Goal: Task Accomplishment & Management: Manage account settings

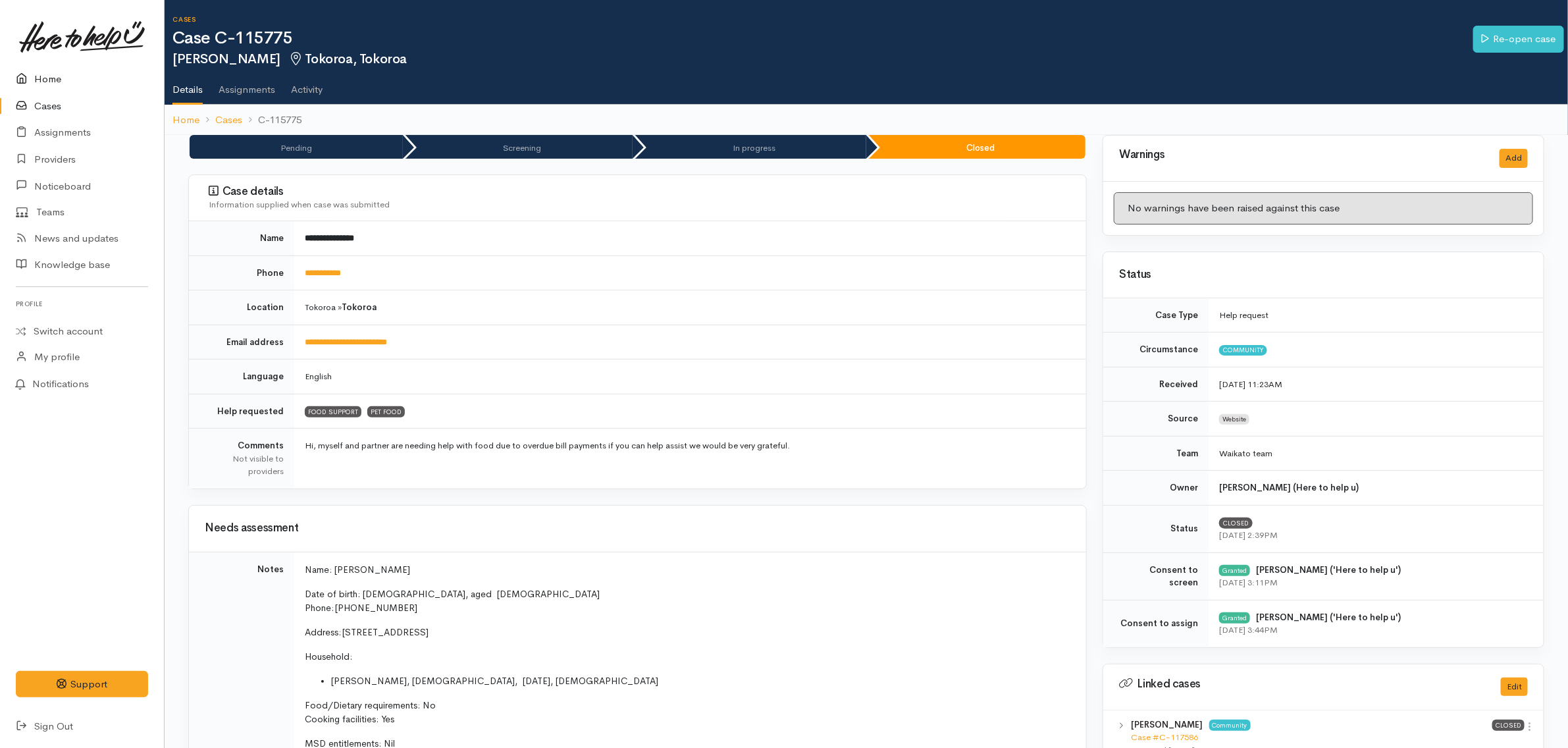
click at [98, 72] on link "Home" at bounding box center [81, 79] width 164 height 27
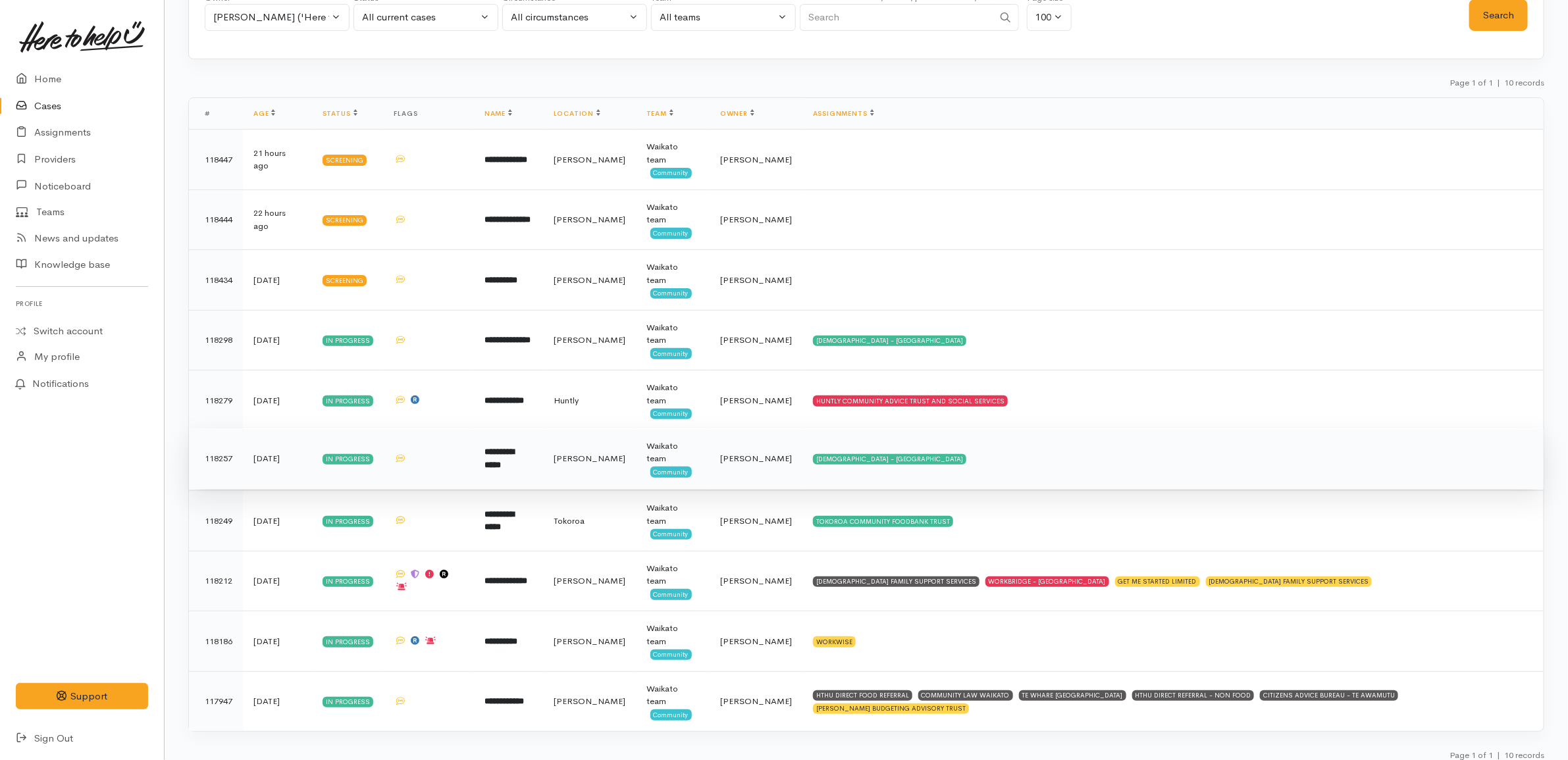
scroll to position [110, 0]
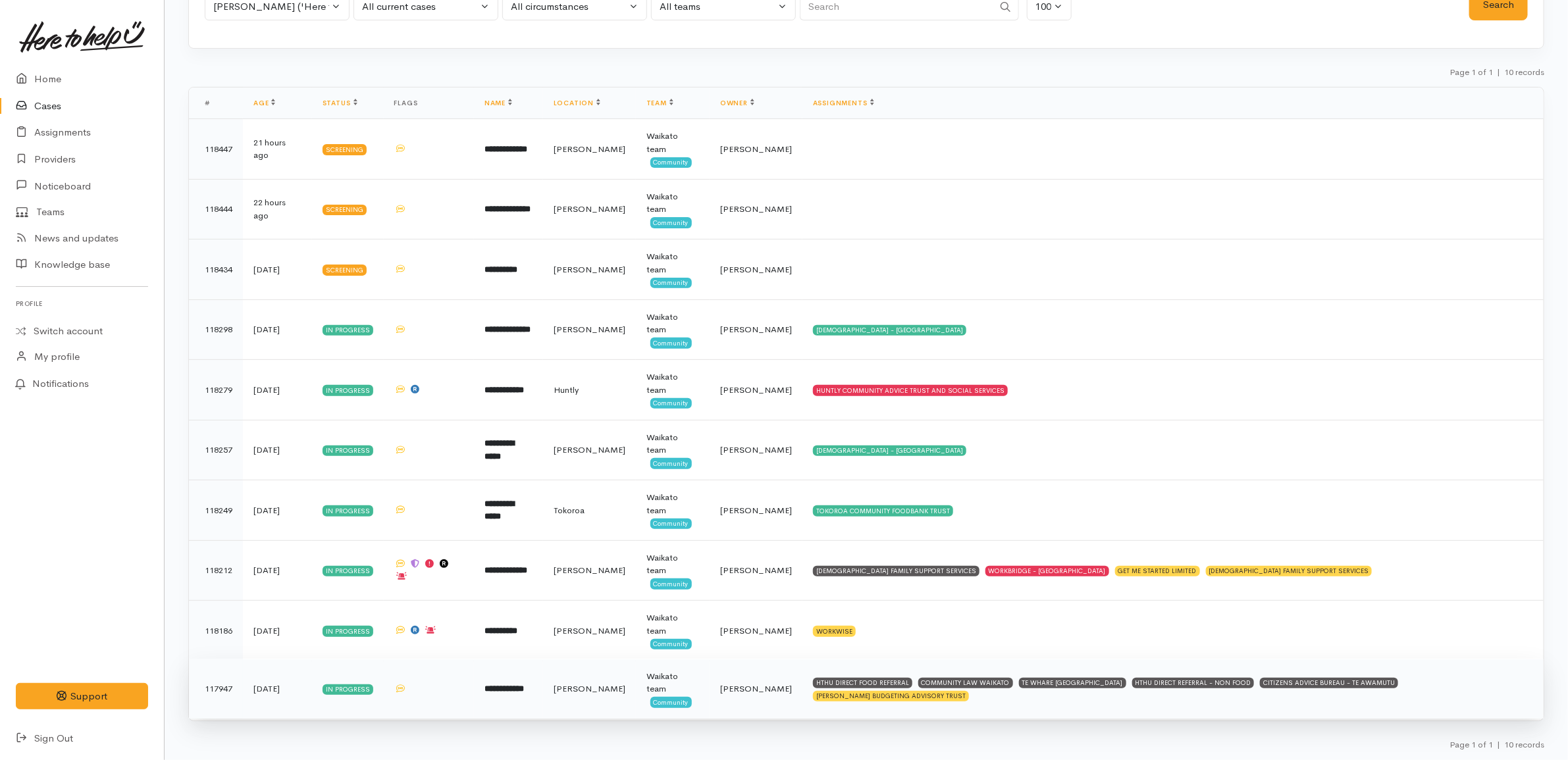
click at [971, 694] on td "HTHU DIRECT FOOD REFERRAL COMMUNITY LAW WAIKATO TE WHARE KOKONGA MELVILLE COMMU…" at bounding box center [1172, 688] width 741 height 60
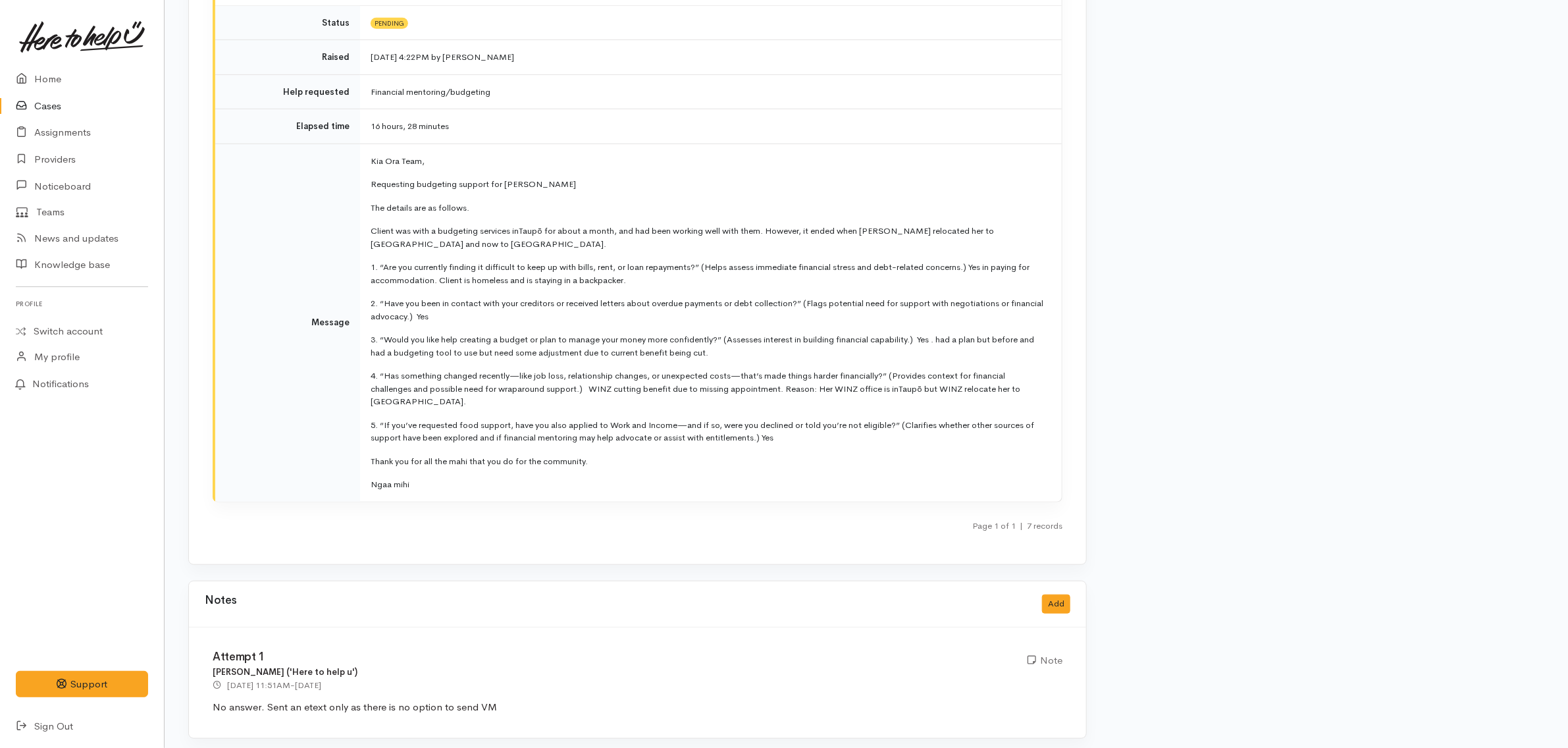
scroll to position [6750, 0]
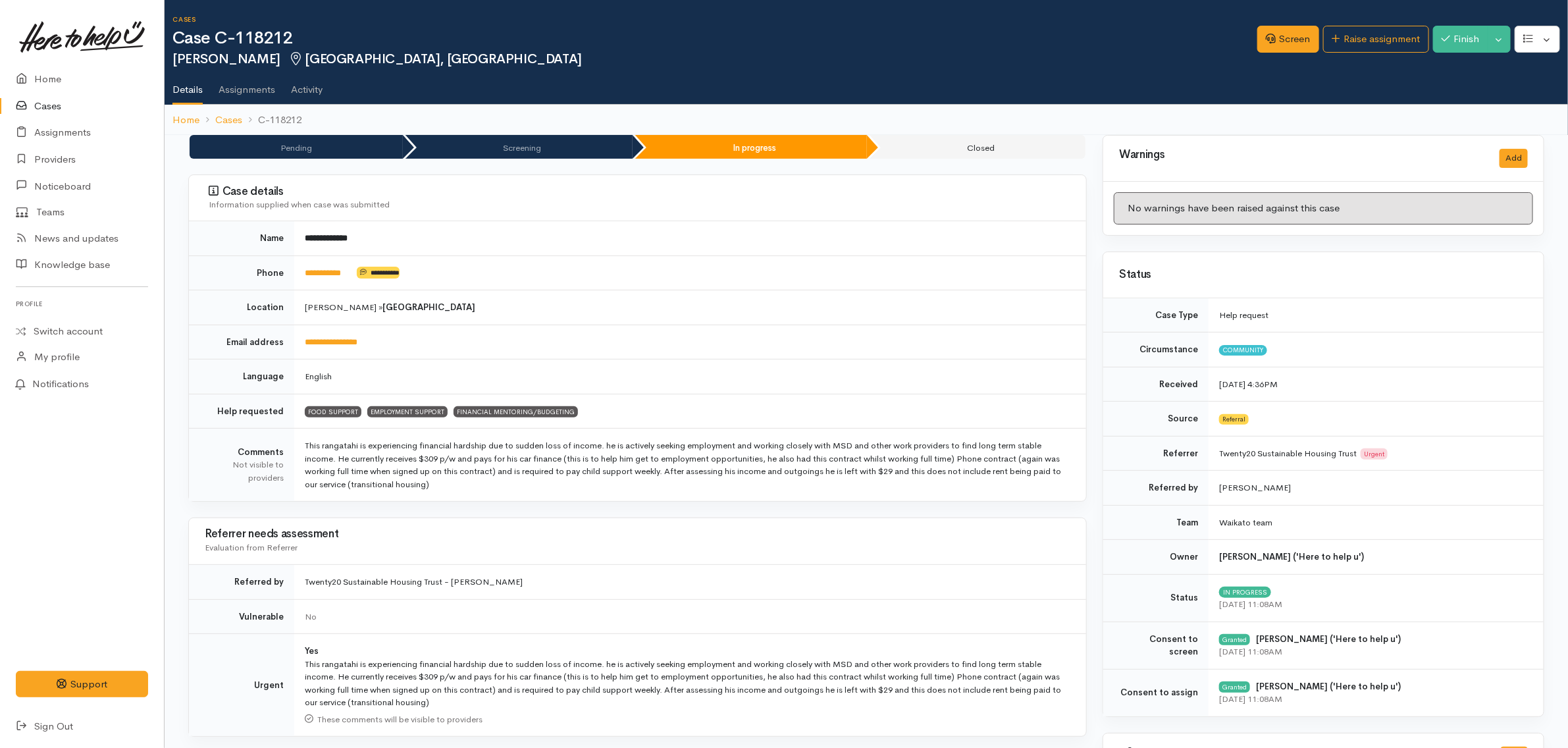
drag, startPoint x: 0, startPoint y: 0, endPoint x: 43, endPoint y: 99, distance: 107.9
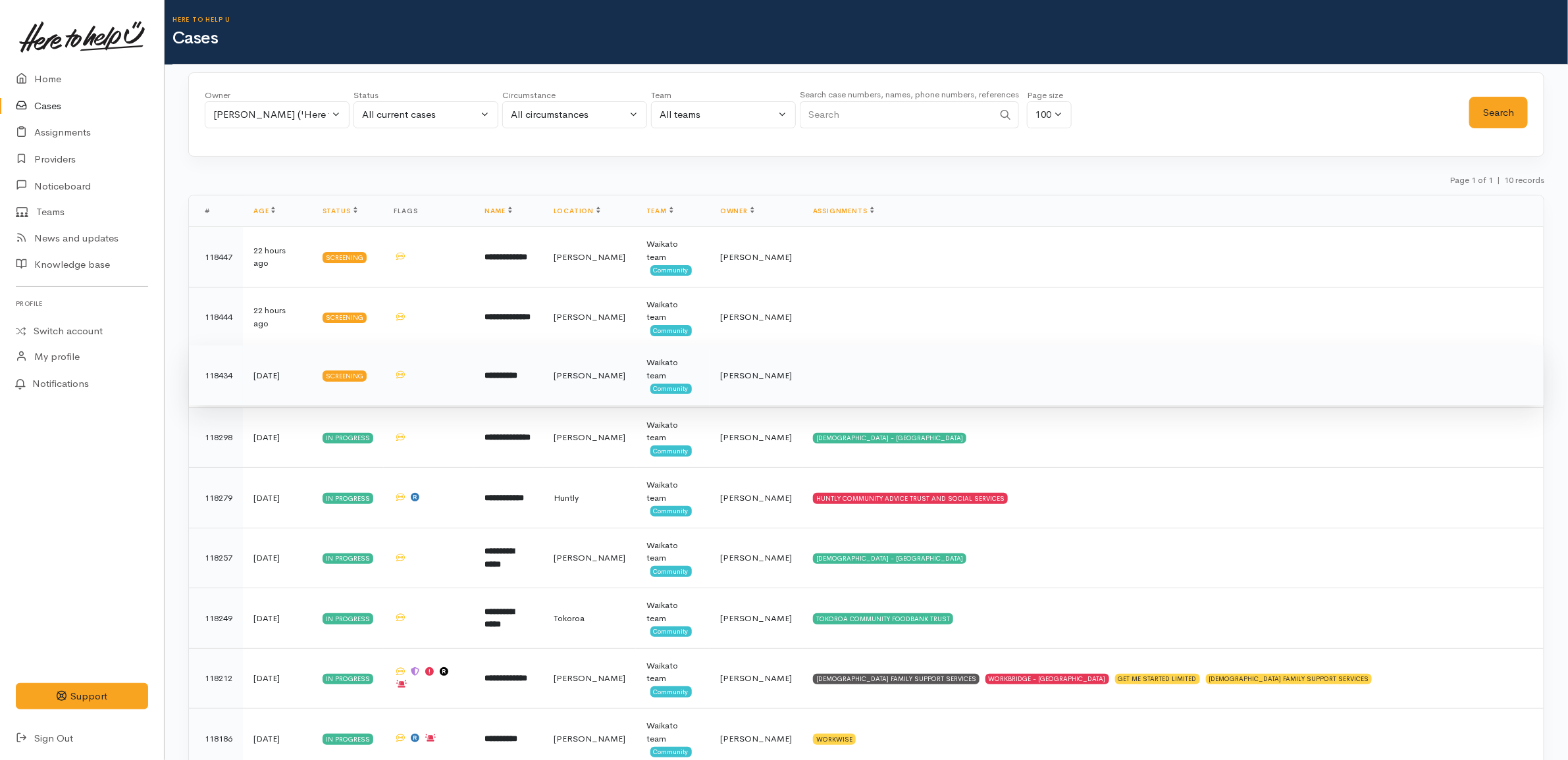
click at [821, 371] on td at bounding box center [1172, 376] width 741 height 60
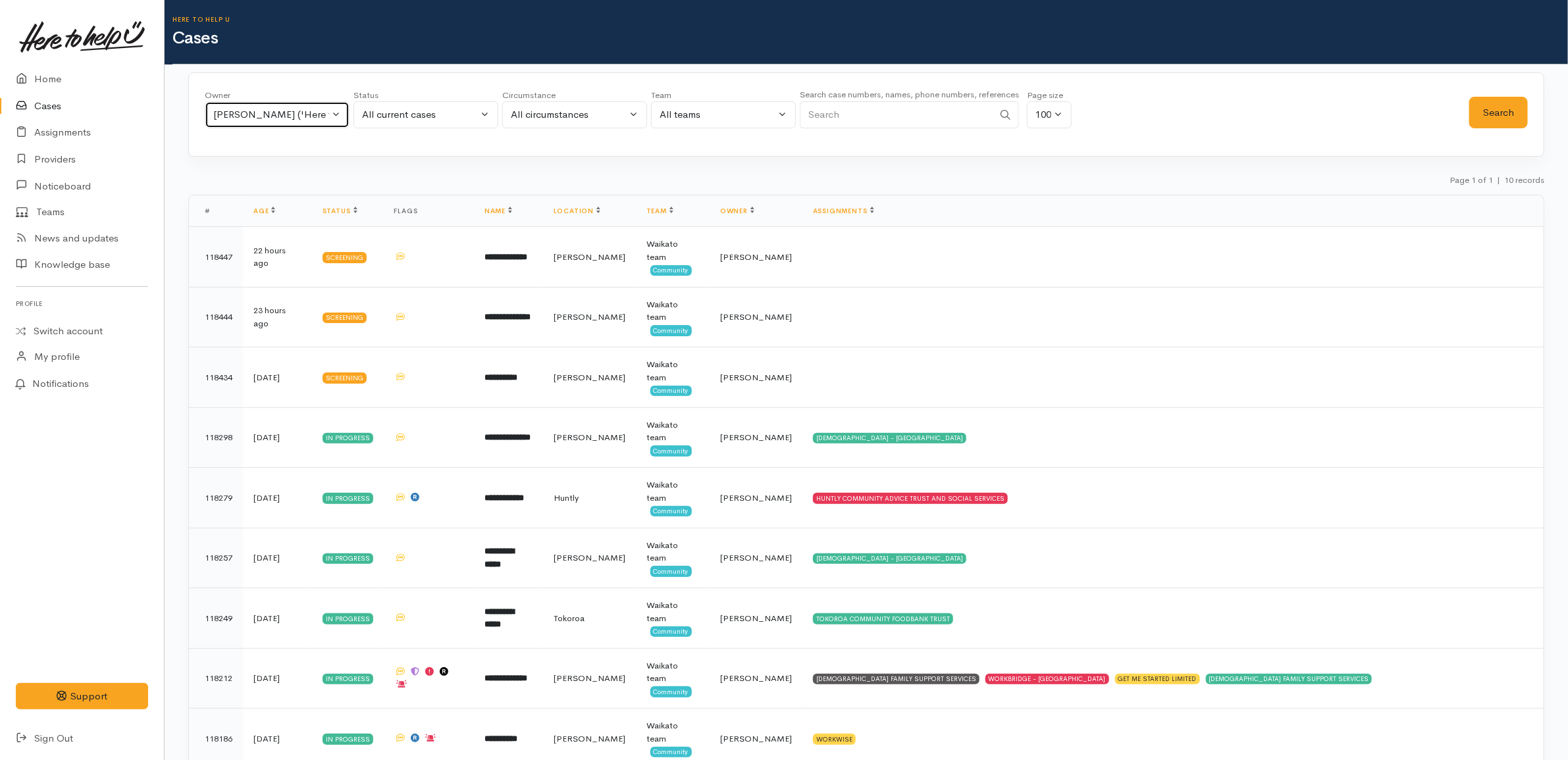
click at [284, 116] on div "[PERSON_NAME] ('Here to help u')" at bounding box center [271, 115] width 116 height 16
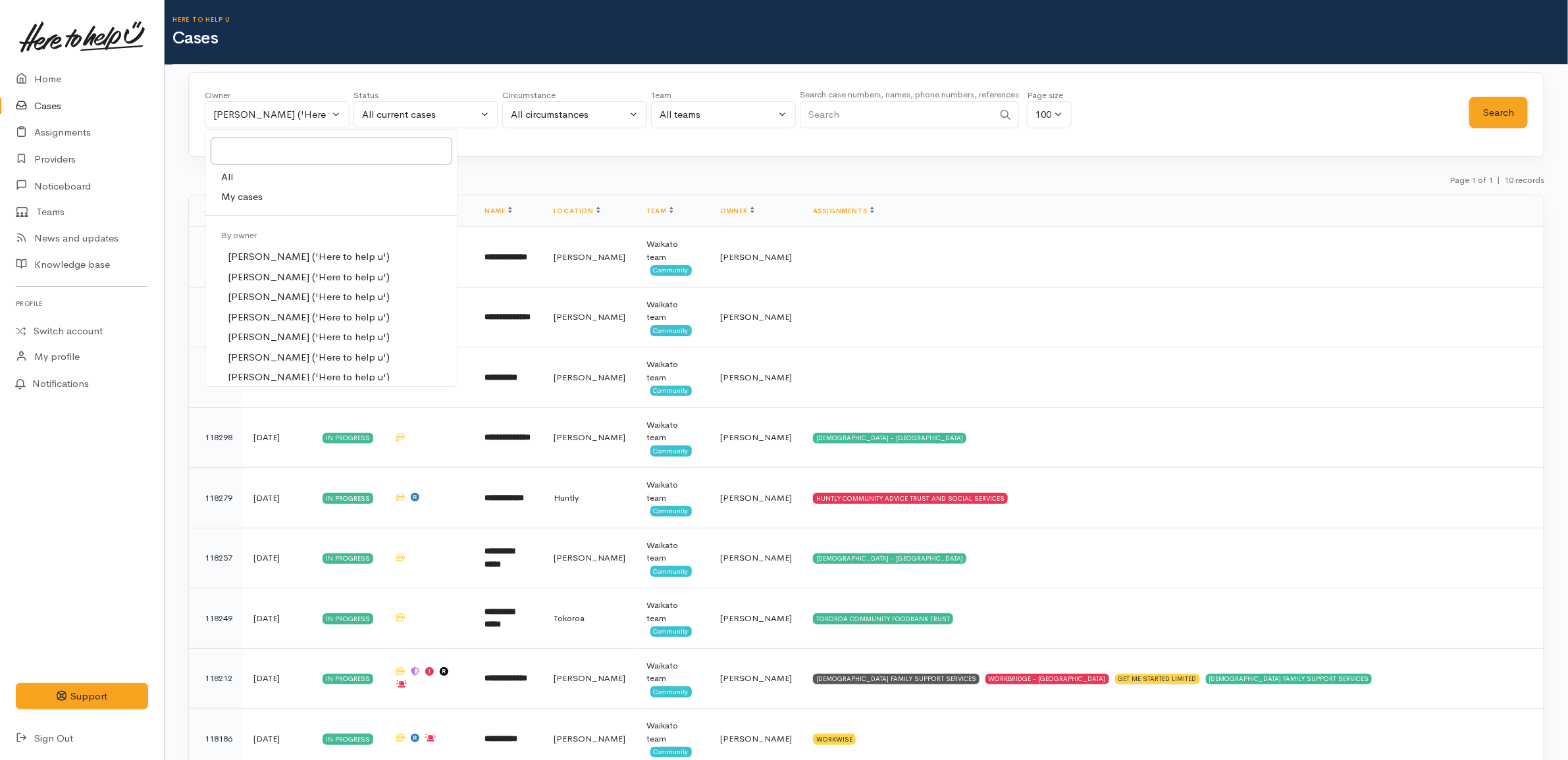
drag, startPoint x: 441, startPoint y: 130, endPoint x: 448, endPoint y: 123, distance: 9.9
click at [445, 127] on div "Status All current cases Pending Screening In progress Paused Closed Cancelled …" at bounding box center [426, 112] width 145 height 47
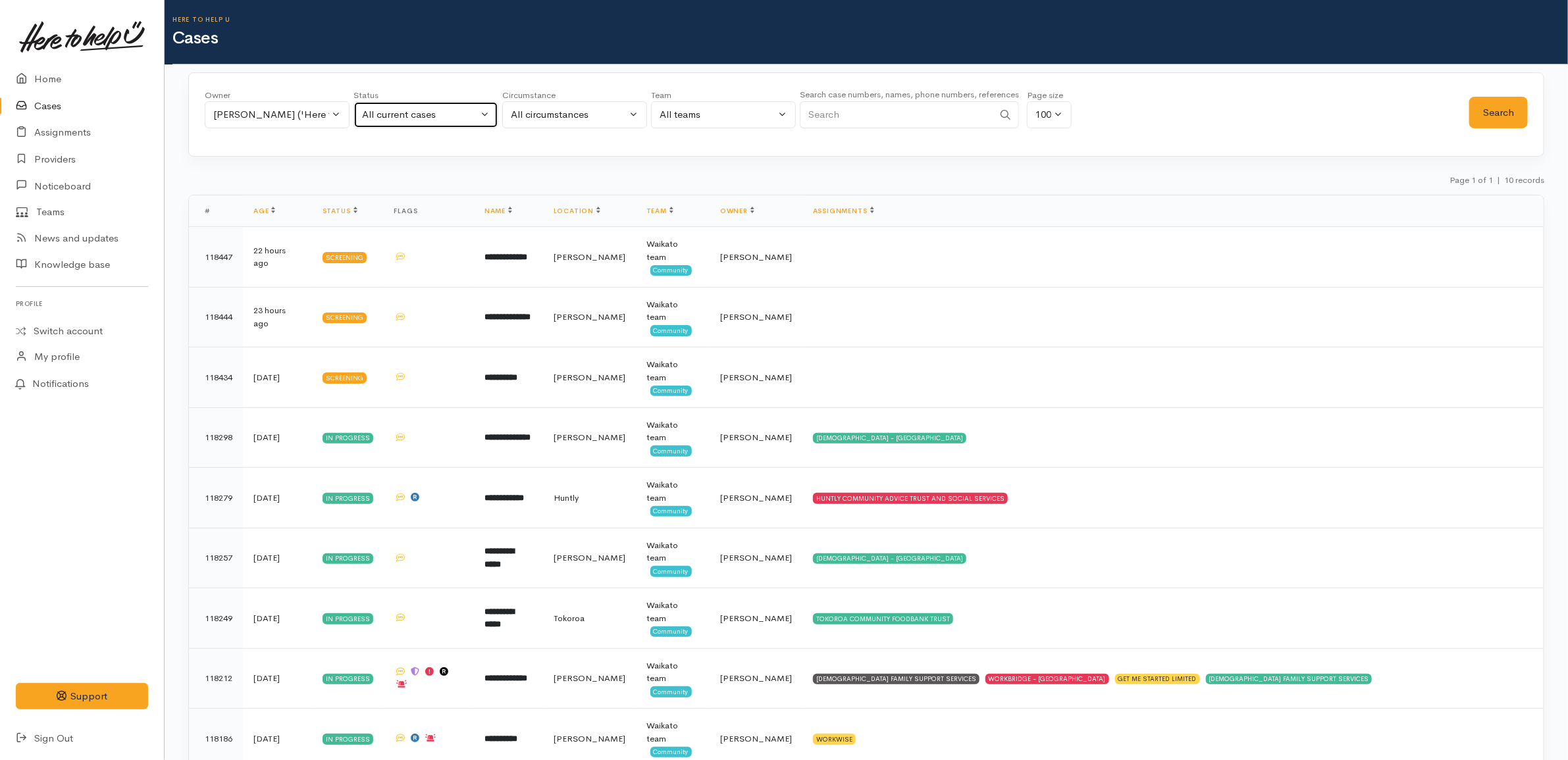
click at [448, 117] on div "All current cases" at bounding box center [420, 115] width 116 height 16
click at [390, 359] on link "All" at bounding box center [426, 358] width 144 height 20
select select "All"
click at [1502, 126] on button "Search" at bounding box center [1499, 113] width 59 height 33
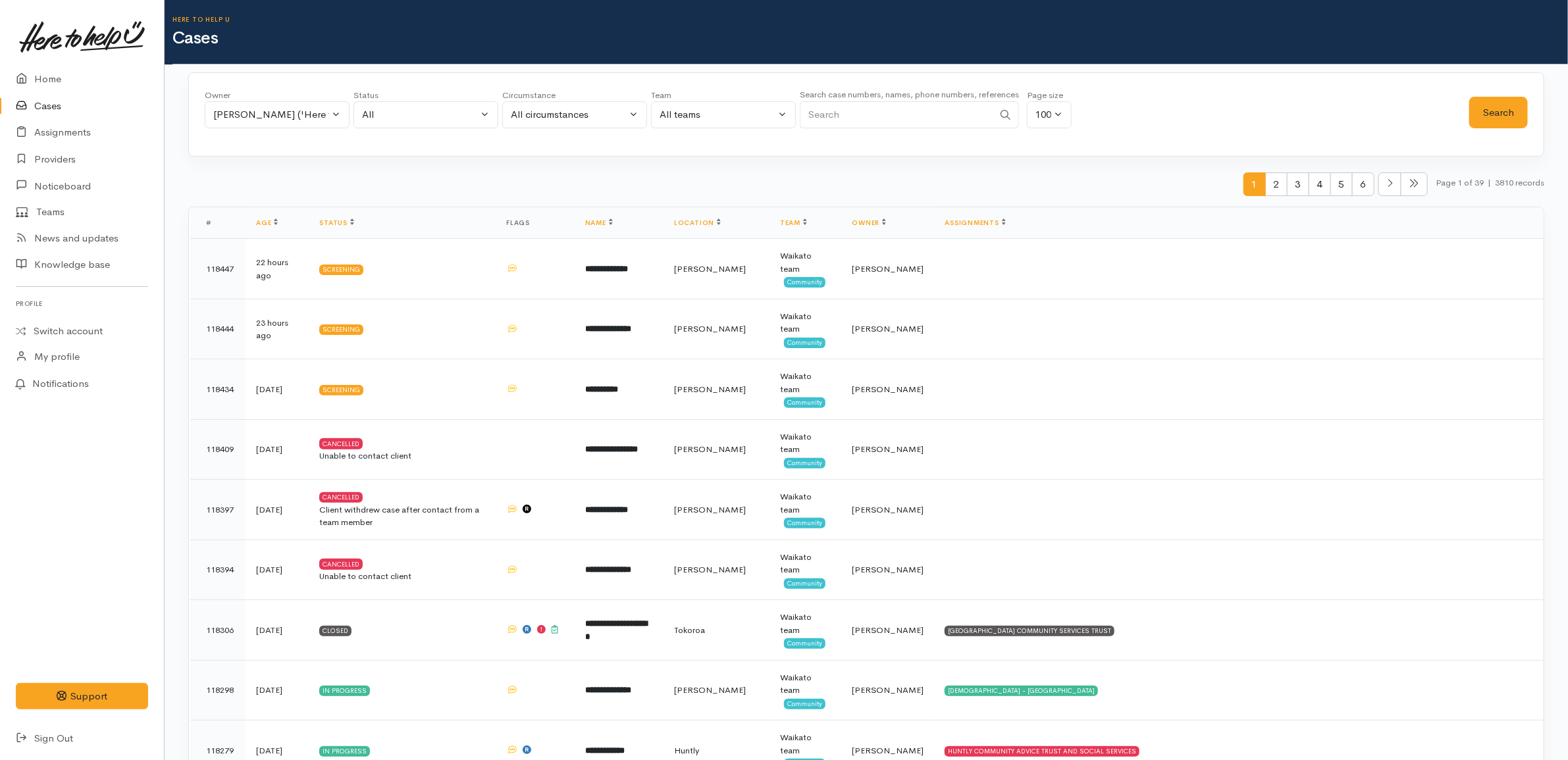
click at [985, 110] on input "Search" at bounding box center [896, 115] width 193 height 27
type input "maatai"
click at [1491, 102] on button "Search" at bounding box center [1499, 113] width 59 height 33
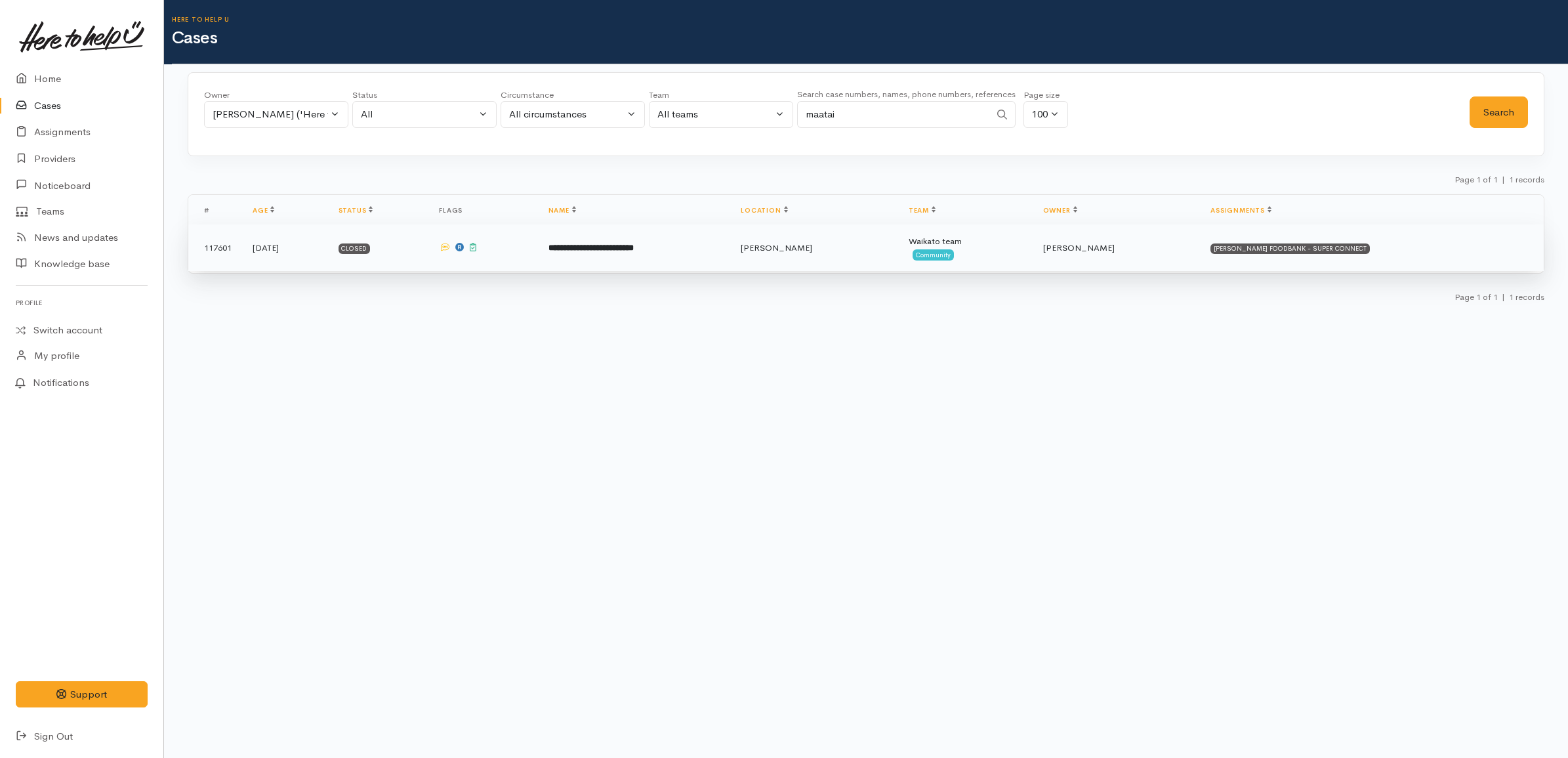
click at [713, 259] on td "**********" at bounding box center [634, 248] width 193 height 47
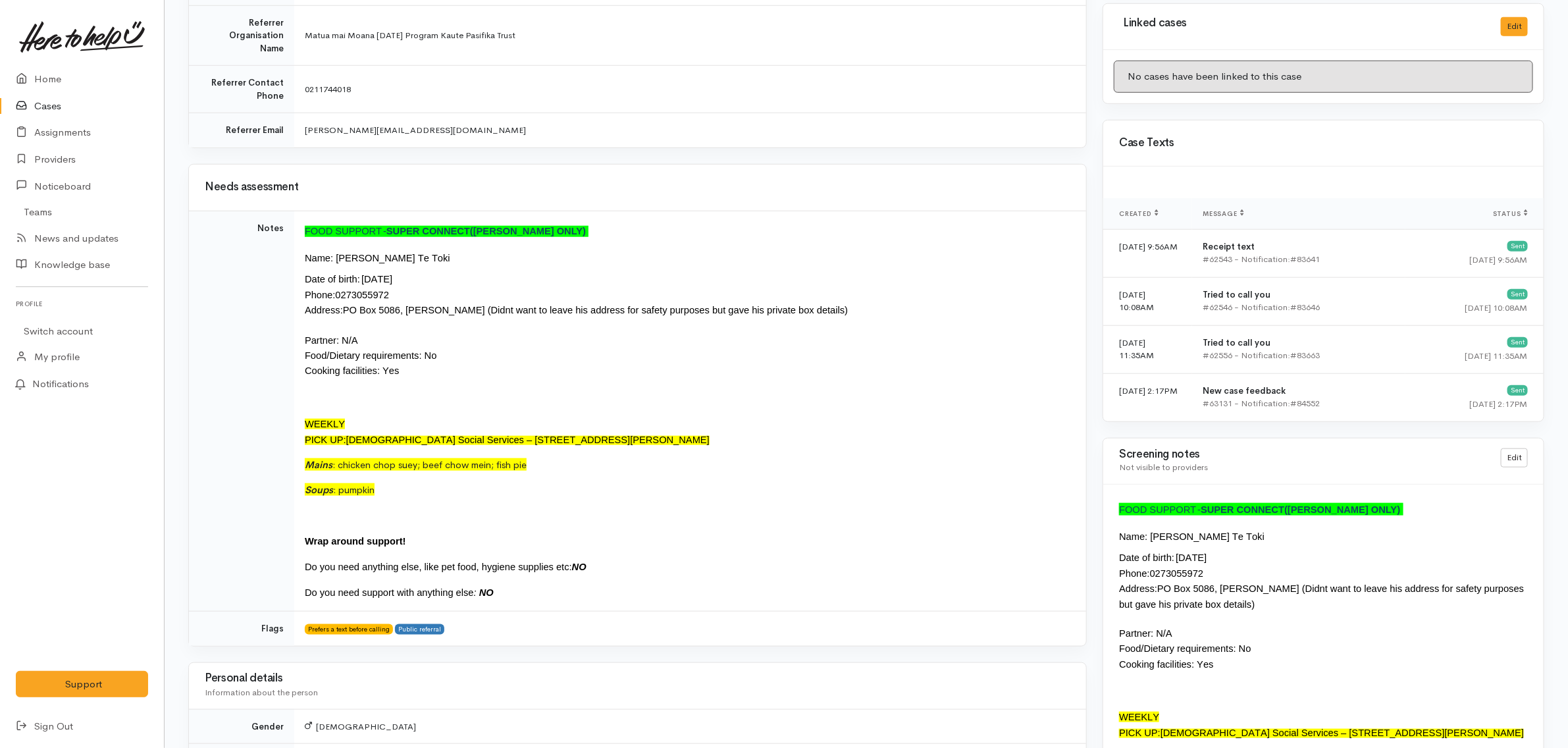
scroll to position [659, 0]
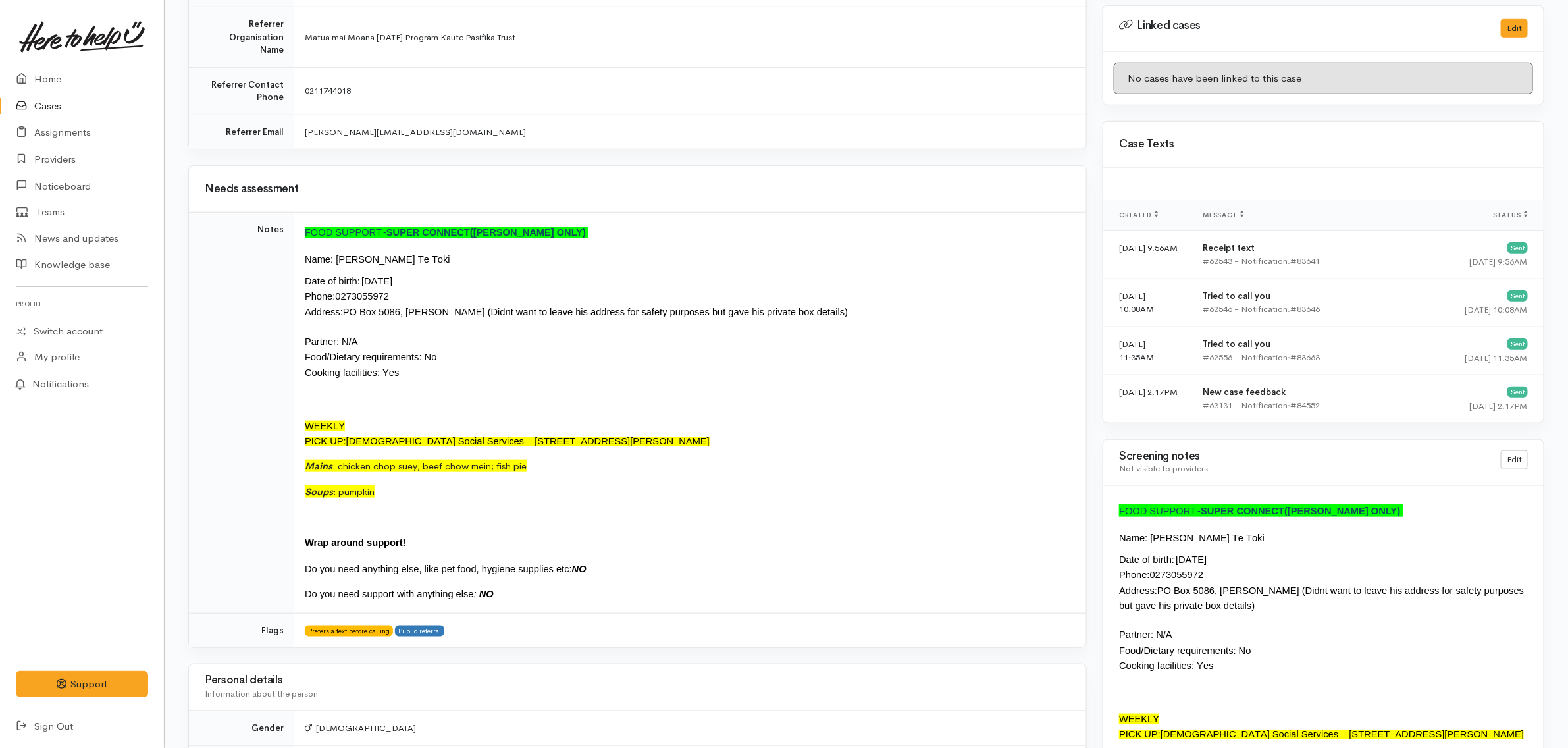
drag, startPoint x: 427, startPoint y: 258, endPoint x: 379, endPoint y: 258, distance: 48.0
click at [380, 274] on p "Date of birth :   03/05/1953 Phone :  0273055972" at bounding box center [687, 289] width 766 height 31
click at [350, 291] on span "0273055972" at bounding box center [362, 296] width 54 height 11
copy span "0273055972"
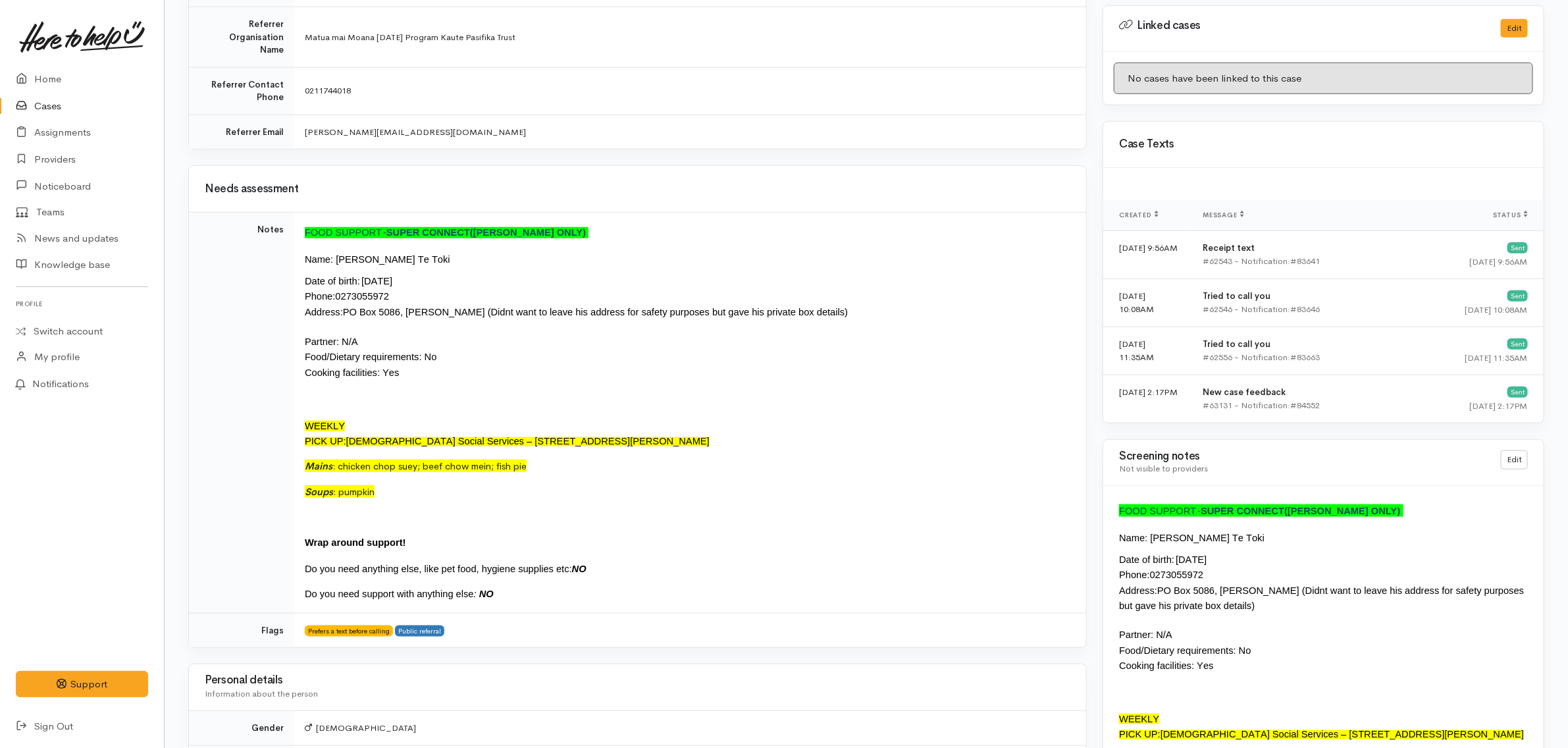
click at [576, 306] on span "PO Box 5086, Frankton (Didnt want to leave his address for safety purposes but …" at bounding box center [595, 312] width 505 height 11
click at [810, 350] on p "Food / Dietary requirements : No Cooking facilities : Yes" at bounding box center [687, 365] width 766 height 31
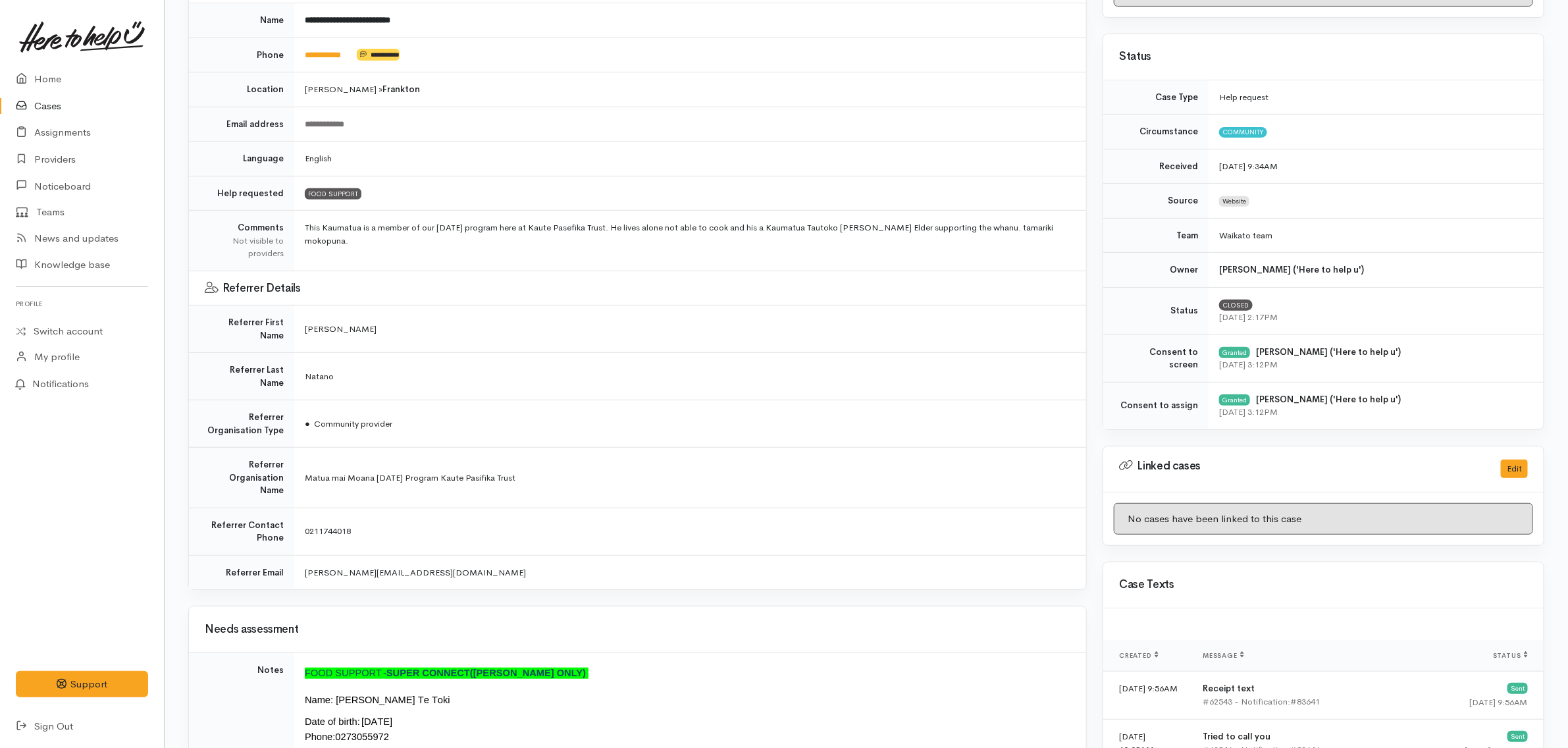
scroll to position [0, 0]
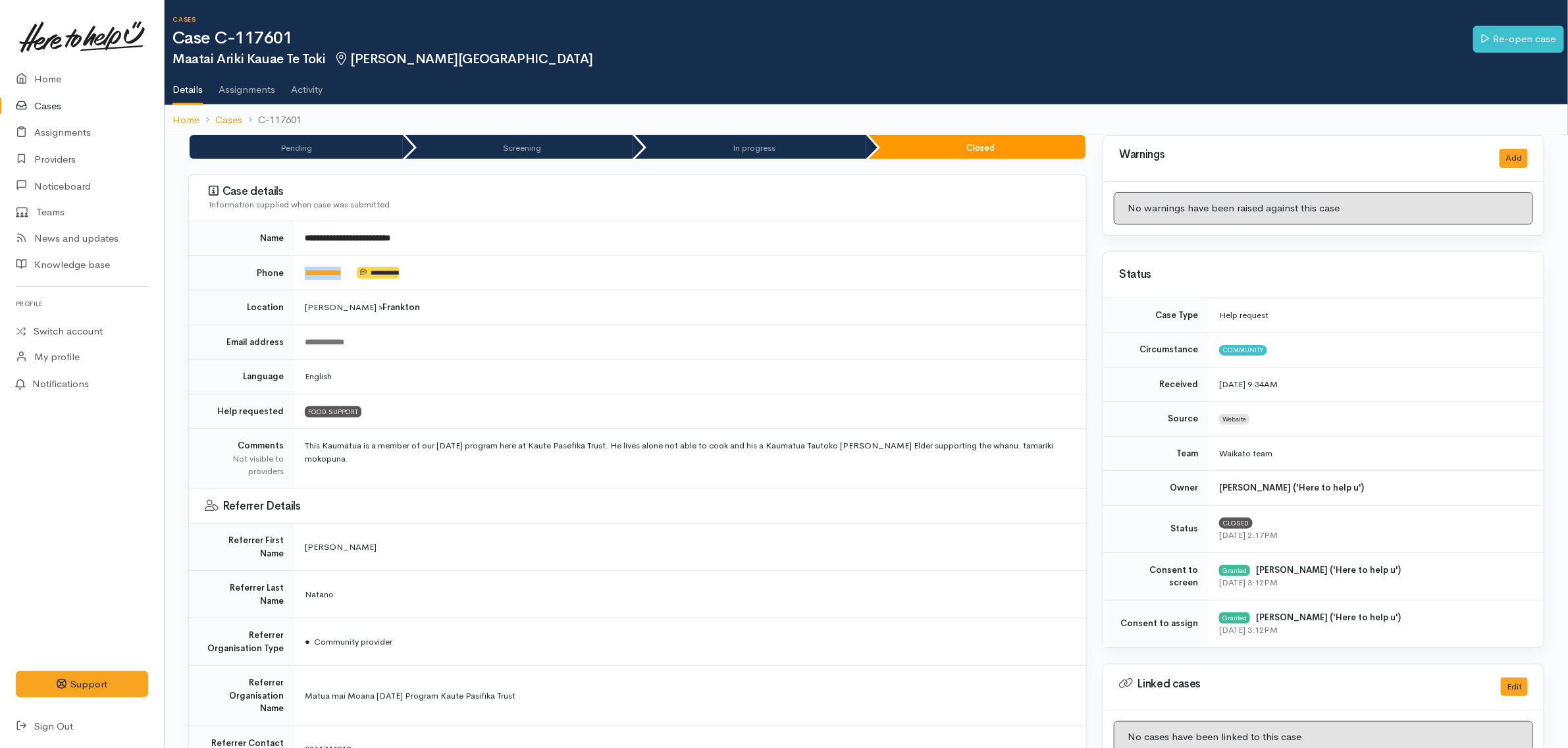
drag, startPoint x: 363, startPoint y: 271, endPoint x: 297, endPoint y: 271, distance: 66.0
click at [297, 271] on td "**********" at bounding box center [690, 272] width 792 height 35
copy td "**********"
click at [215, 232] on td "Name" at bounding box center [242, 238] width 106 height 34
click at [1525, 44] on link "Re-open case" at bounding box center [1518, 39] width 91 height 27
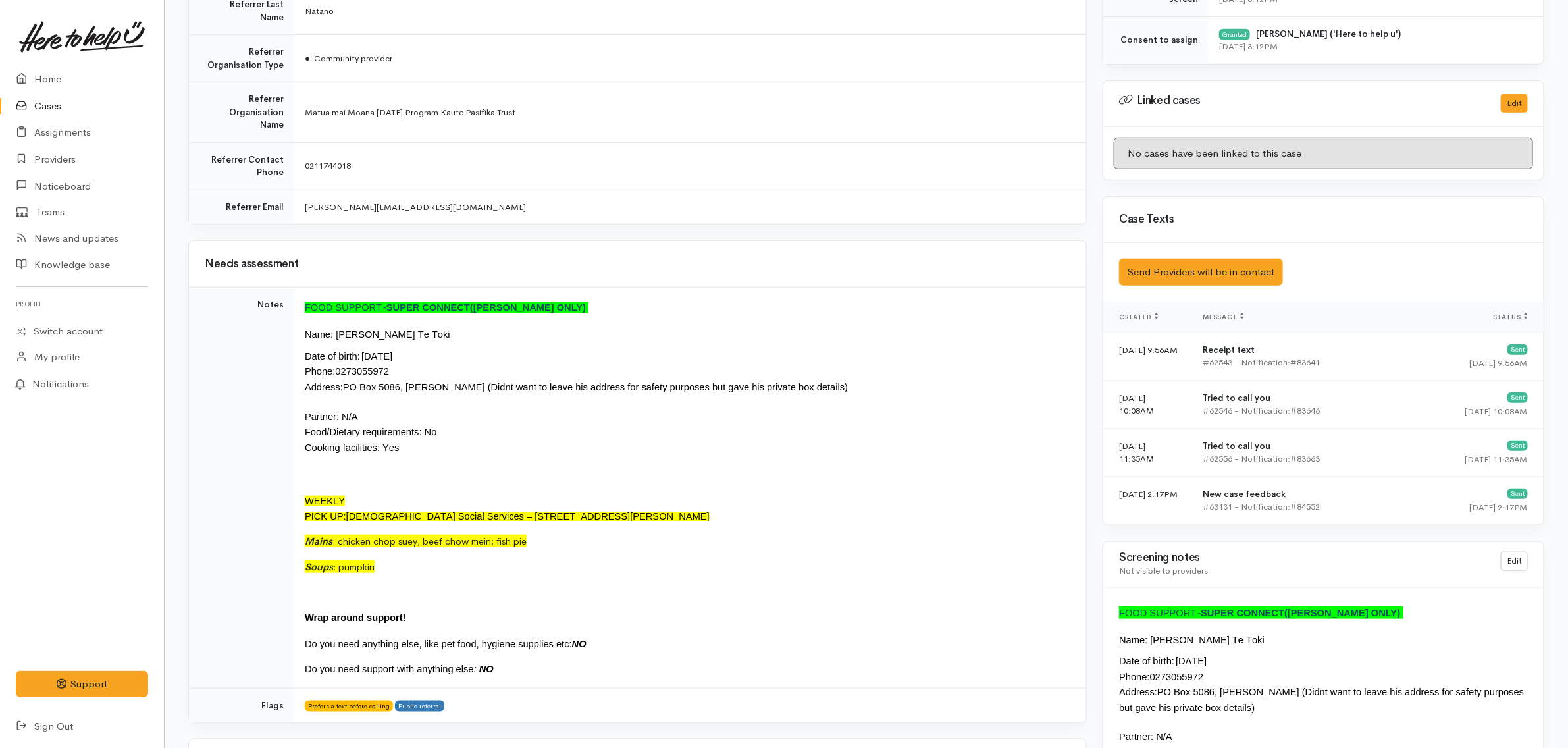
scroll to position [411, 0]
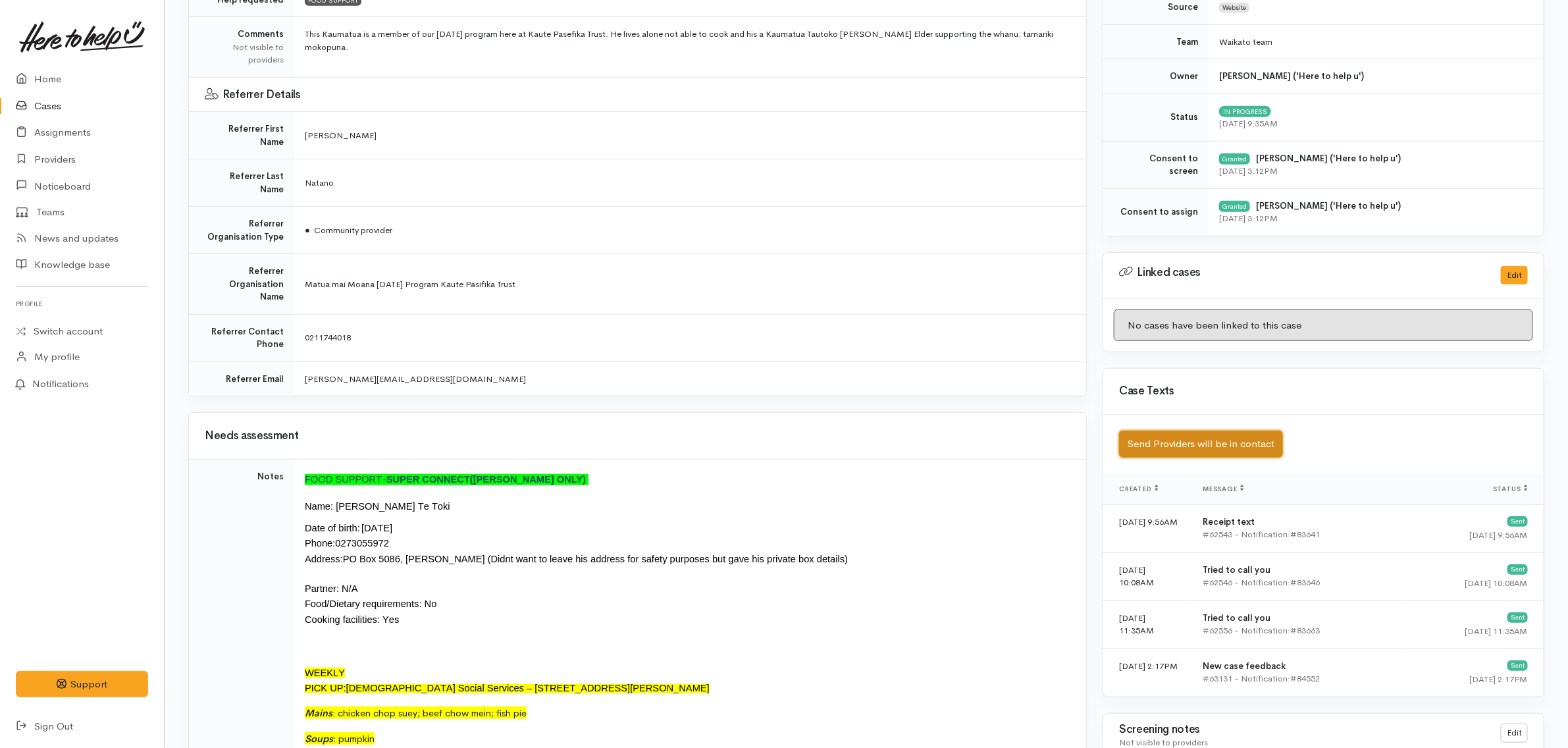
click at [1265, 453] on button "Send Providers will be in contact" at bounding box center [1201, 444] width 164 height 27
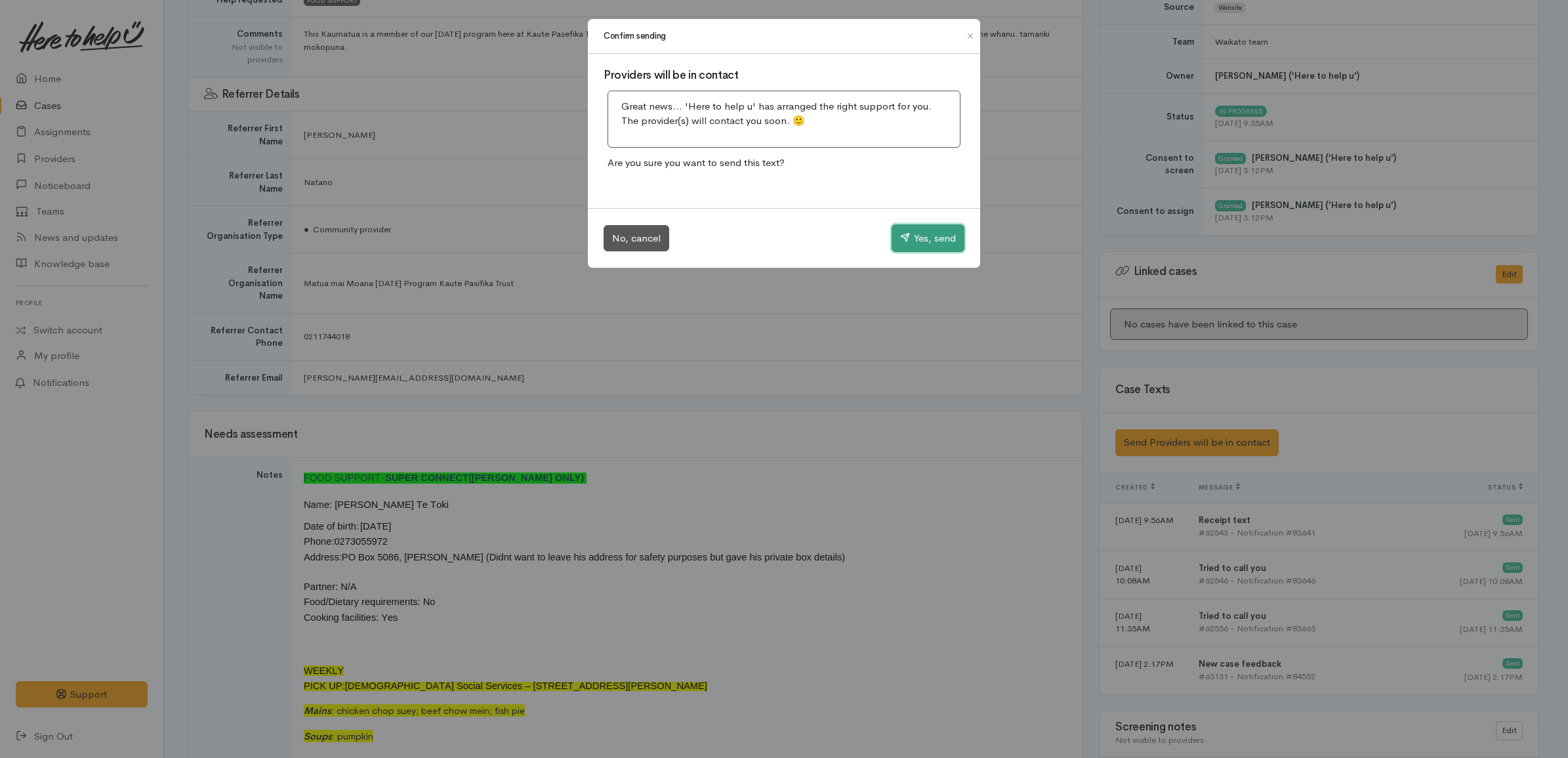
click at [912, 235] on button "Yes, send" at bounding box center [928, 238] width 73 height 28
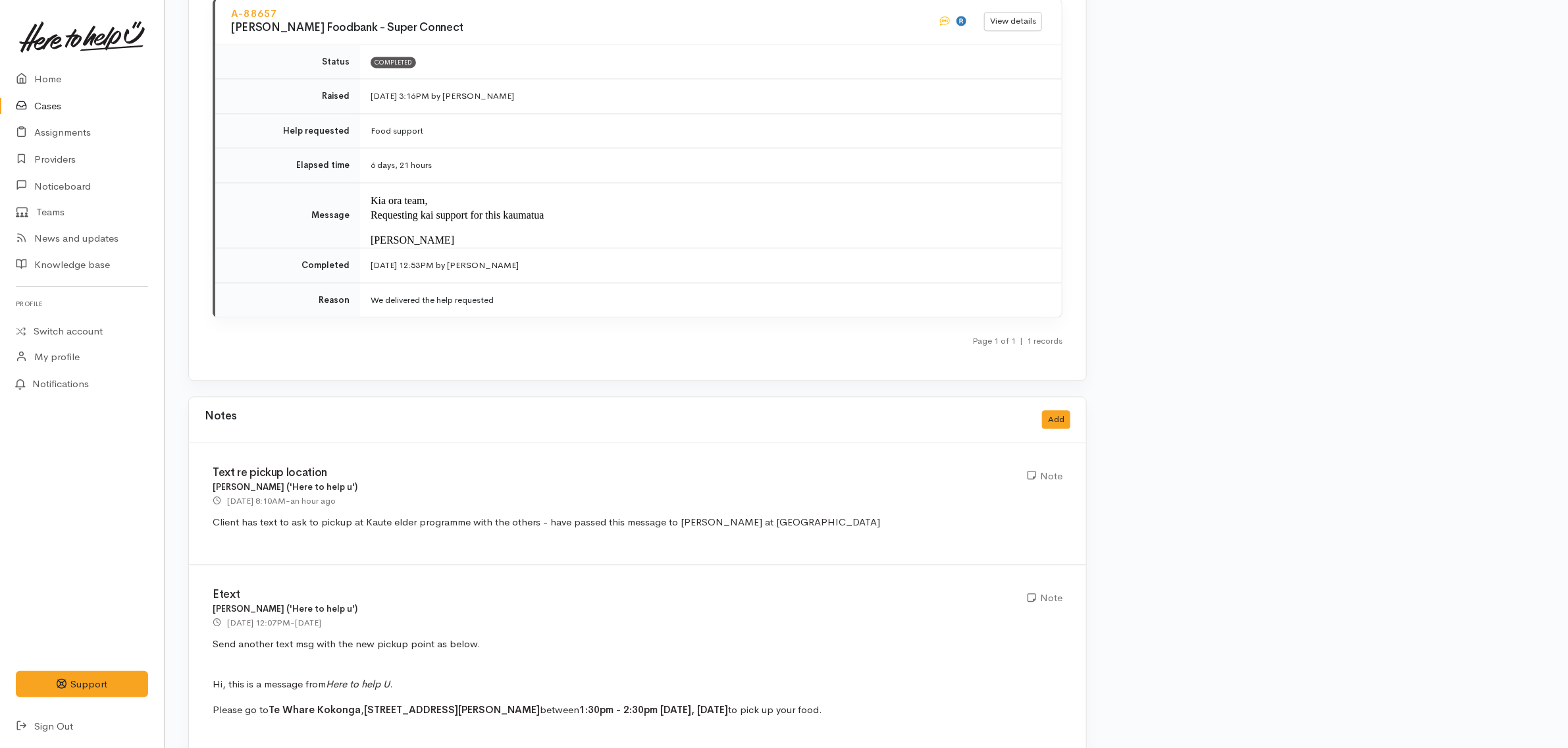
scroll to position [2058, 0]
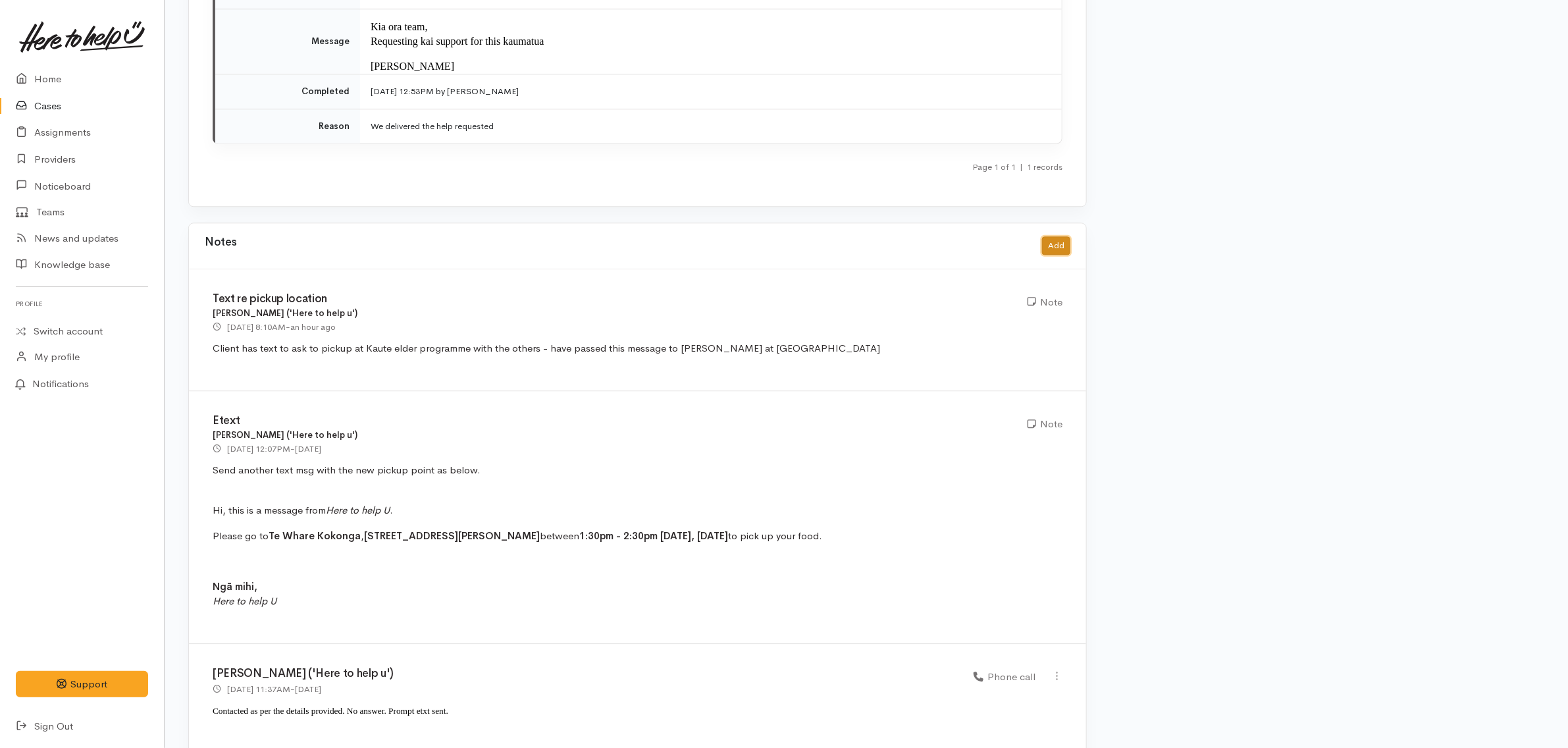
click at [1059, 237] on button "Add" at bounding box center [1056, 246] width 28 height 19
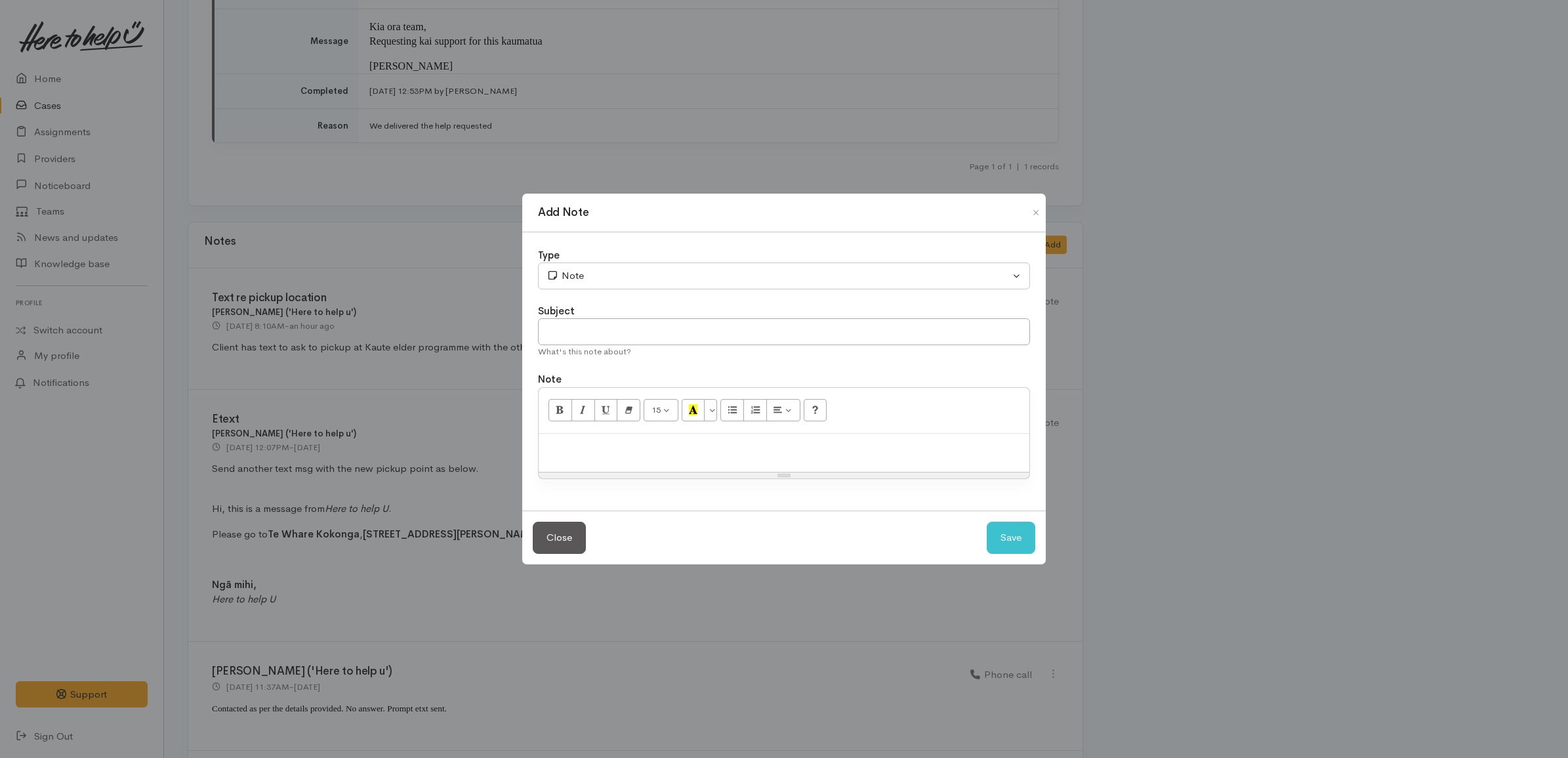
click at [679, 439] on div at bounding box center [784, 453] width 491 height 39
drag, startPoint x: 714, startPoint y: 446, endPoint x: 898, endPoint y: 432, distance: 184.5
click at [898, 432] on div "15 8 9 10 11 12 14 18 24 36 Background Color Transparent Select #ffff00 Text Co…" at bounding box center [784, 434] width 492 height 93
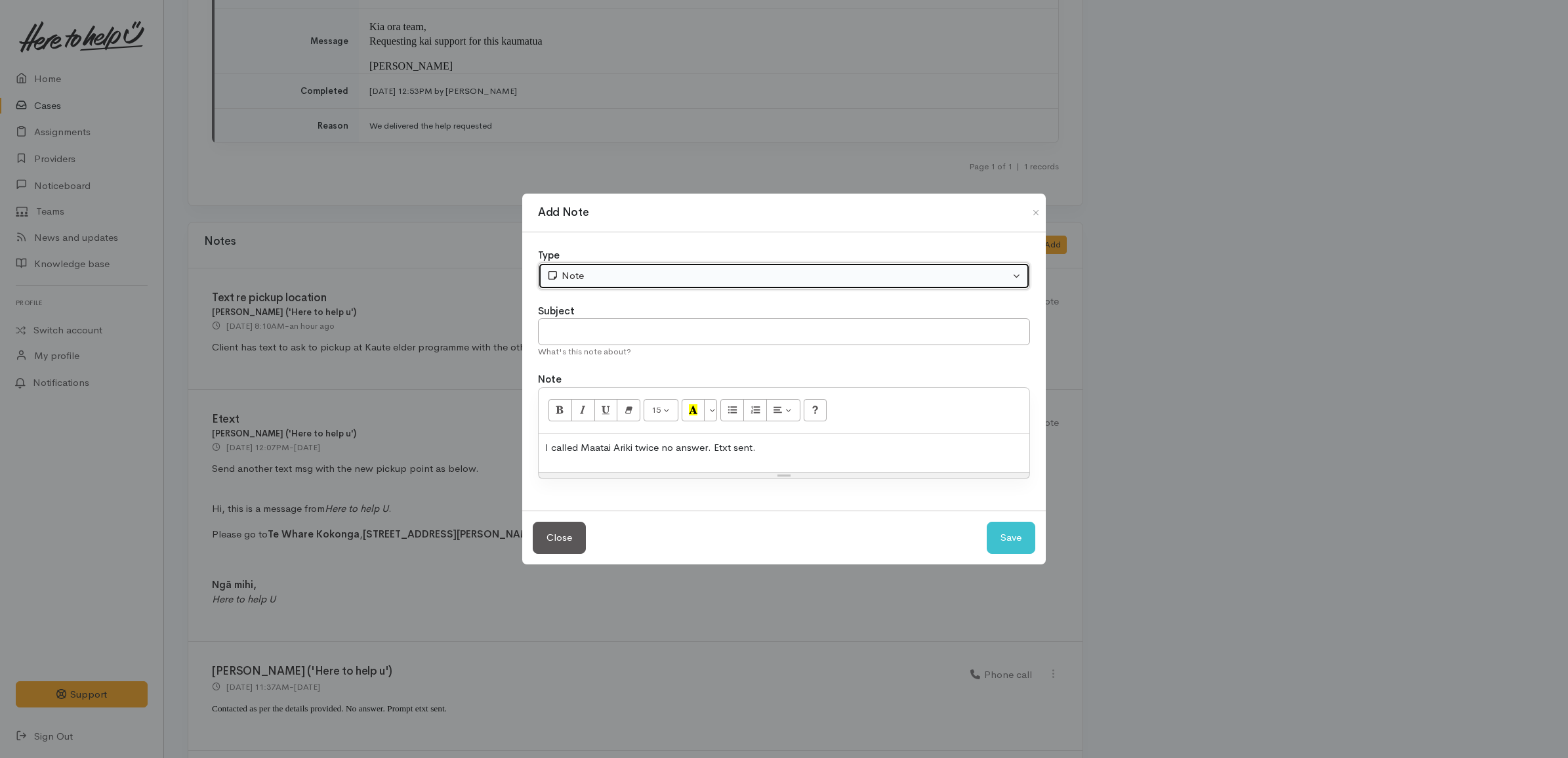
click at [714, 269] on div "Note" at bounding box center [778, 276] width 463 height 15
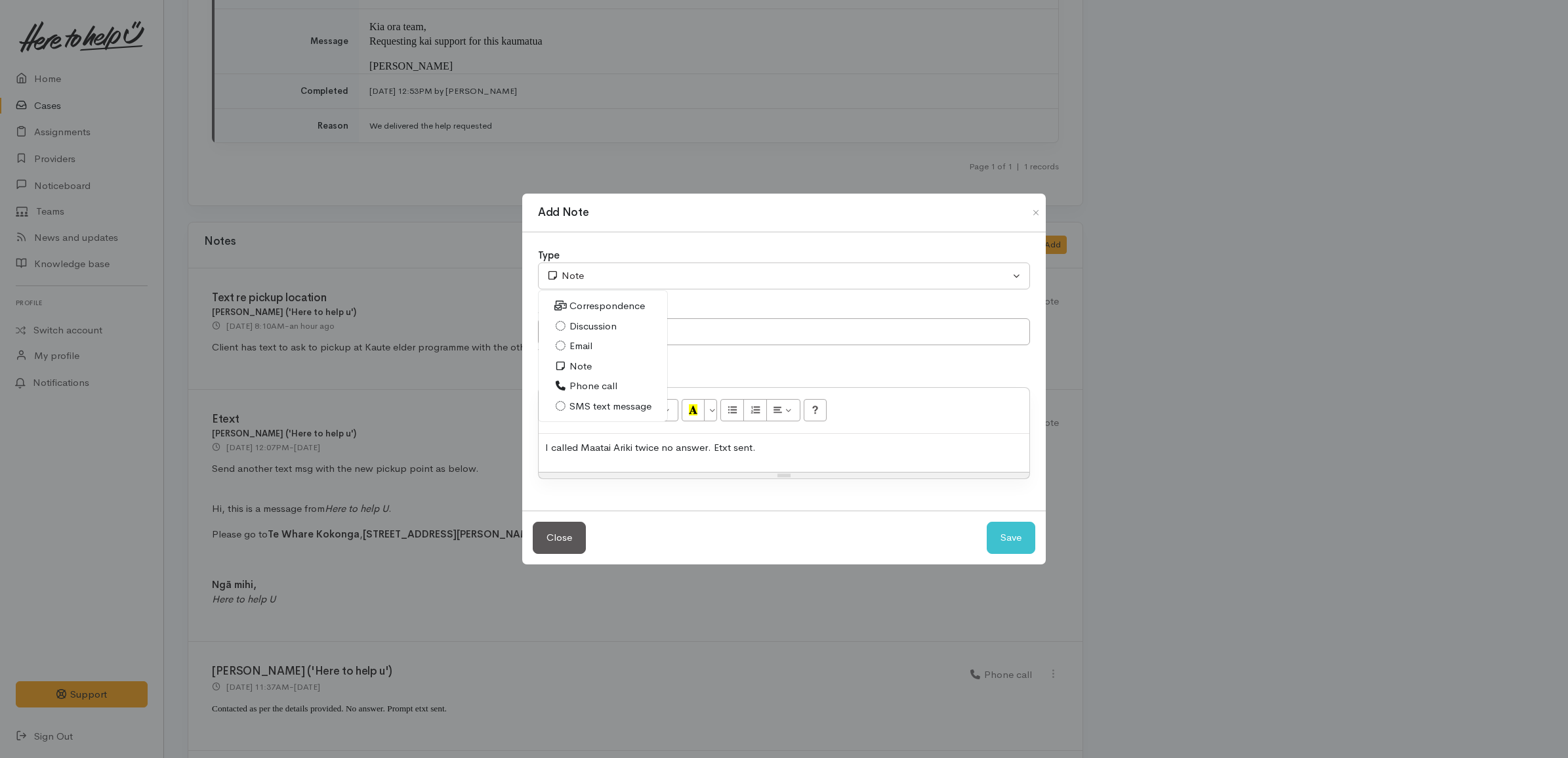
click at [595, 384] on span "Phone call" at bounding box center [594, 387] width 48 height 15
click at [996, 527] on button "Save" at bounding box center [1011, 538] width 49 height 32
select select "1"
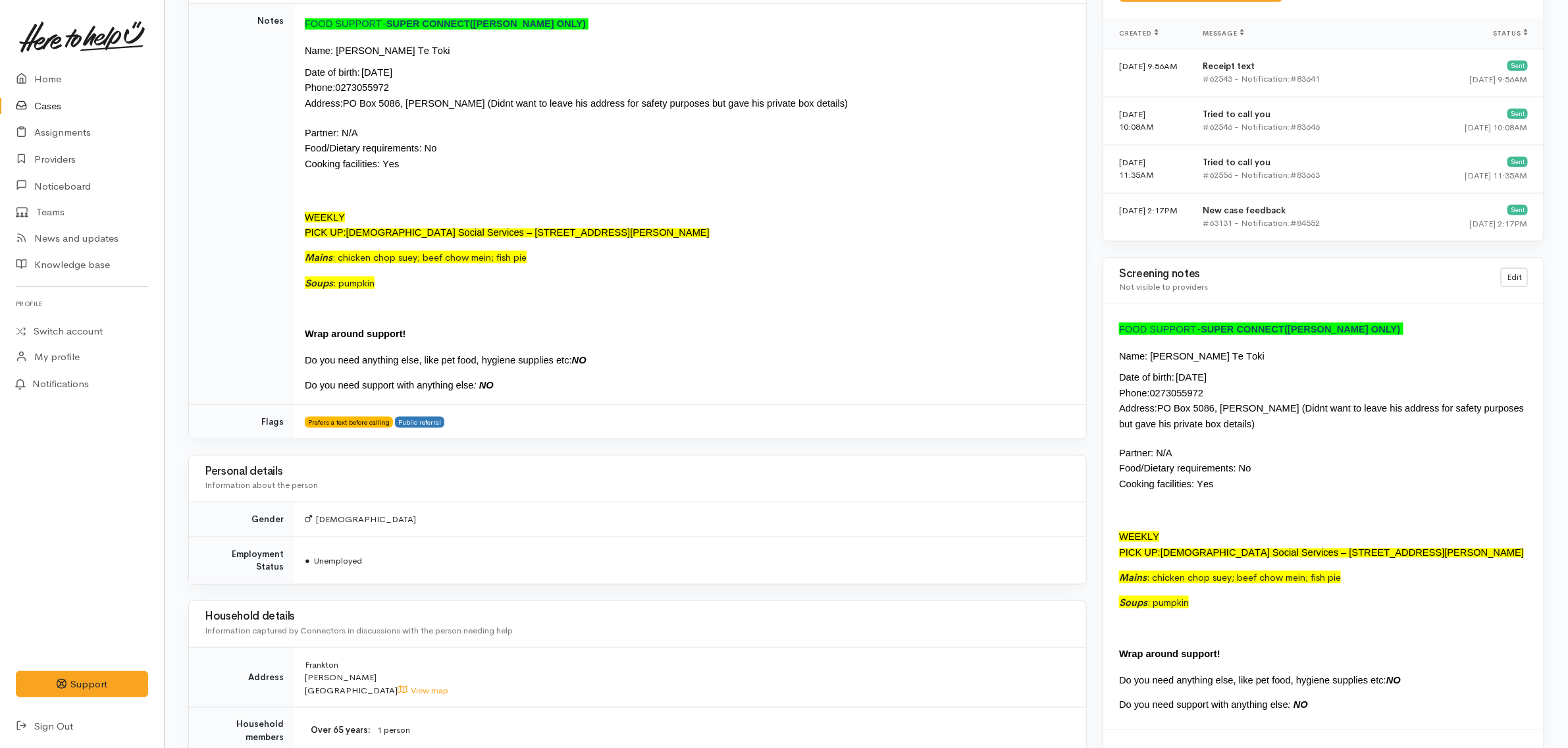
scroll to position [823, 0]
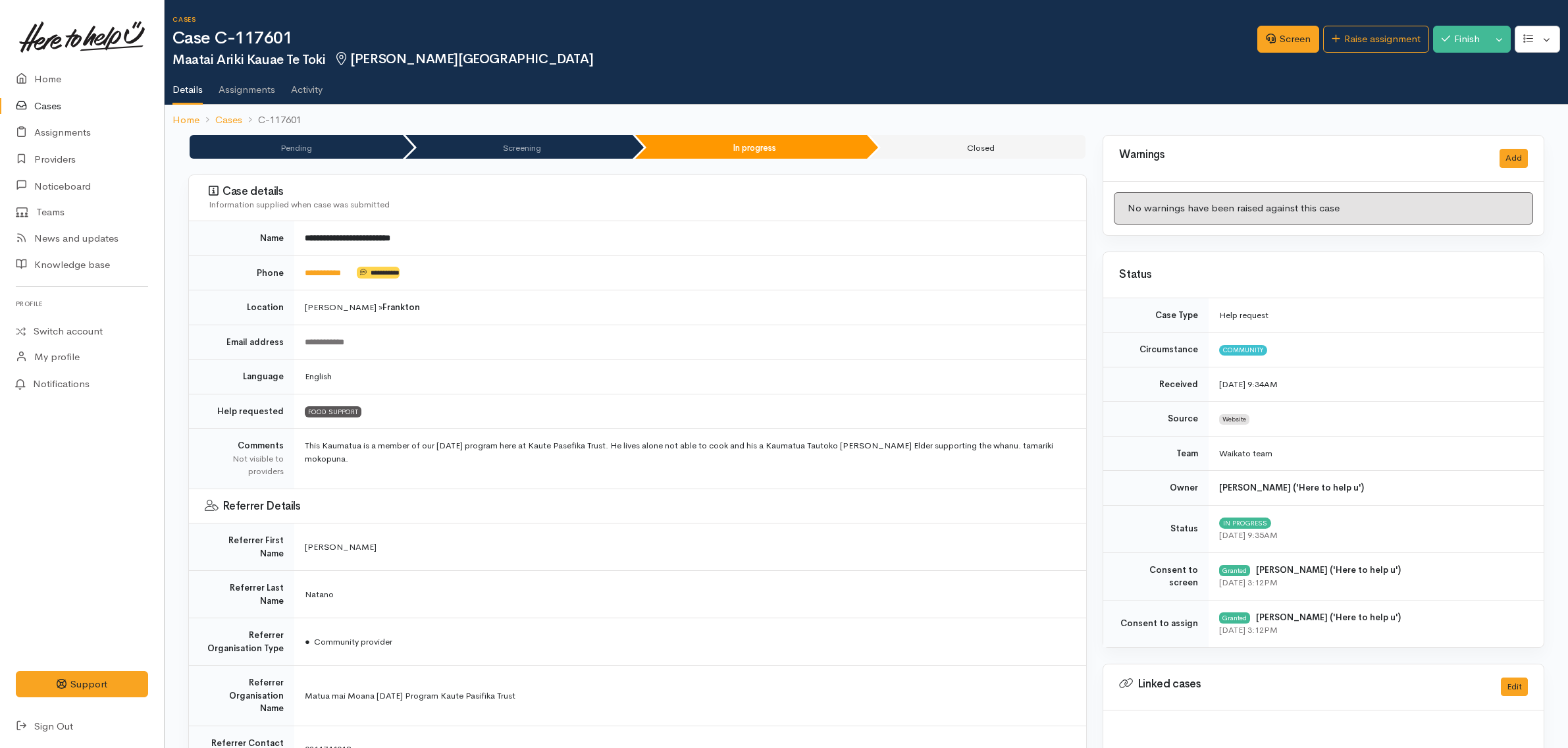
scroll to position [577, 0]
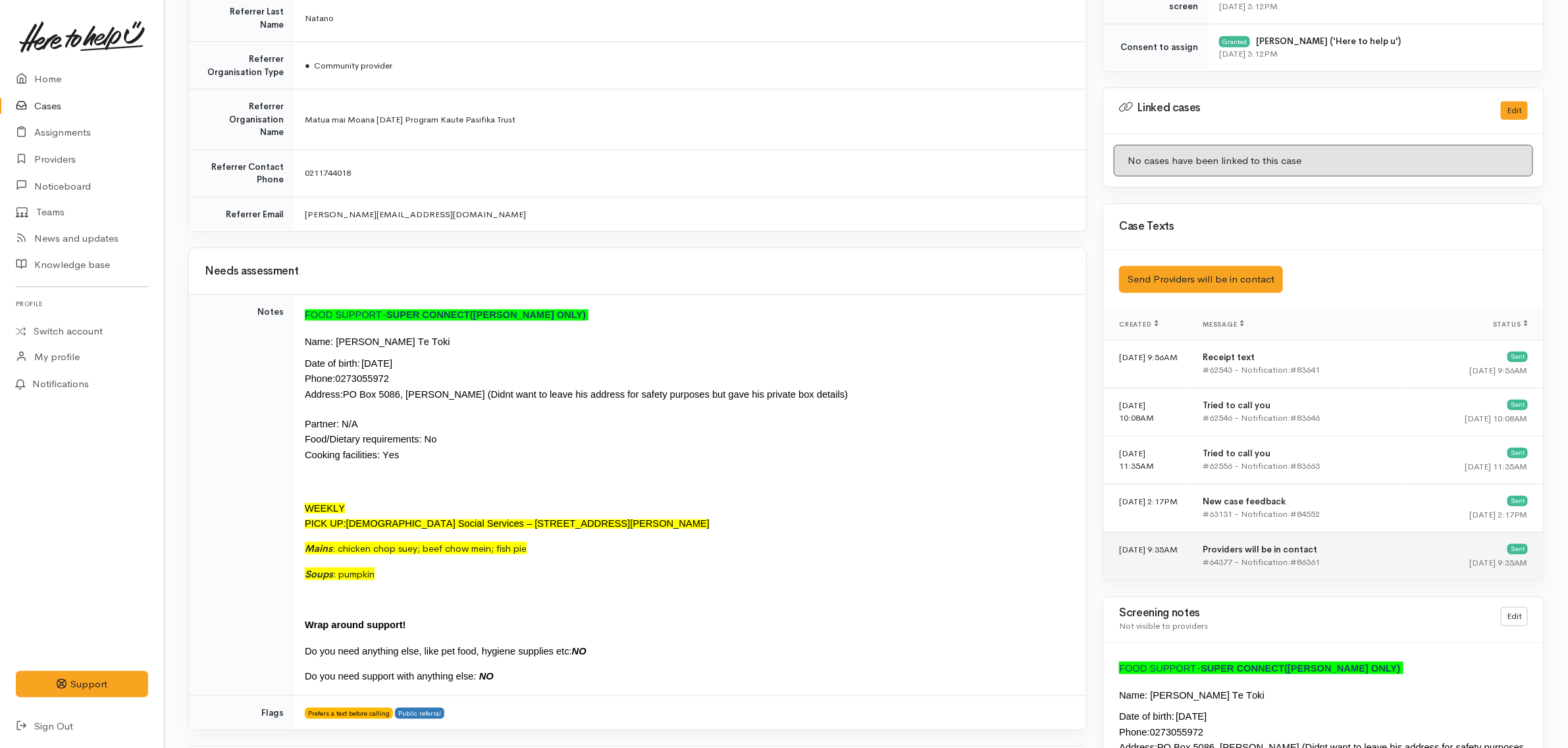
click at [1268, 538] on td "Providers will be in contact #64377 - Notification:#86361" at bounding box center [1299, 556] width 213 height 48
click at [1268, 541] on td "Providers will be in contact #64377 - Notification:#86361" at bounding box center [1299, 556] width 213 height 48
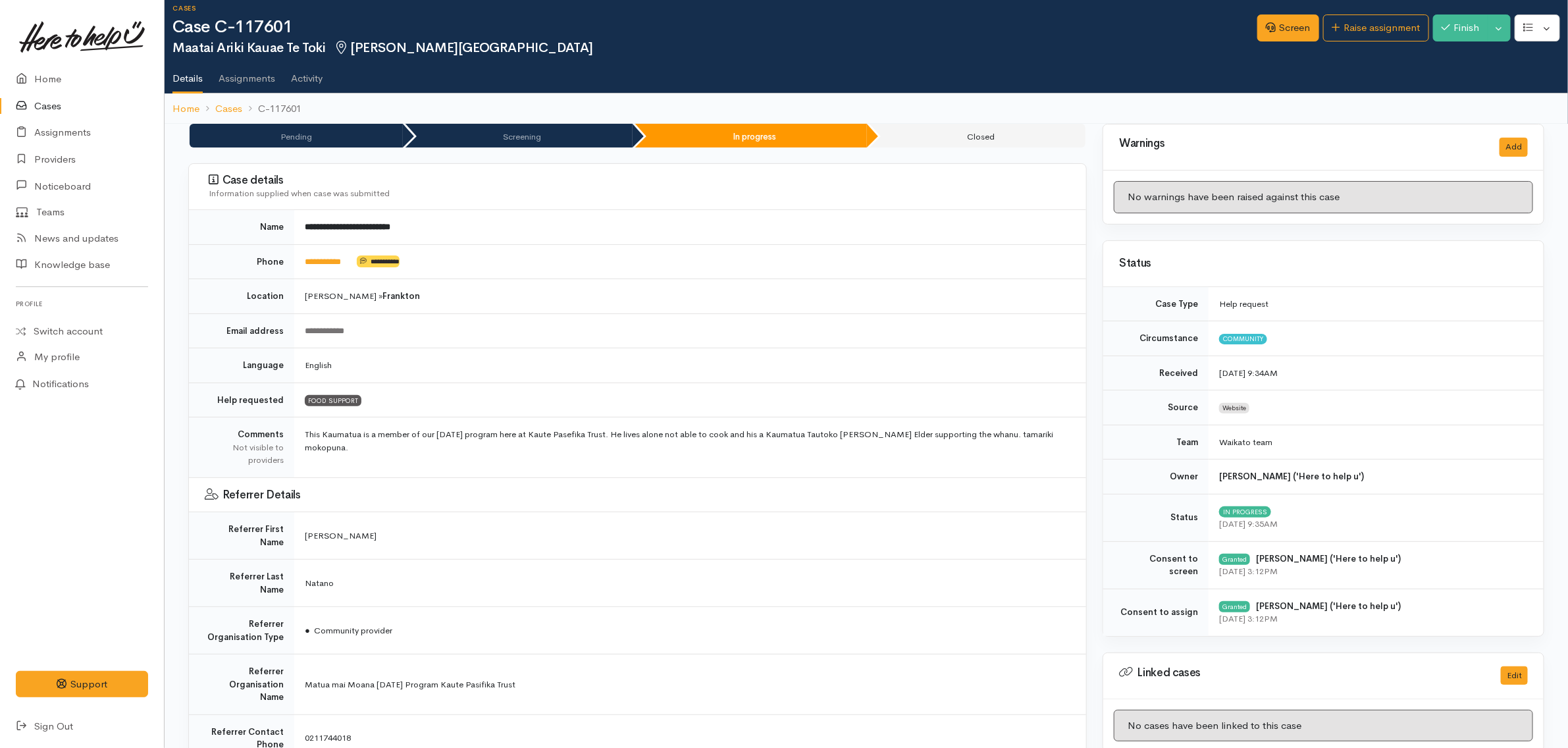
scroll to position [0, 0]
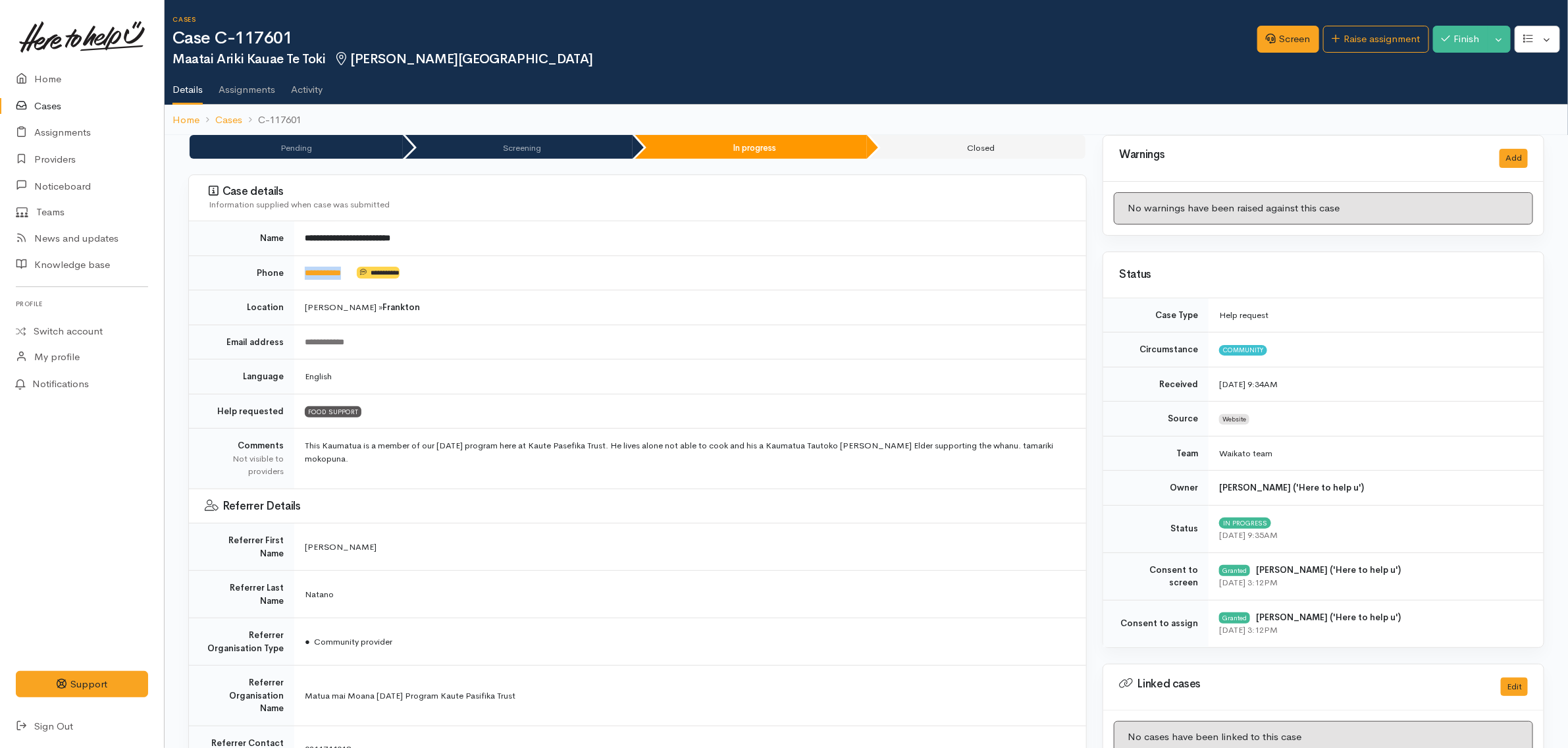
drag, startPoint x: 362, startPoint y: 274, endPoint x: 298, endPoint y: 272, distance: 64.0
click at [298, 272] on td "**********" at bounding box center [690, 272] width 792 height 35
copy td "**********"
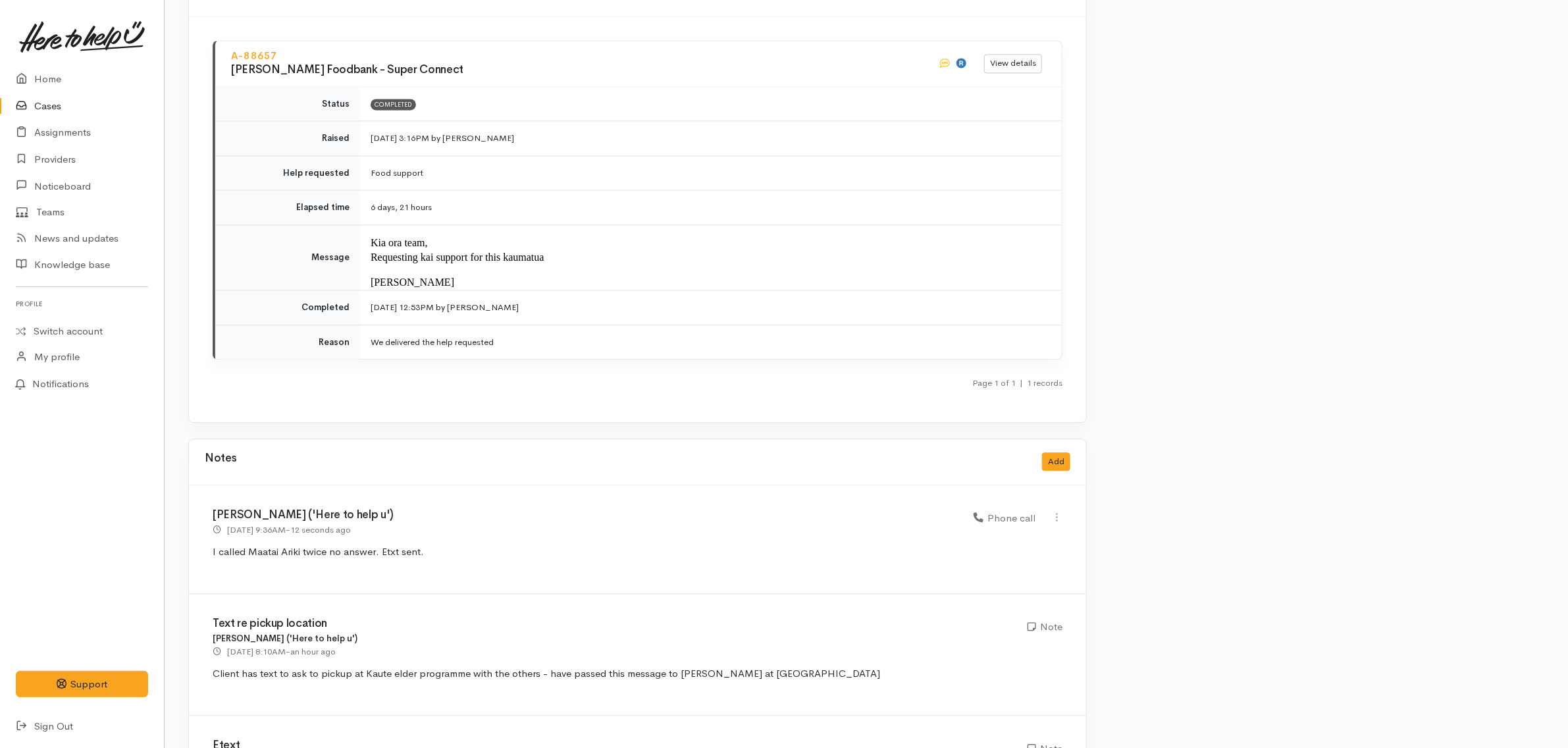
scroll to position [2058, 0]
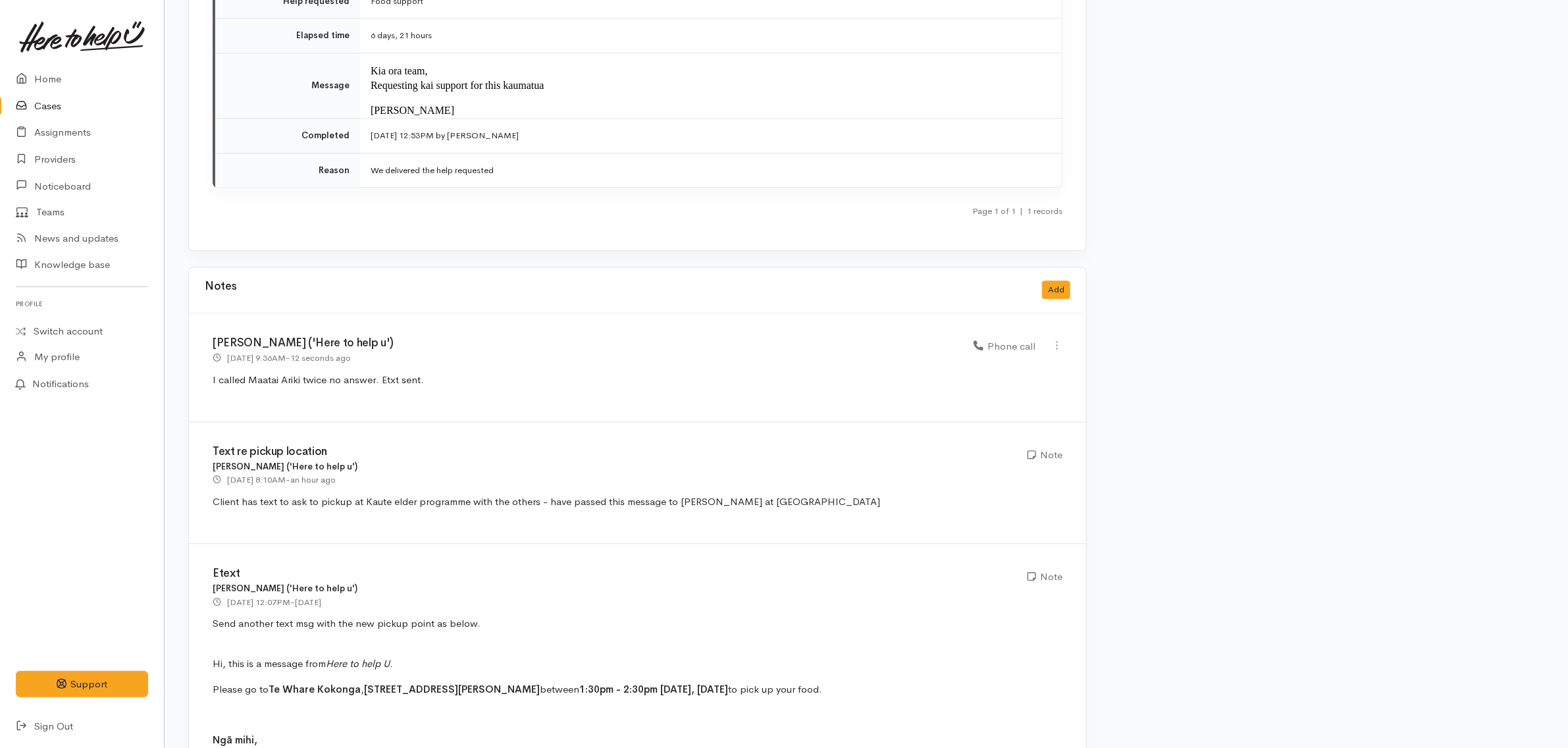
scroll to position [1976, 0]
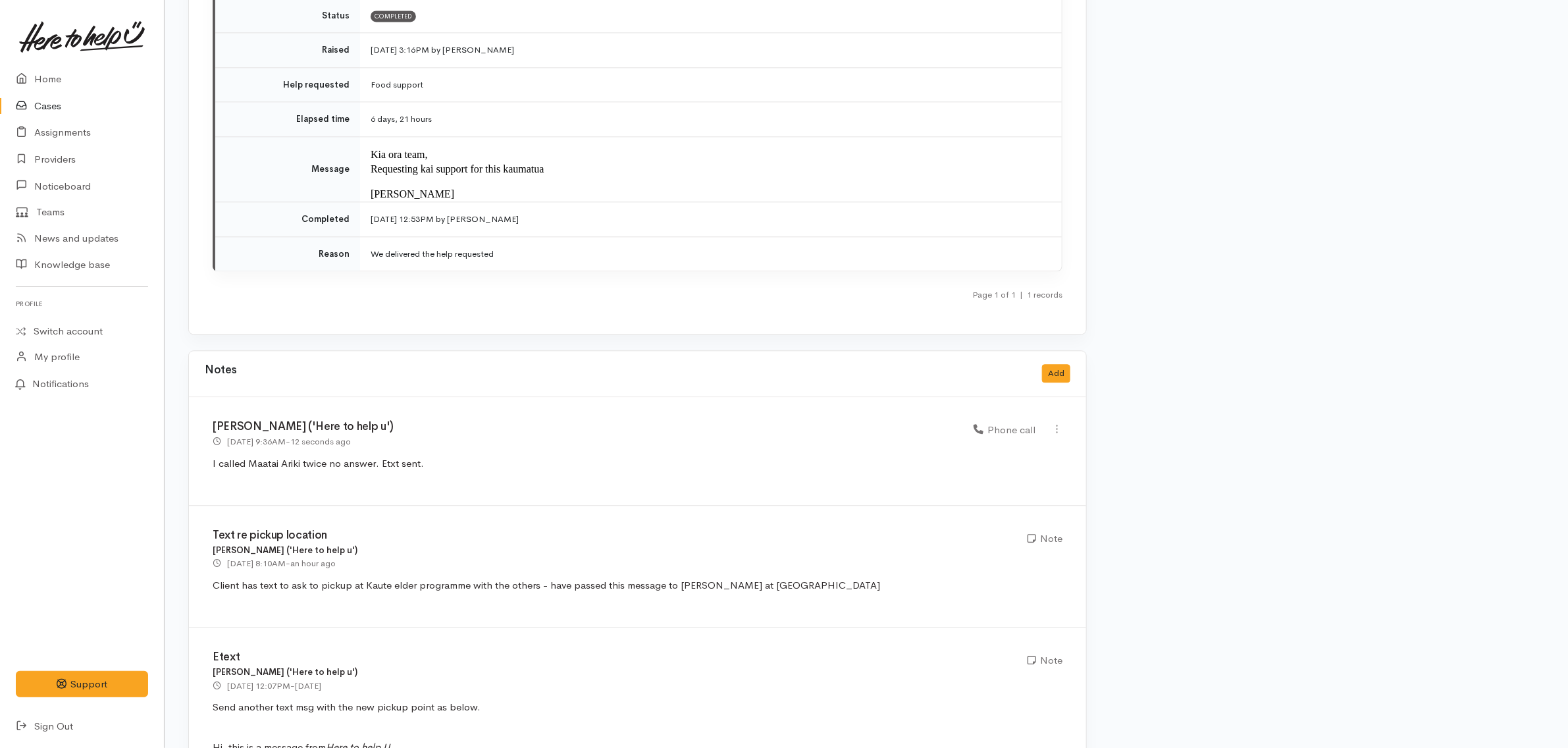
scroll to position [1893, 0]
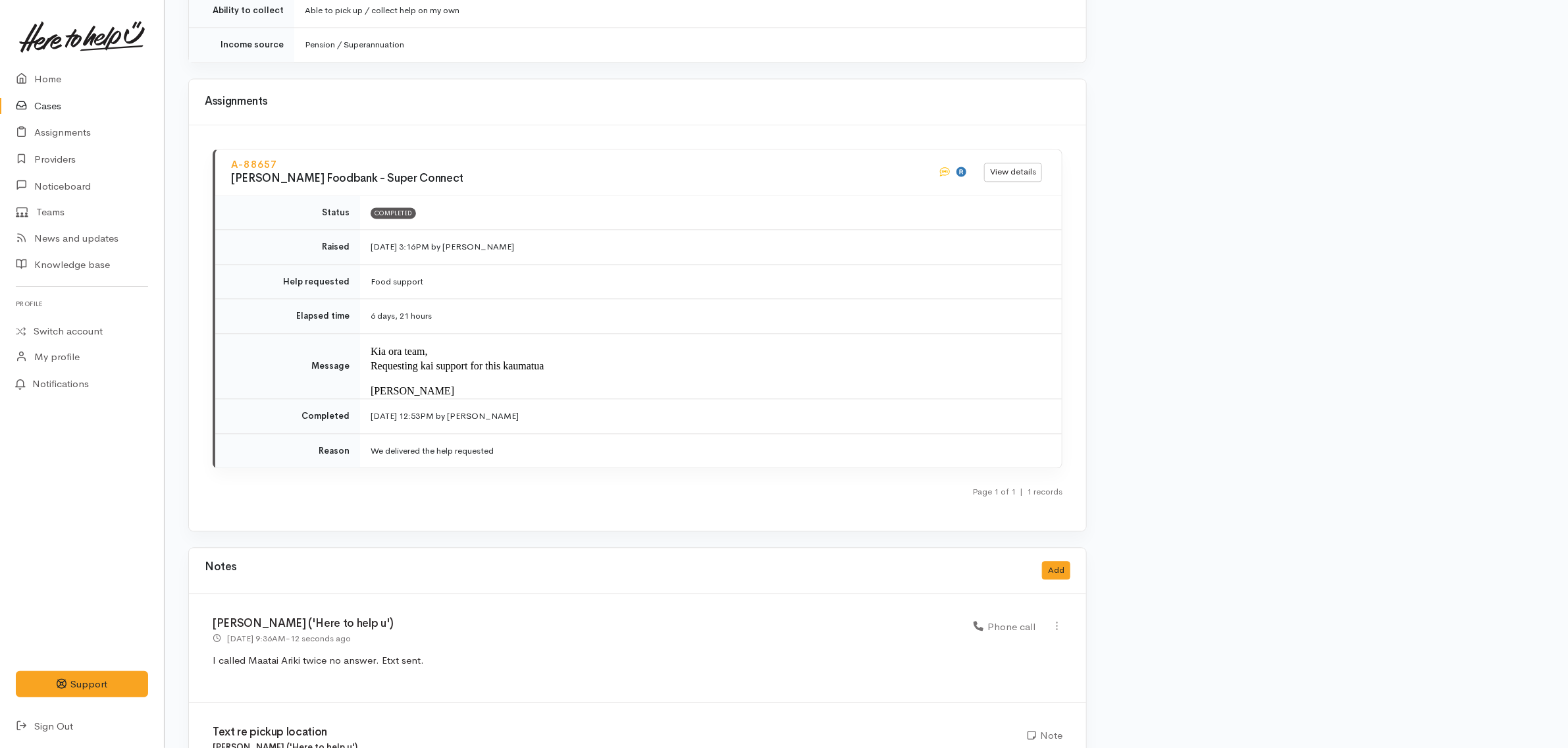
scroll to position [1729, 0]
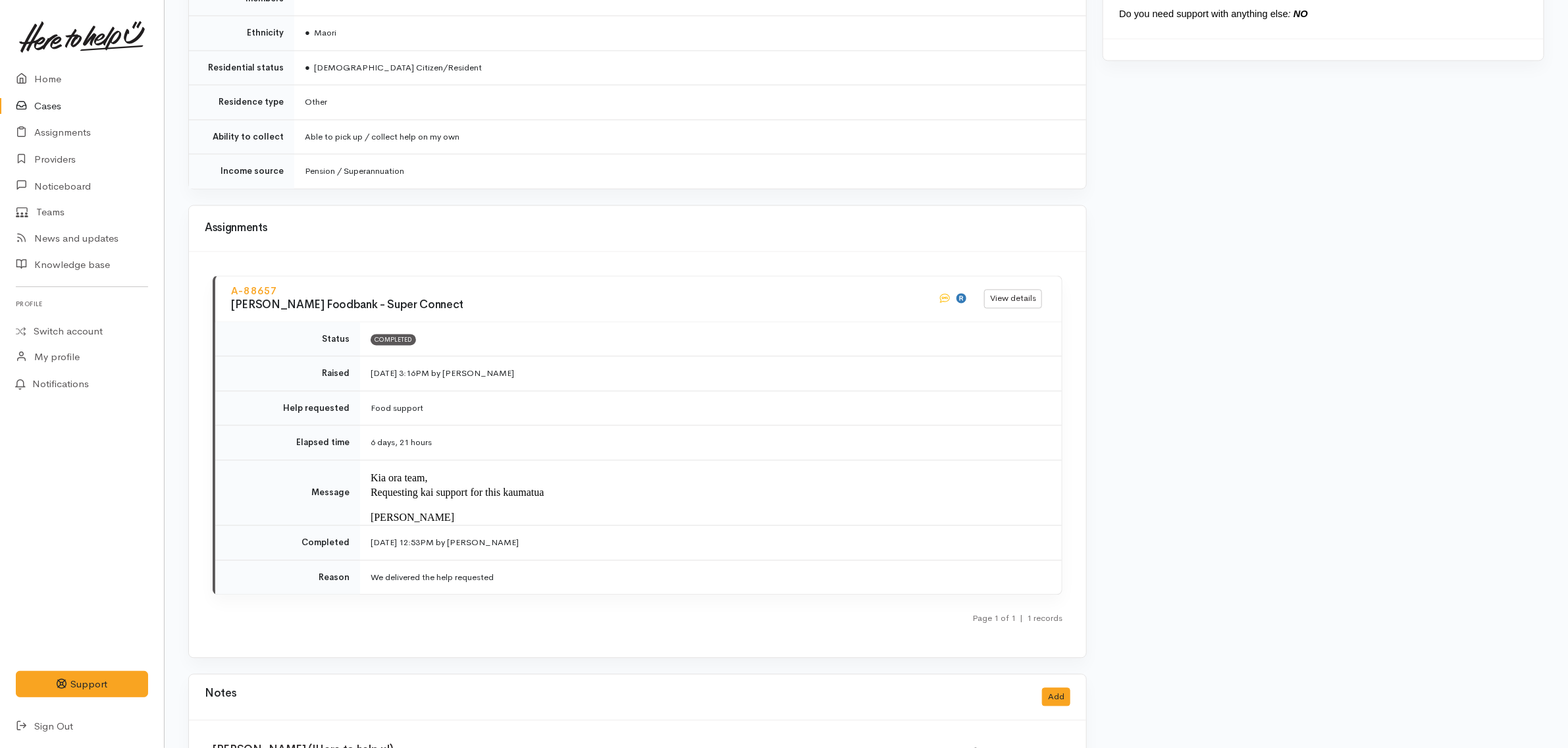
scroll to position [1564, 0]
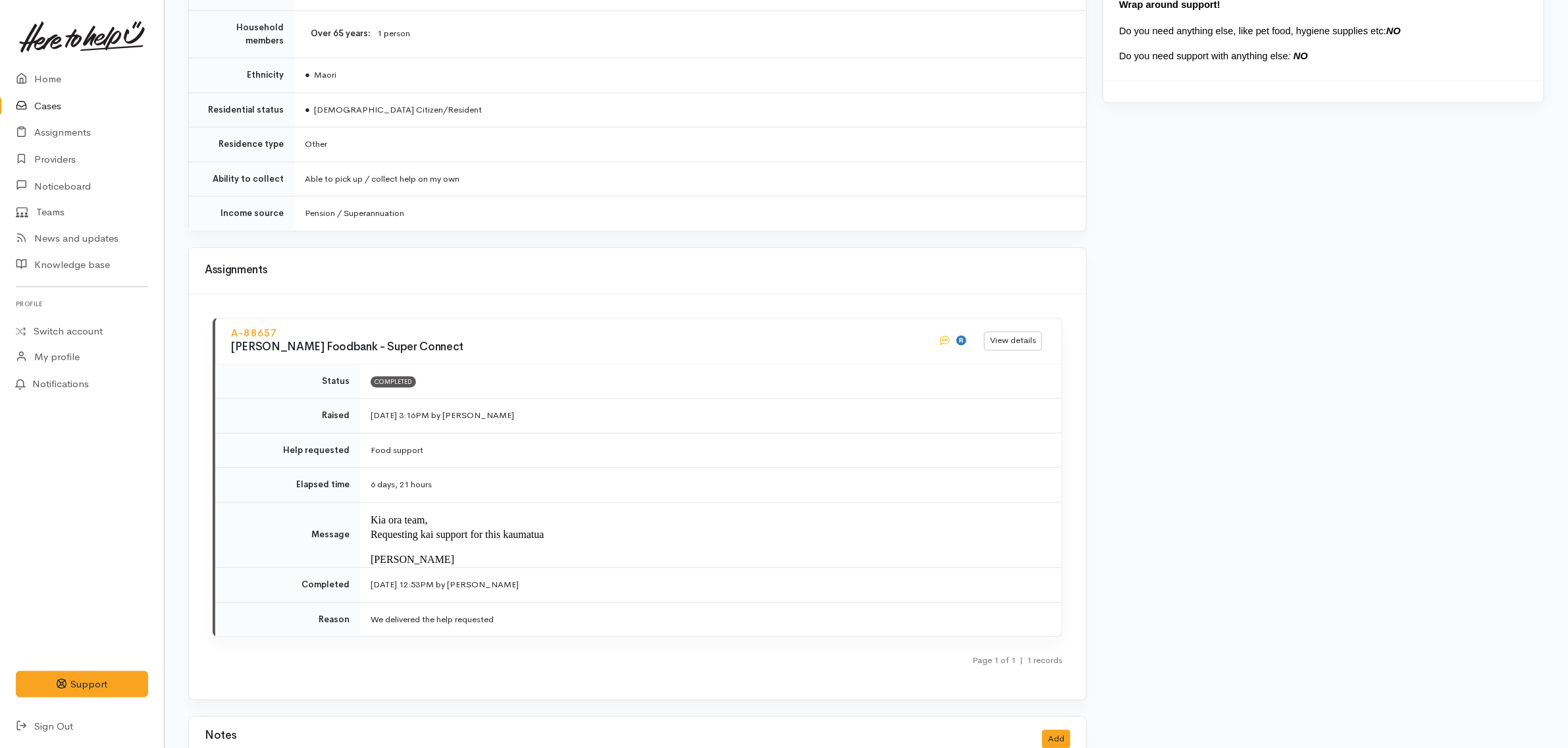
click at [173, 156] on div "**********" at bounding box center [866, 29] width 1404 height 2914
click at [175, 125] on div "**********" at bounding box center [866, 29] width 1404 height 2914
click at [173, 89] on div "**********" at bounding box center [866, 29] width 1404 height 2914
click at [176, 54] on div "**********" at bounding box center [866, 29] width 1404 height 2914
click at [538, 365] on td "Completed" at bounding box center [711, 382] width 702 height 34
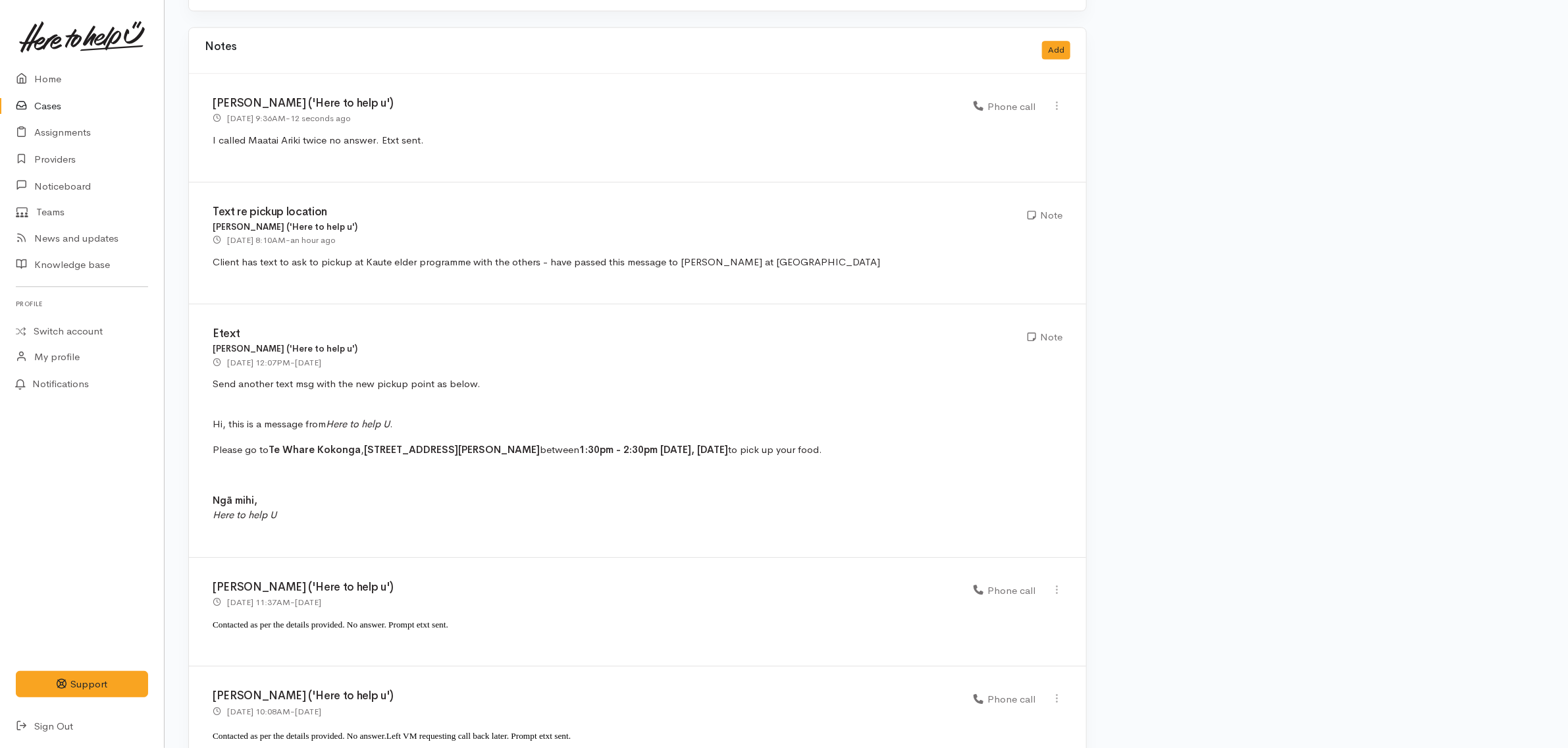
scroll to position [1929, 0]
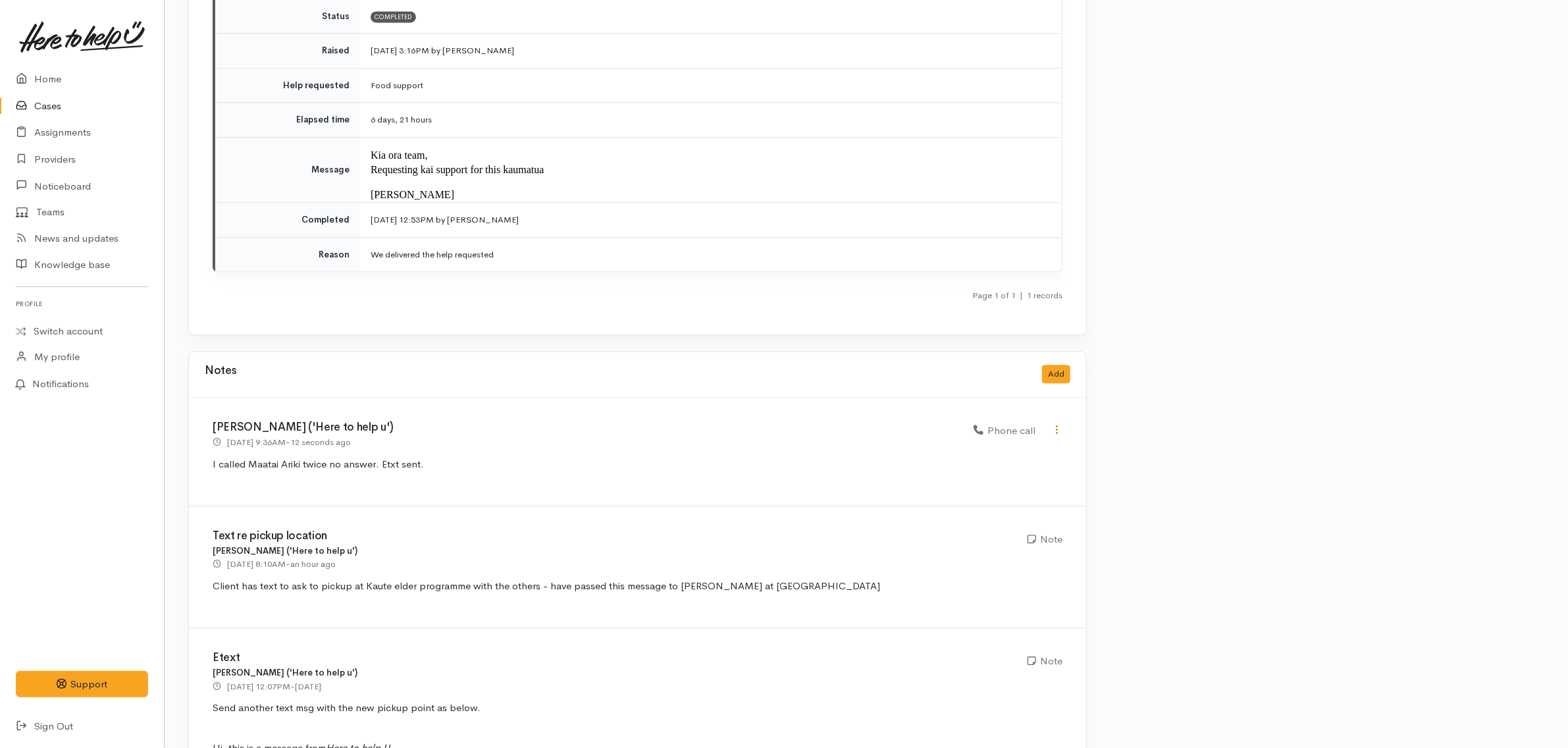
click at [1057, 424] on icon at bounding box center [1057, 429] width 11 height 11
click at [1014, 445] on link "Edit" at bounding box center [1011, 455] width 104 height 20
select select "3"
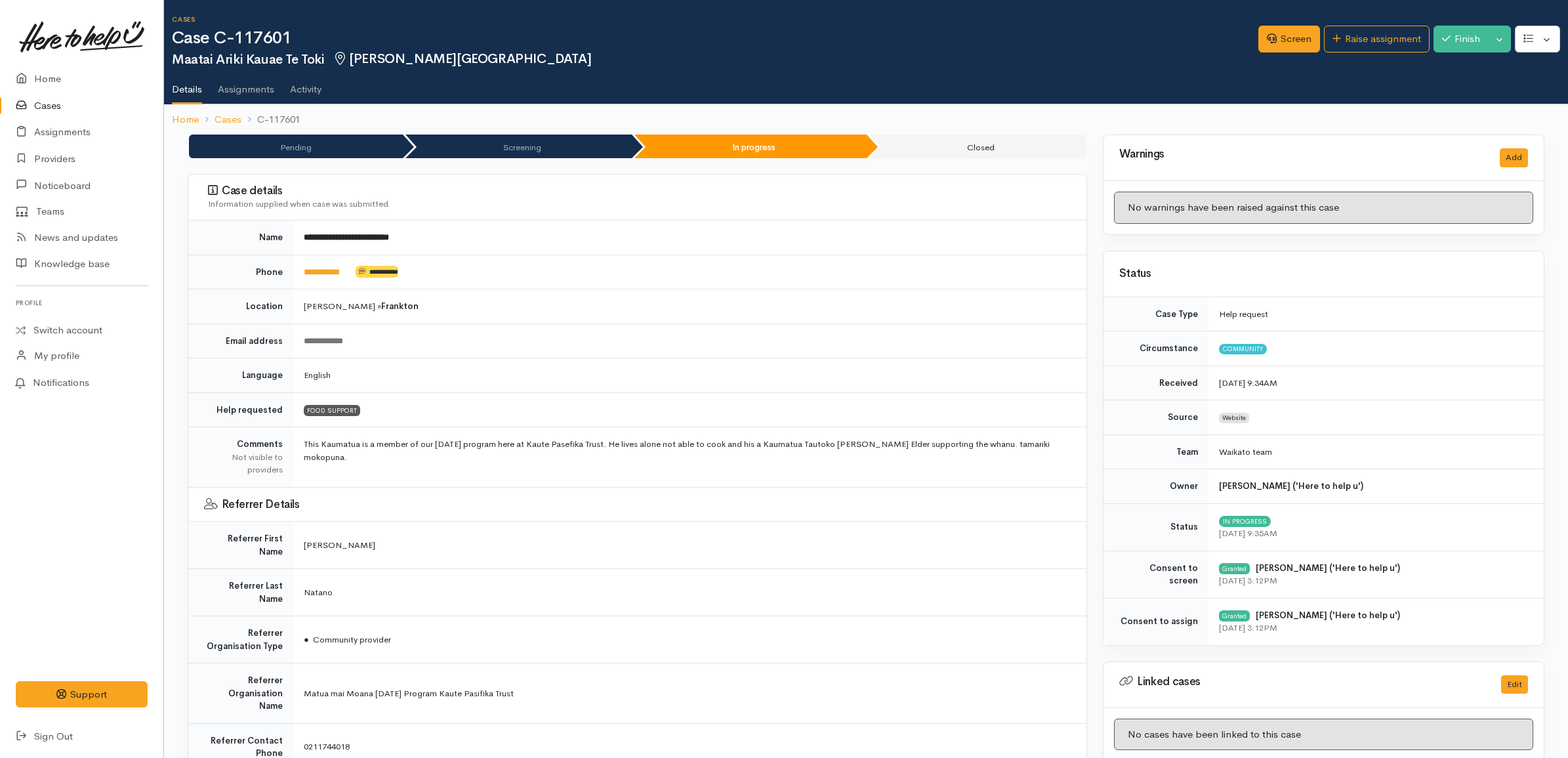
select select "3"
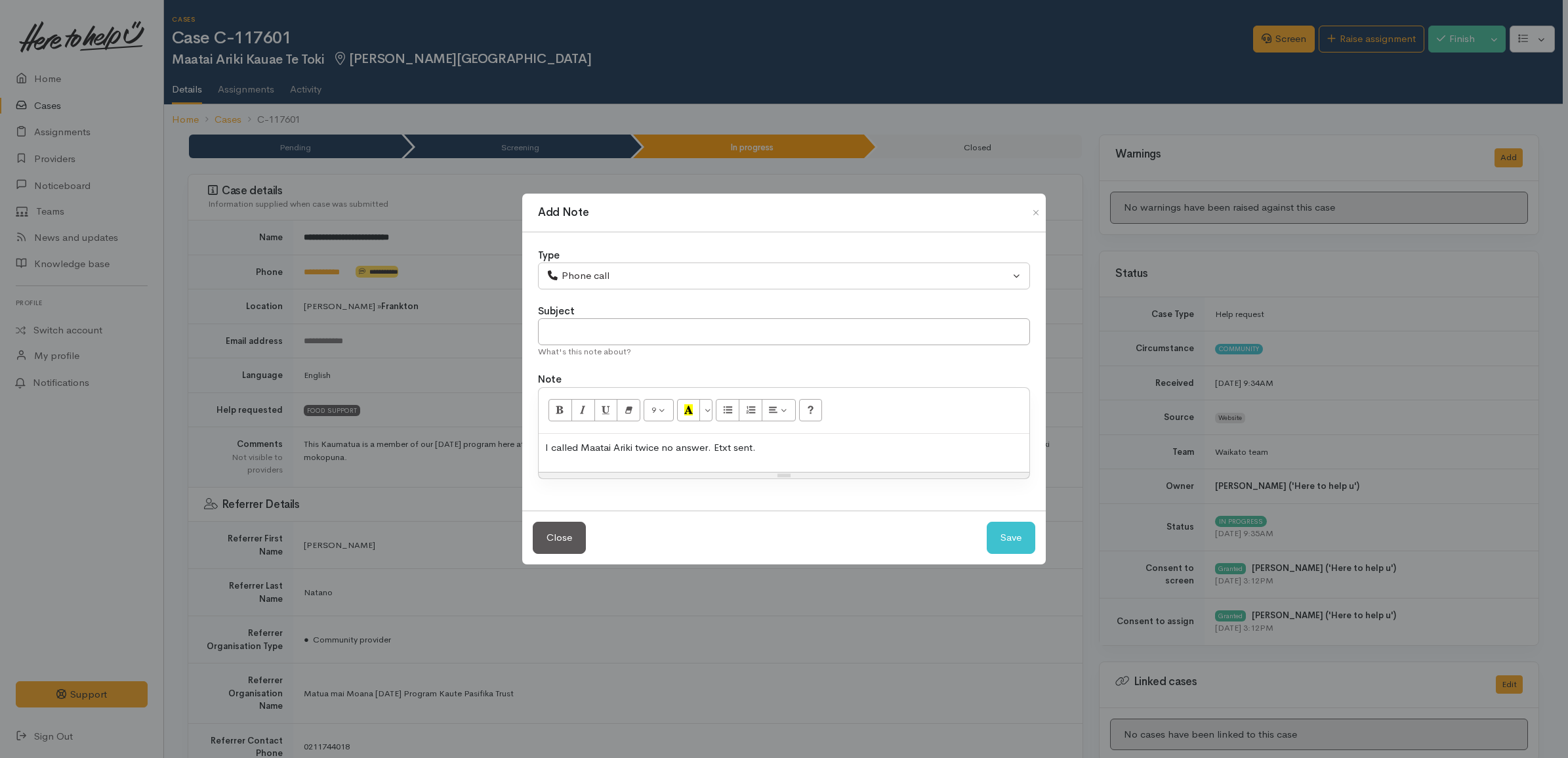
click at [787, 450] on p "I called Maatai Ariki twice no answer. Etxt sent." at bounding box center [784, 448] width 478 height 15
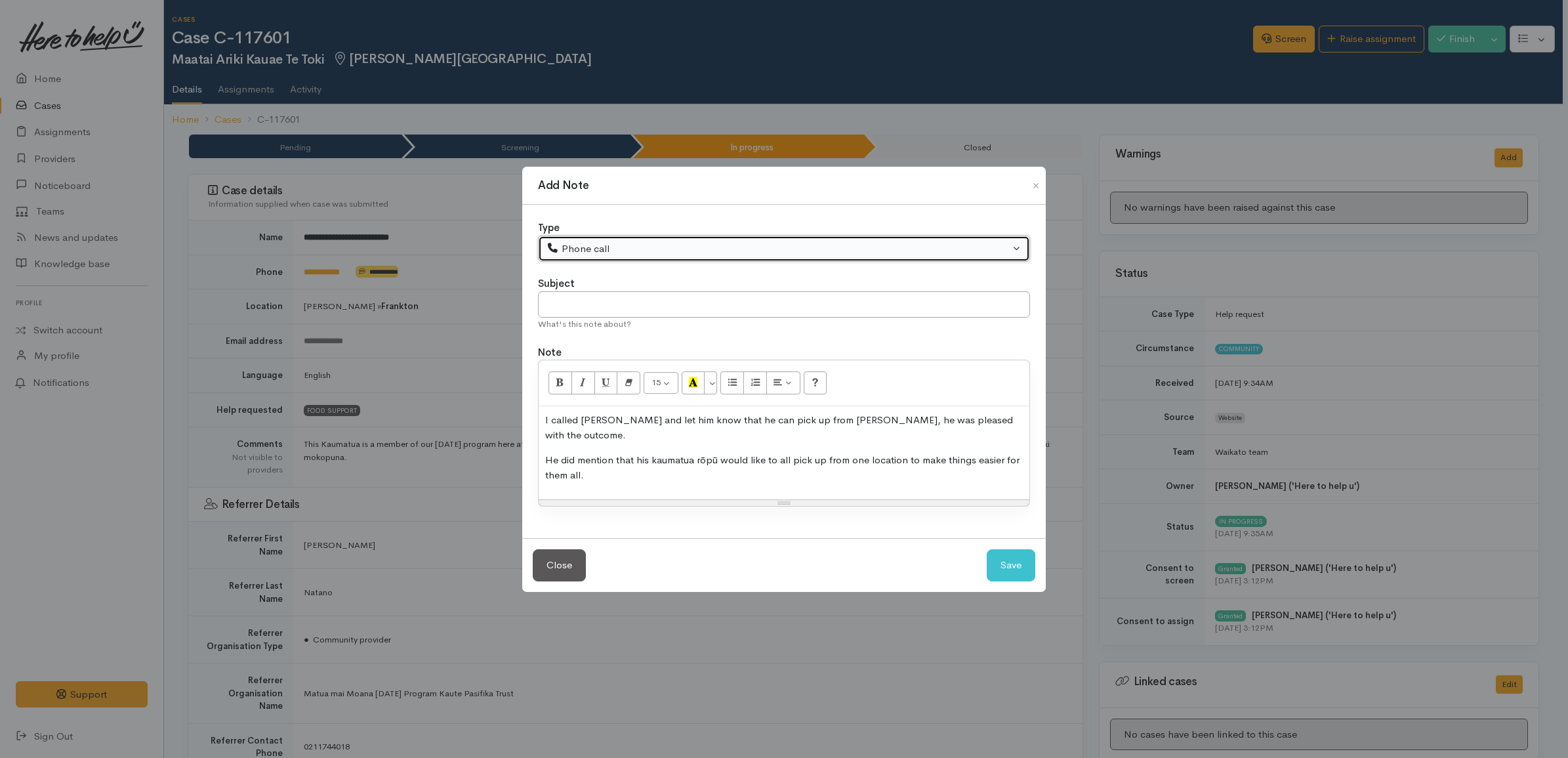
click at [758, 254] on div "Phone call" at bounding box center [778, 249] width 463 height 15
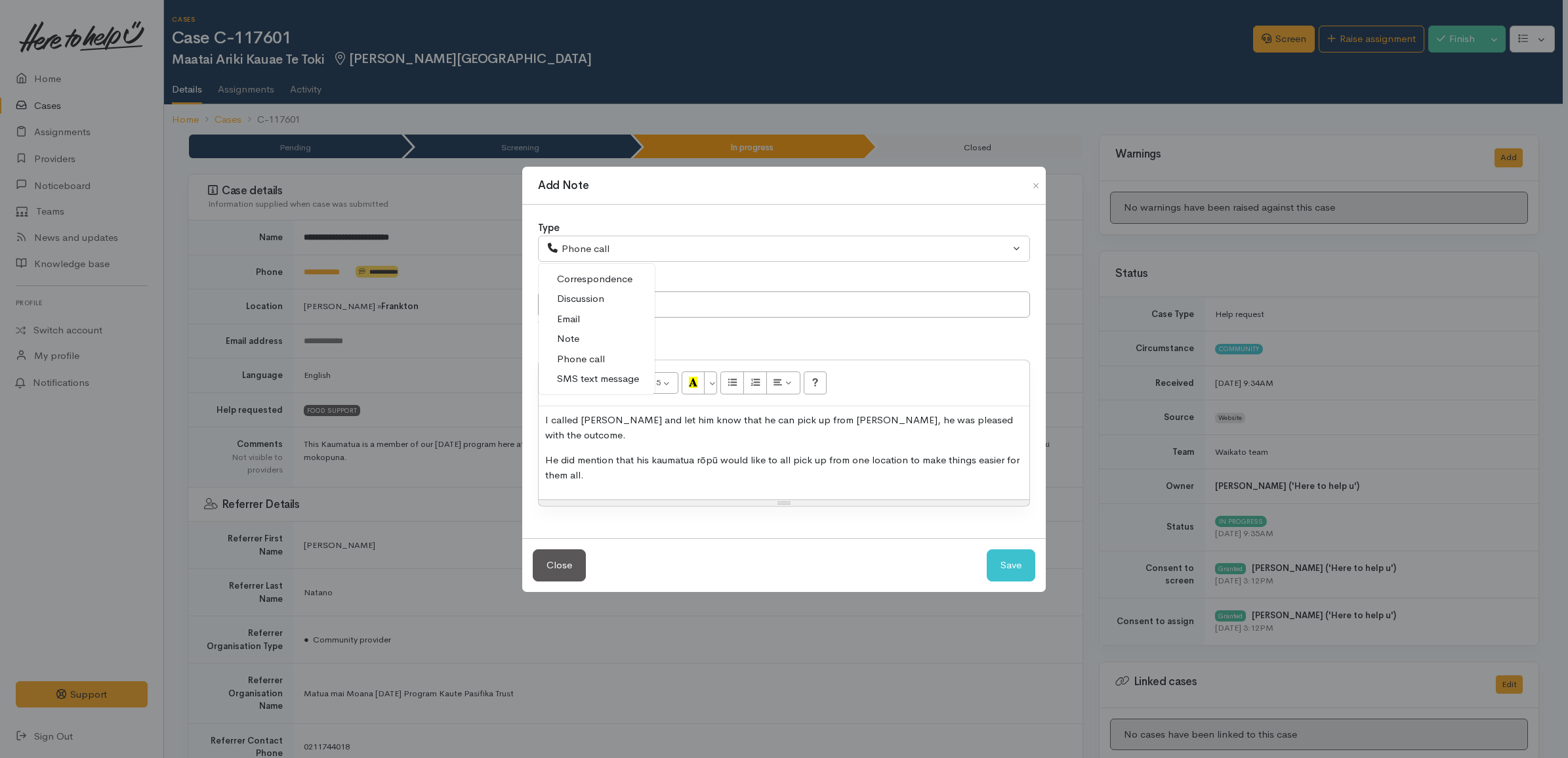
click at [624, 303] on link "Discussion" at bounding box center [597, 299] width 116 height 20
click at [999, 556] on button "Save" at bounding box center [1011, 565] width 49 height 32
select select "1"
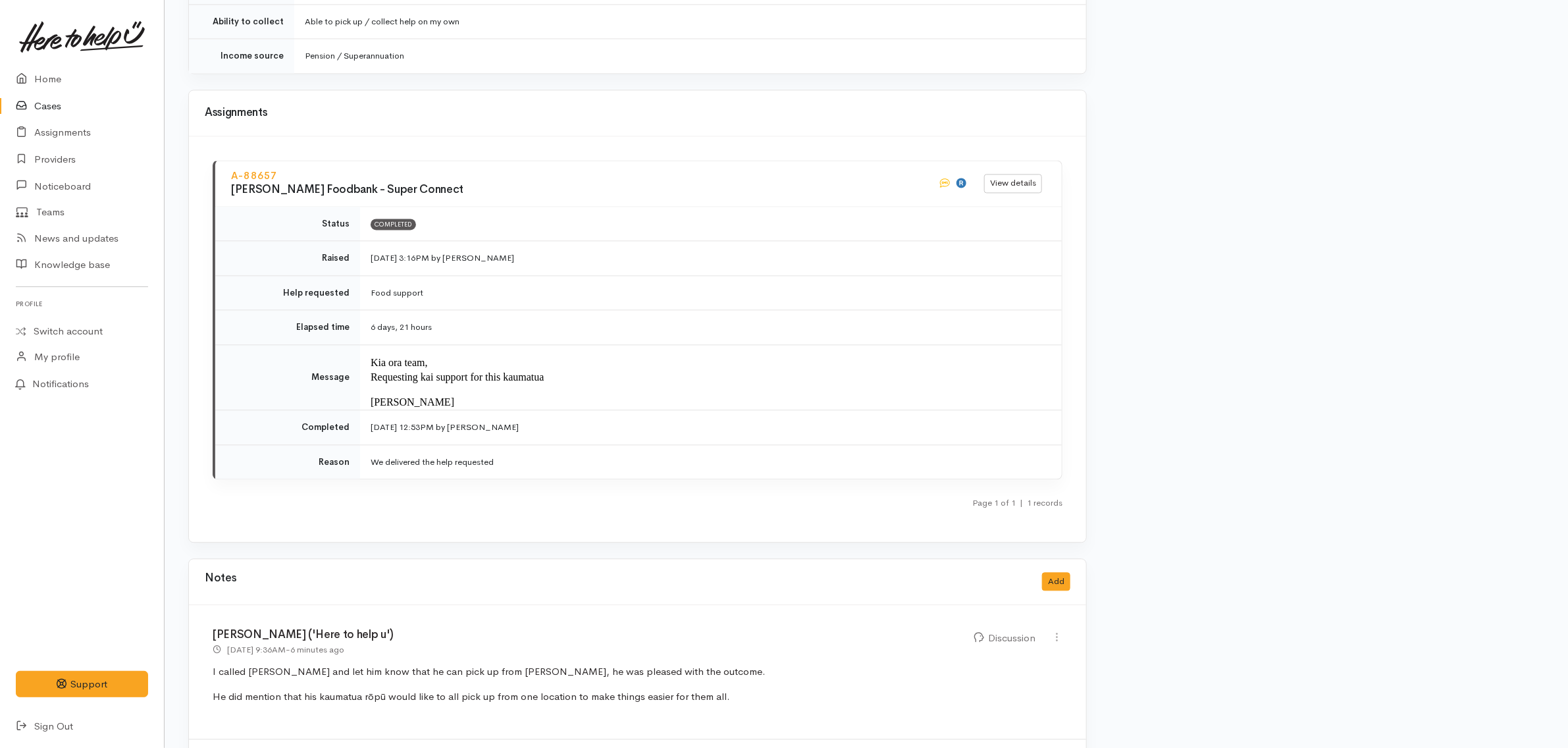
scroll to position [1811, 0]
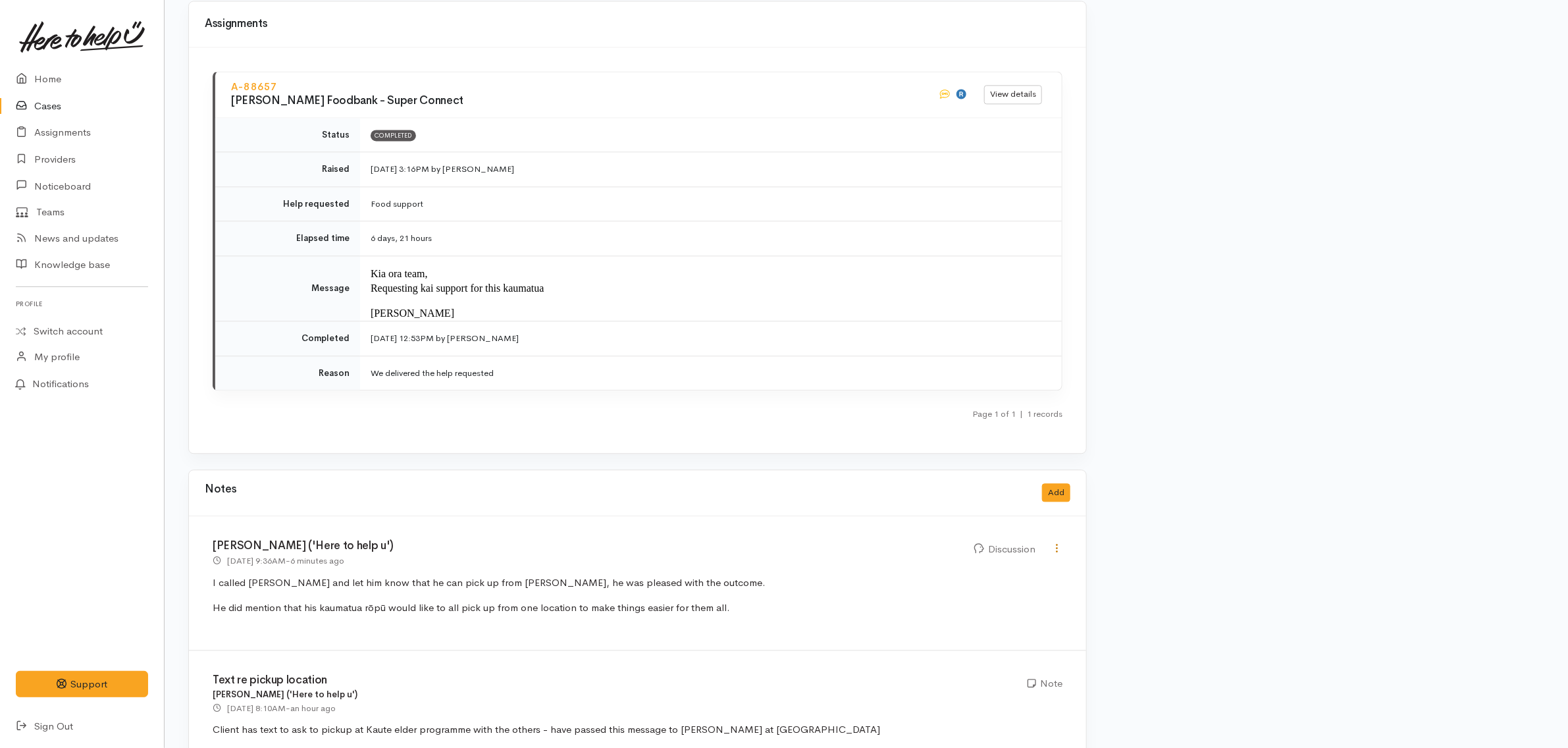
click at [1060, 542] on icon at bounding box center [1057, 548] width 11 height 11
click at [1033, 563] on link "Edit" at bounding box center [1011, 573] width 104 height 20
select select "4"
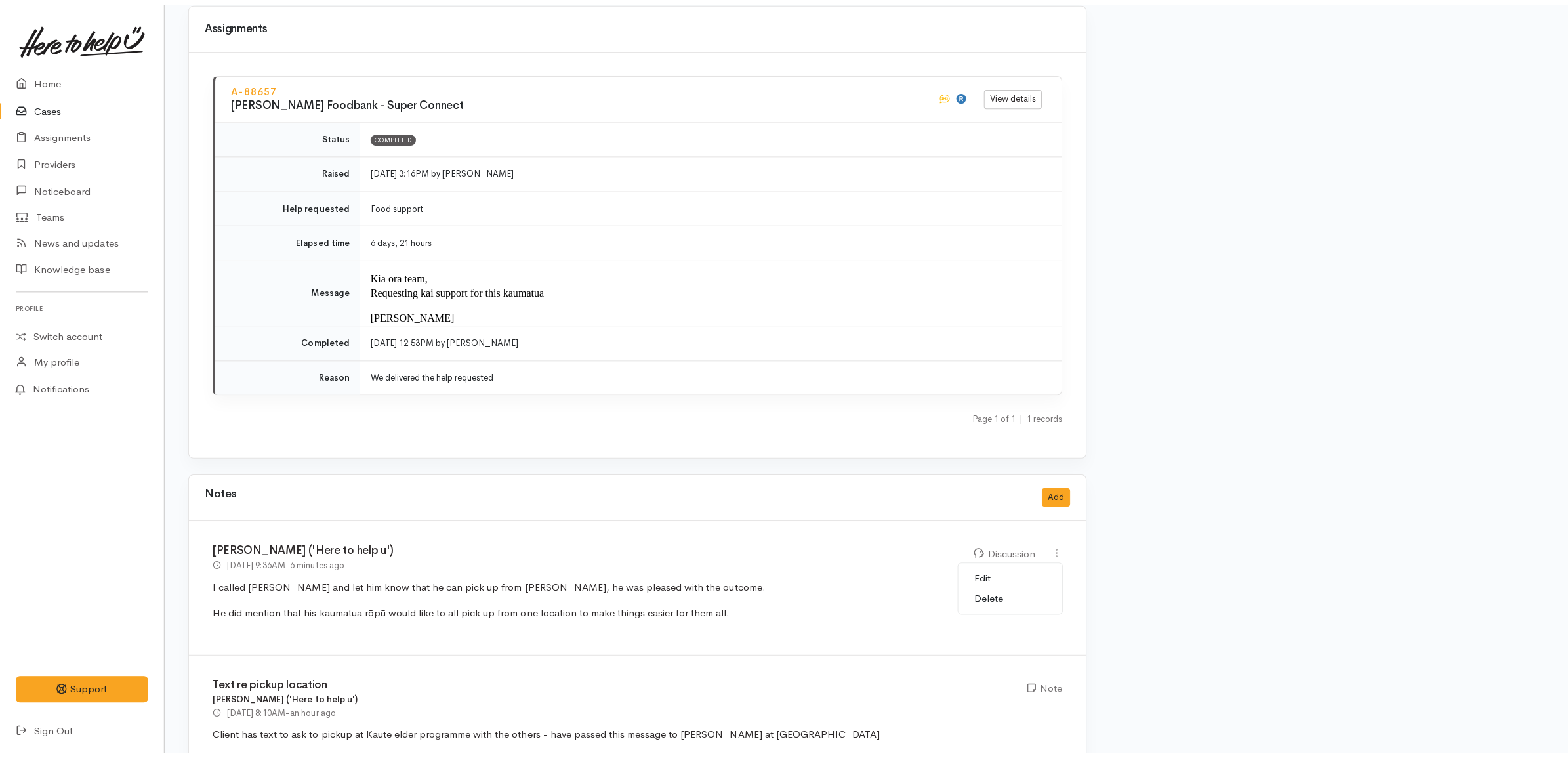
scroll to position [0, 0]
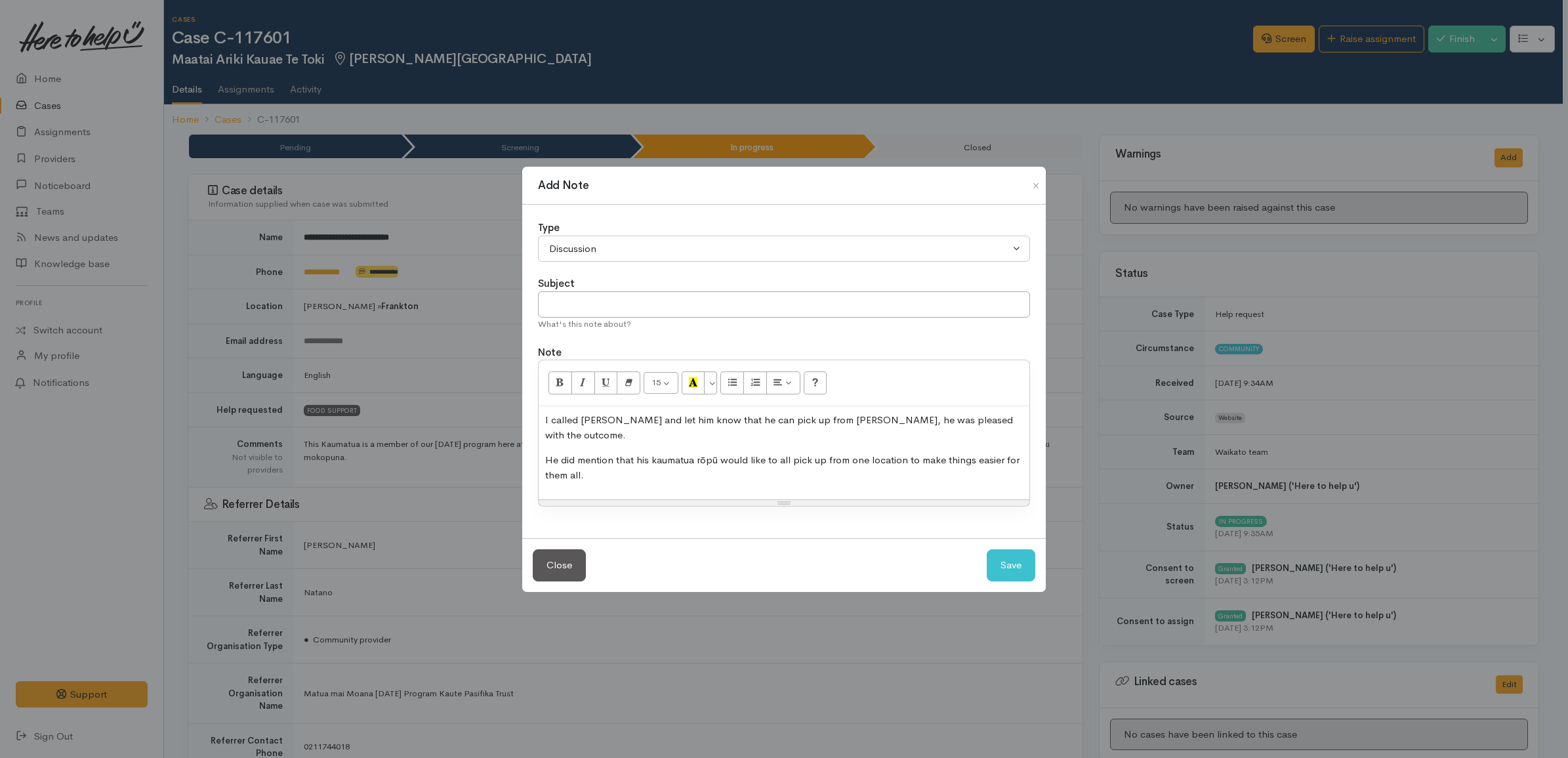
click at [878, 483] on div "I called Maatai Ariki and let him know that he can pick up from Kaute, he was p…" at bounding box center [784, 452] width 491 height 93
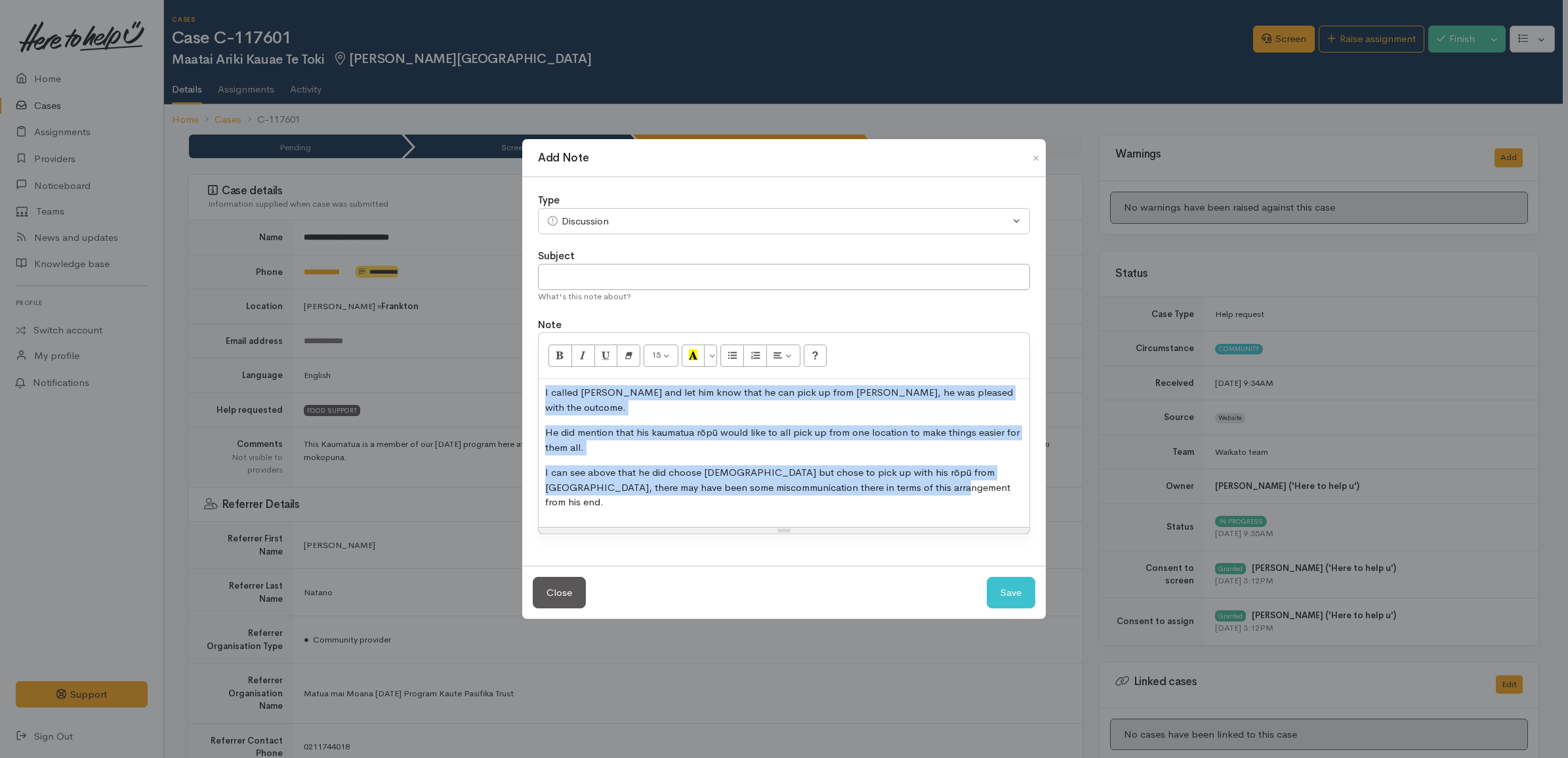
copy div "I called Maatai Ariki and let him know that he can pick up from Kaute, he was p…"
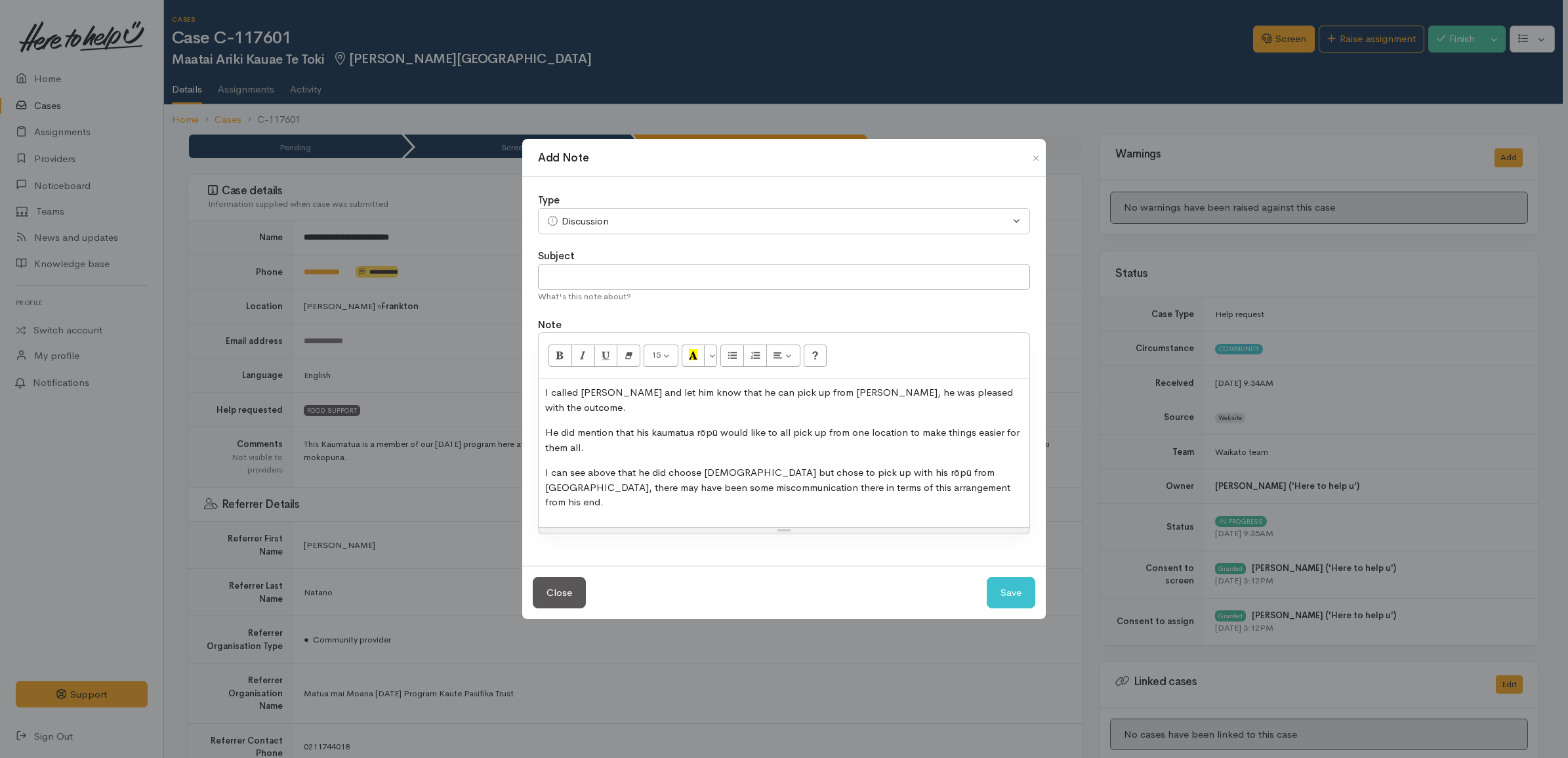
click at [994, 480] on p "I can see above that he did choose Methodist but chose to pick up with his rōpū…" at bounding box center [784, 488] width 478 height 45
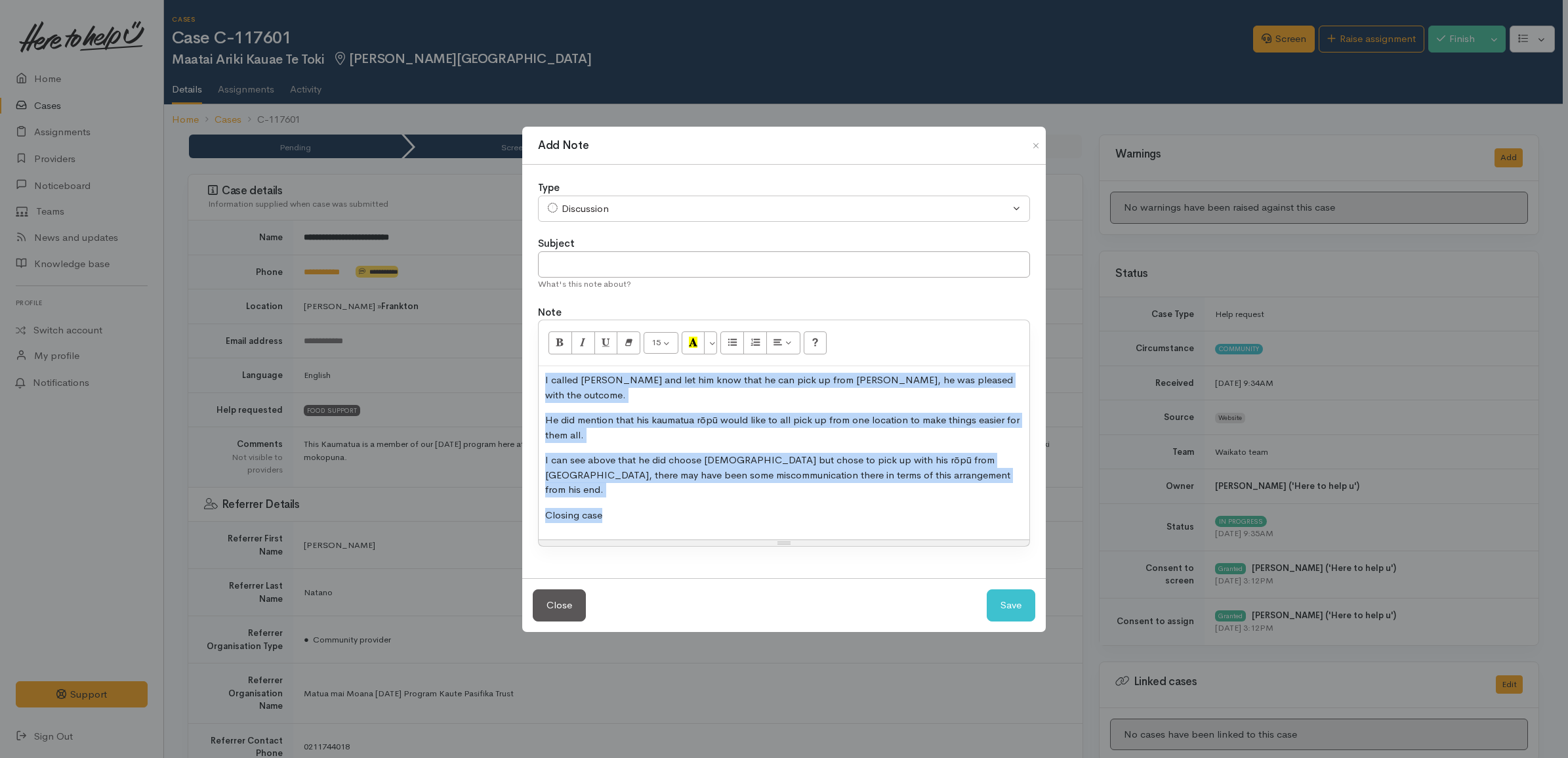
drag, startPoint x: 664, startPoint y: 517, endPoint x: 513, endPoint y: 353, distance: 222.9
click at [513, 353] on div "Add Note Type Correspondence Discussion Email Note Phone call SMS text message …" at bounding box center [784, 379] width 1568 height 758
copy div "I called Maatai Ariki and let him know that he can pick up from Kaute, he was p…"
click at [697, 478] on p "I can see above that he did choose Methodist but chose to pick up with his rōpū…" at bounding box center [784, 476] width 478 height 45
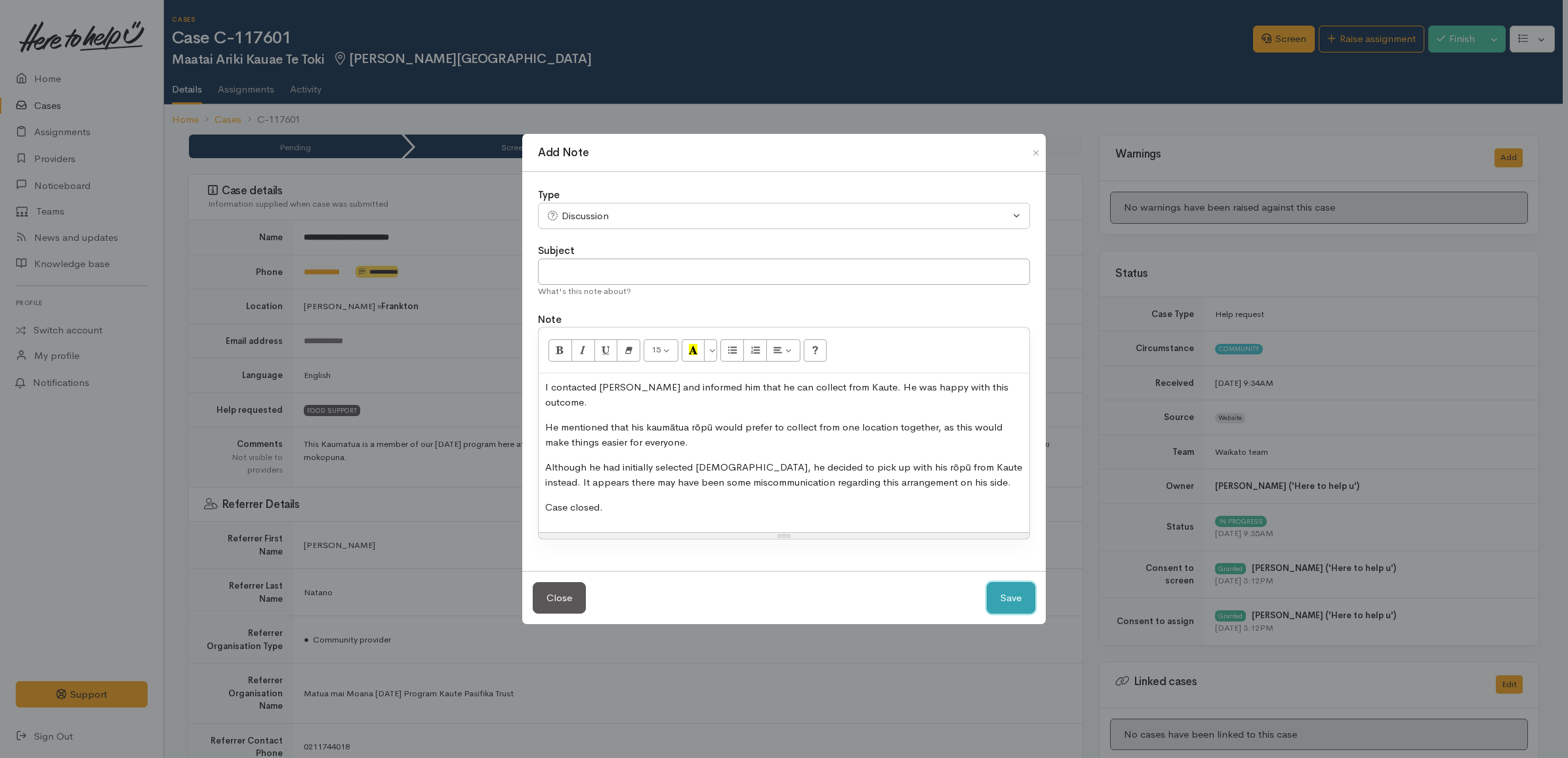
click at [992, 585] on button "Save" at bounding box center [1011, 599] width 49 height 32
select select "1"
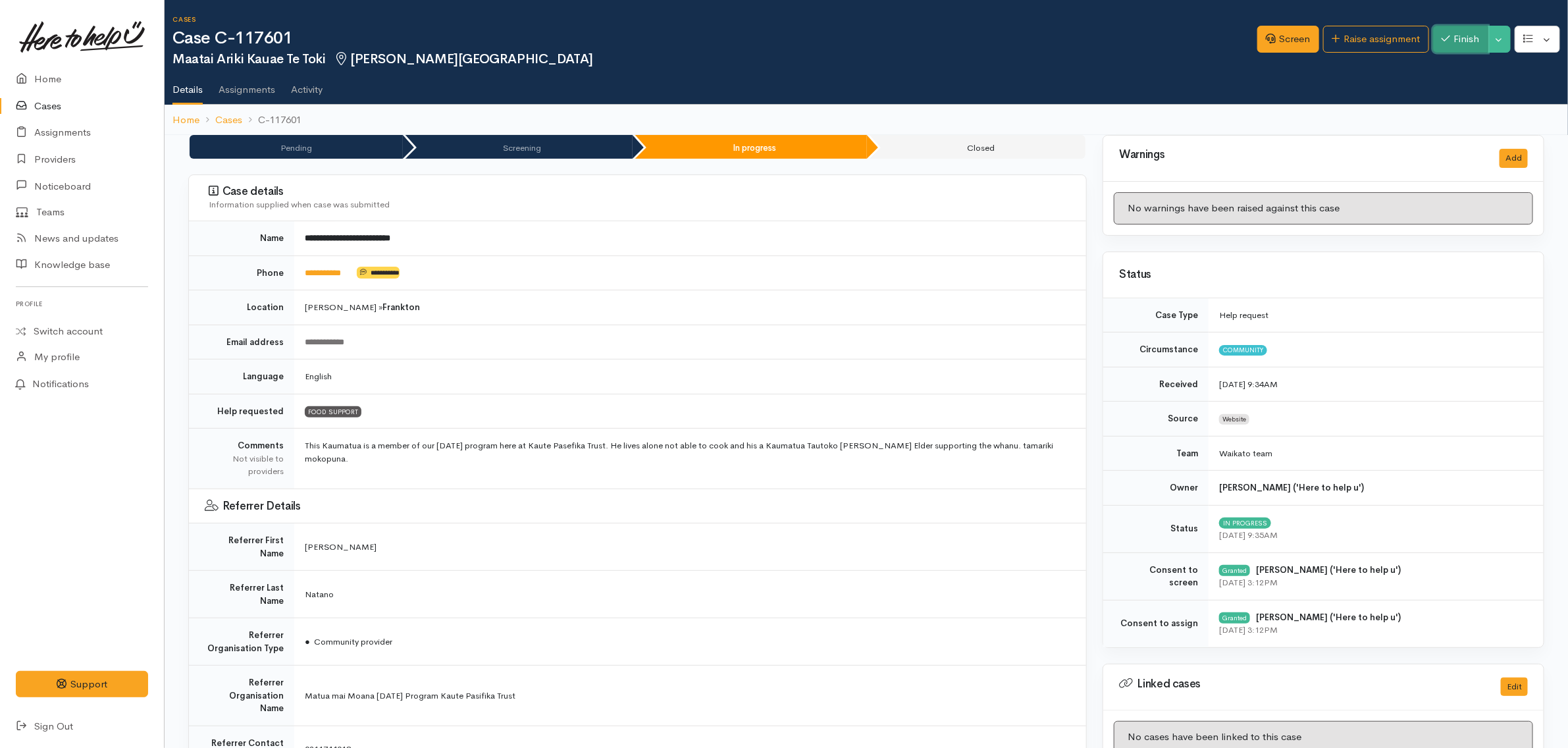
click at [1466, 40] on button "Finish" at bounding box center [1460, 39] width 55 height 27
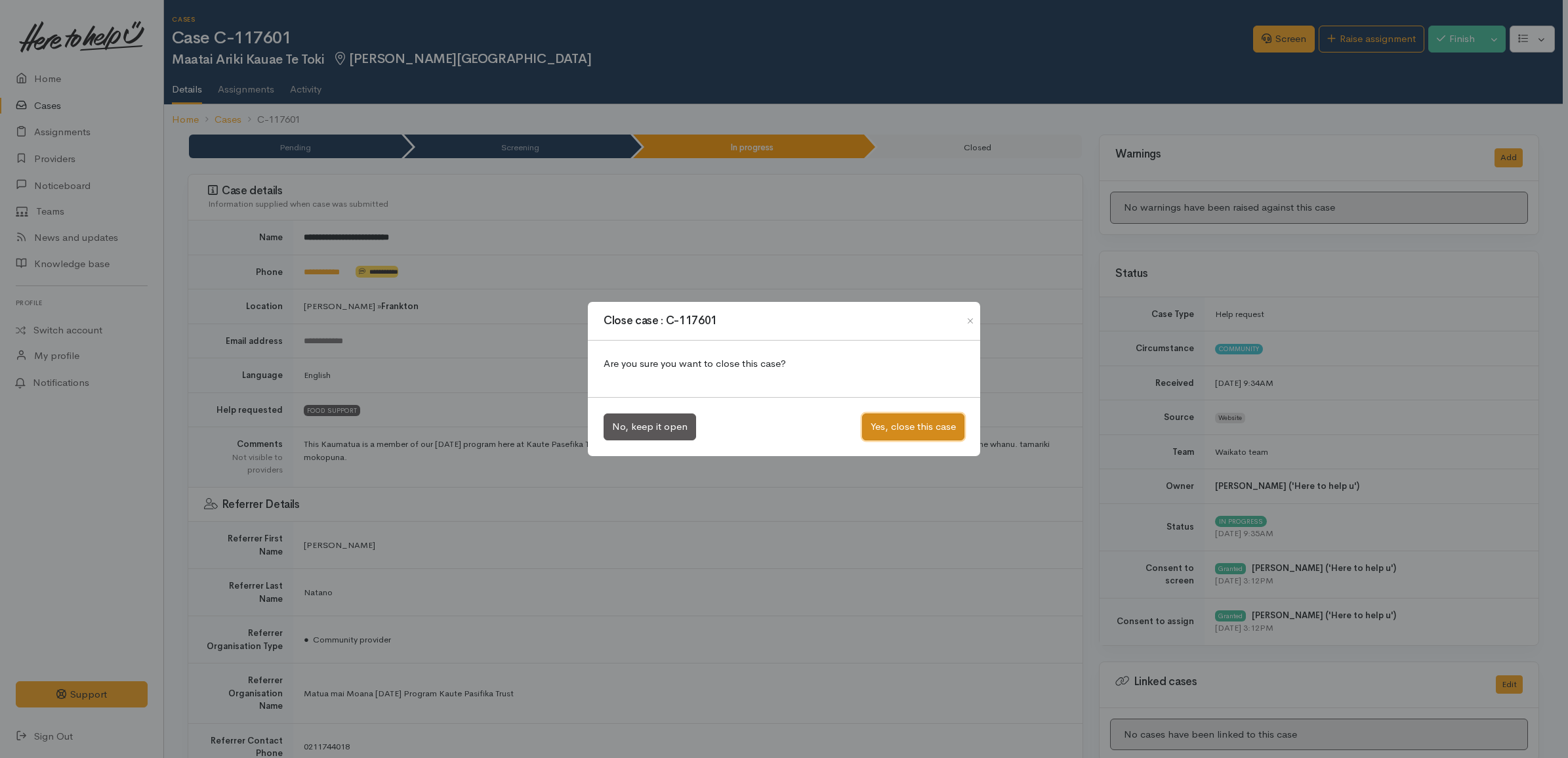
click at [917, 425] on button "Yes, close this case" at bounding box center [913, 427] width 102 height 27
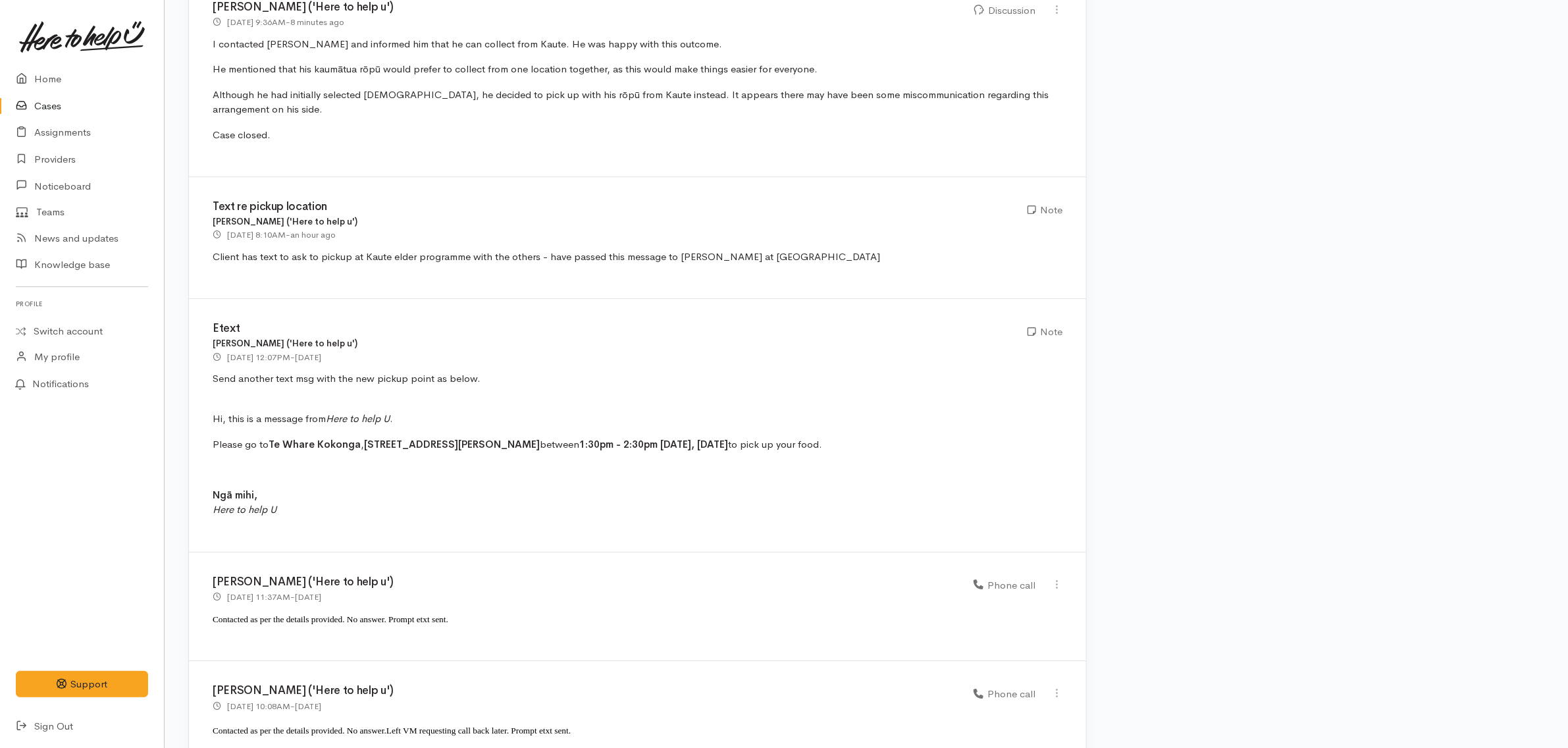
scroll to position [2020, 0]
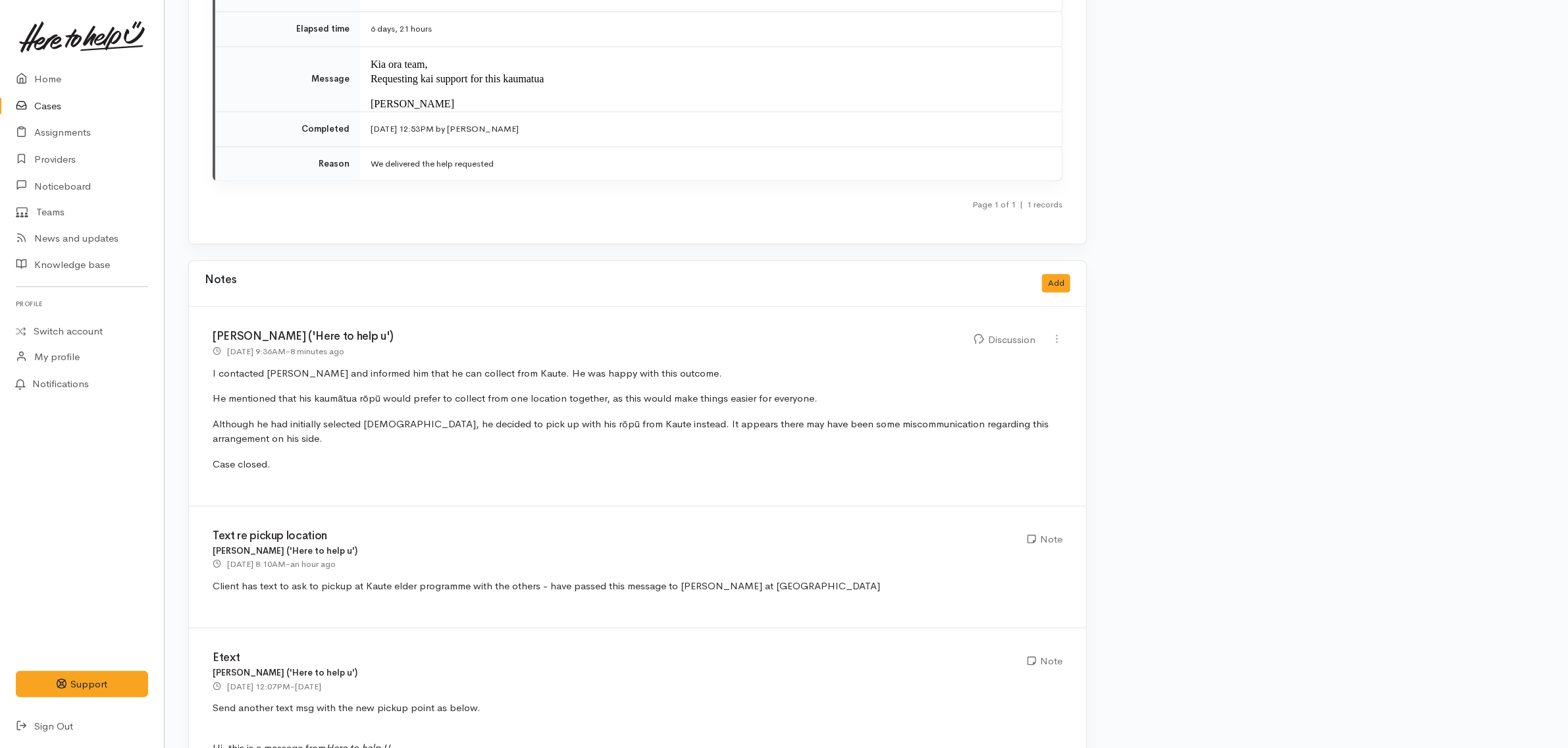
click at [1064, 331] on div "Edit [GEOGRAPHIC_DATA]" at bounding box center [1057, 340] width 27 height 19
click at [1059, 333] on icon at bounding box center [1057, 338] width 11 height 11
click at [1019, 348] on div "Edit [GEOGRAPHIC_DATA]" at bounding box center [1011, 374] width 106 height 52
click at [1052, 333] on icon at bounding box center [1057, 338] width 11 height 11
click at [1002, 355] on link "Edit" at bounding box center [1011, 365] width 104 height 20
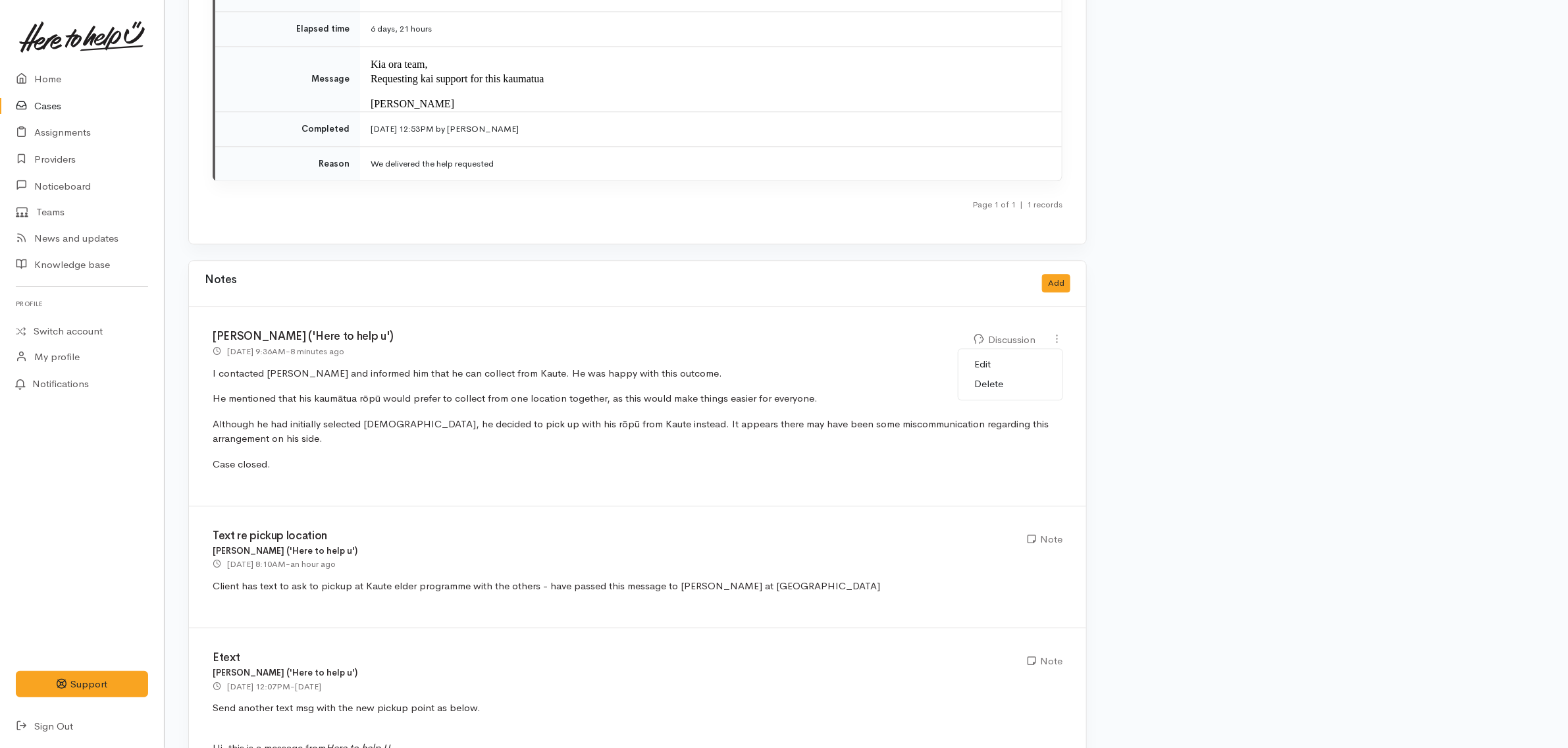
select select "4"
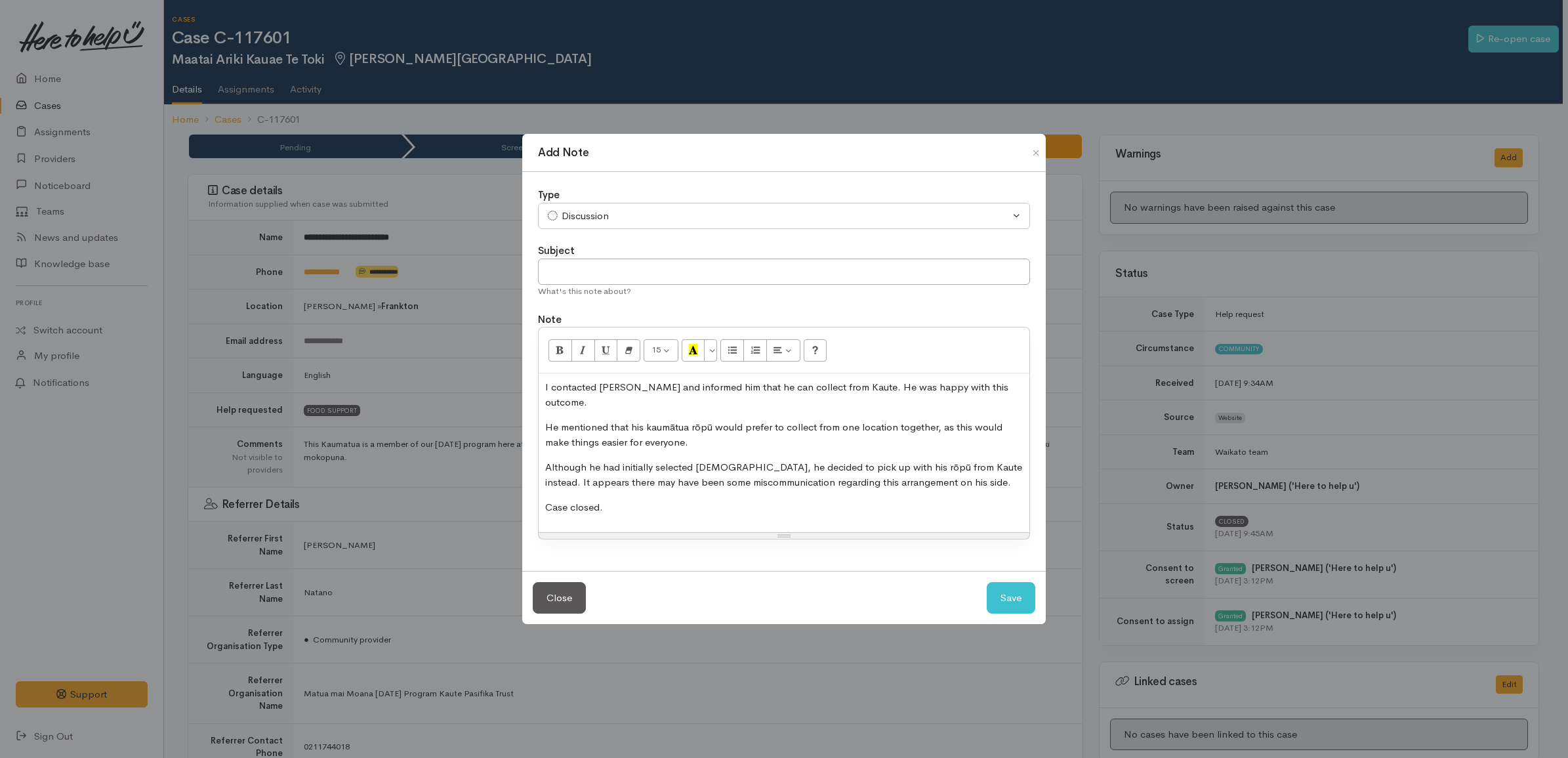
click at [984, 469] on p "Although he had initially selected [DEMOGRAPHIC_DATA], he decided to pick up wi…" at bounding box center [784, 475] width 478 height 29
click at [742, 460] on p "Although he had initially selected [DEMOGRAPHIC_DATA], he decided to pick up wi…" at bounding box center [784, 475] width 478 height 29
click at [1035, 161] on button "Close" at bounding box center [1035, 153] width 21 height 15
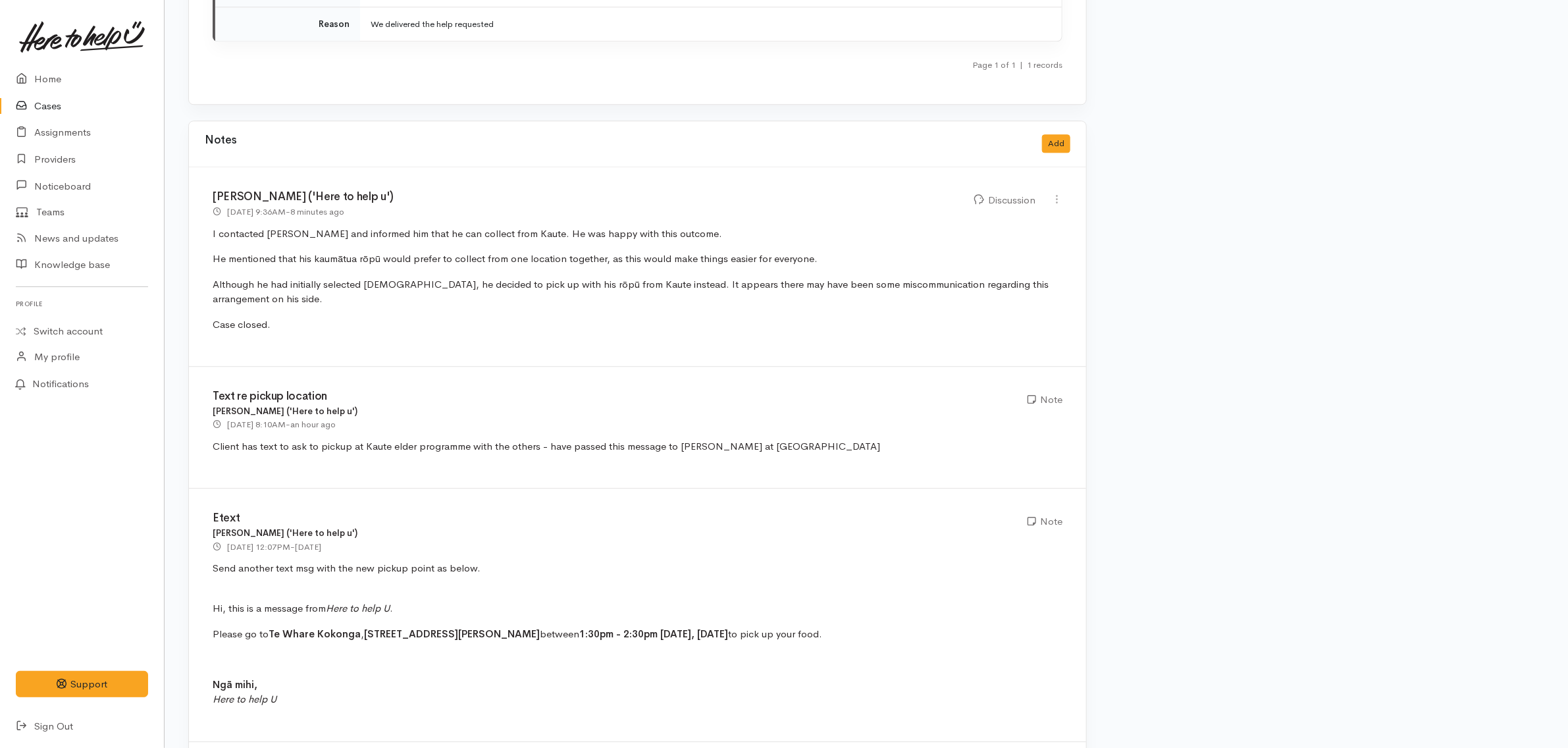
scroll to position [1938, 0]
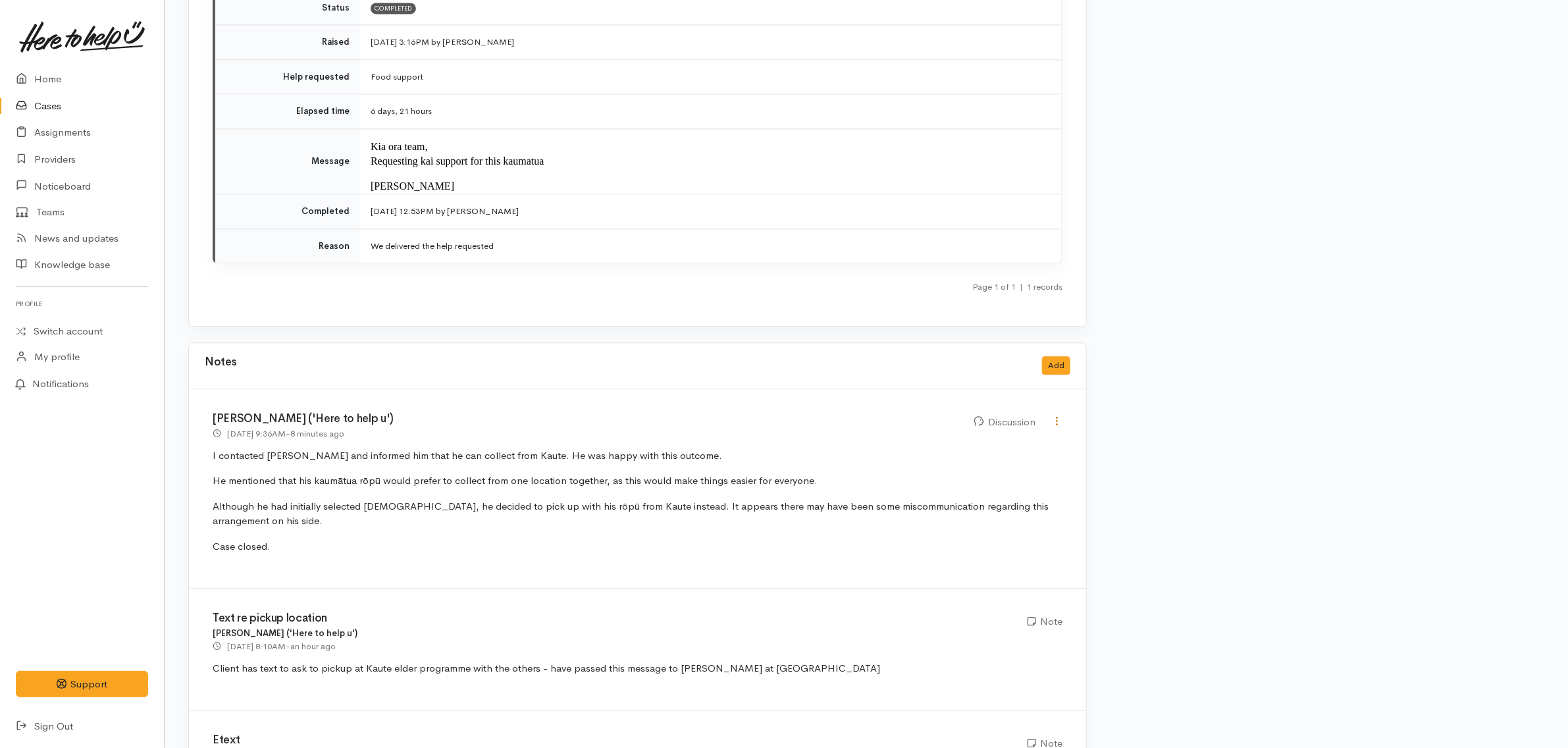
click at [1058, 415] on icon at bounding box center [1057, 421] width 11 height 11
click at [1036, 437] on link "Edit" at bounding box center [1011, 447] width 104 height 20
select select "4"
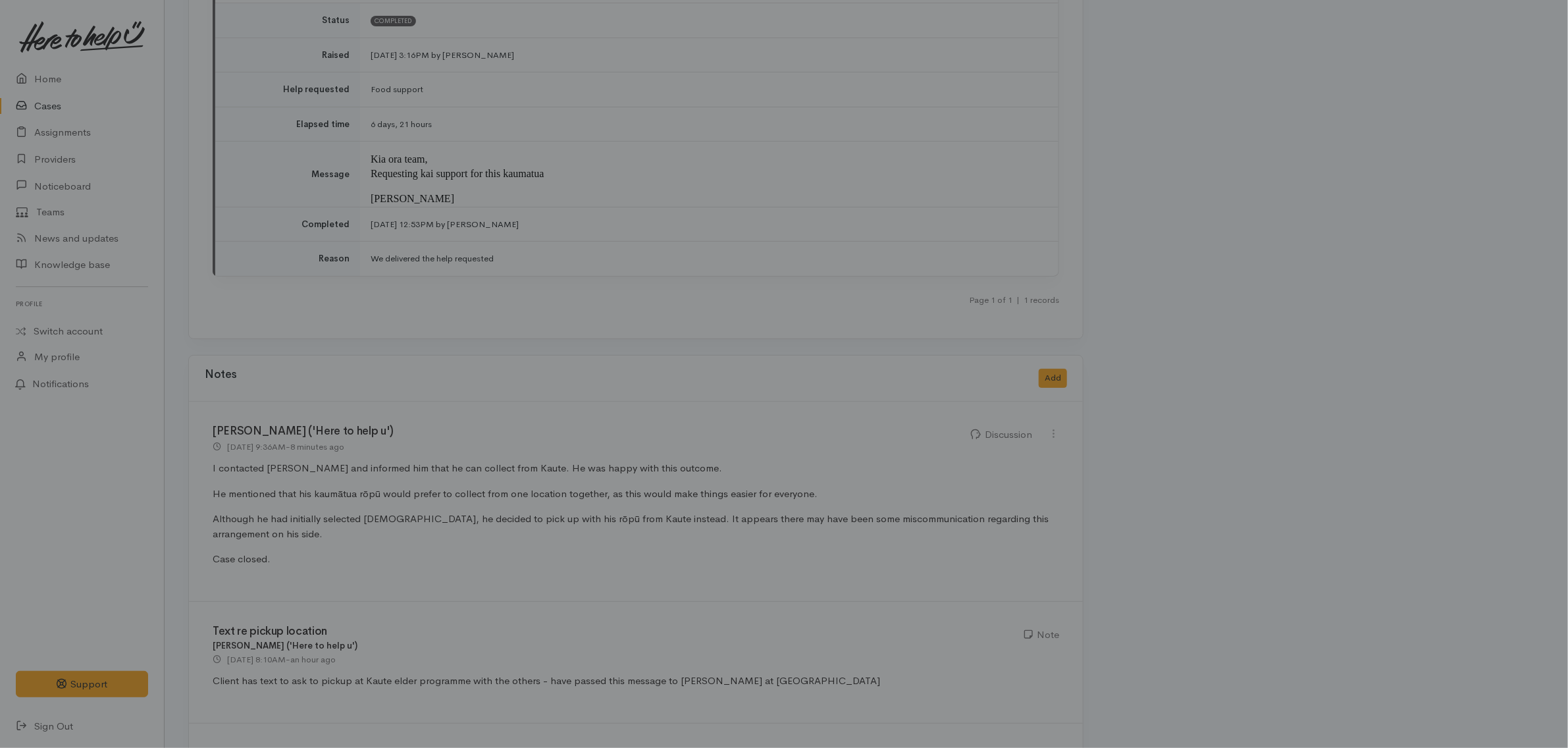
scroll to position [0, 0]
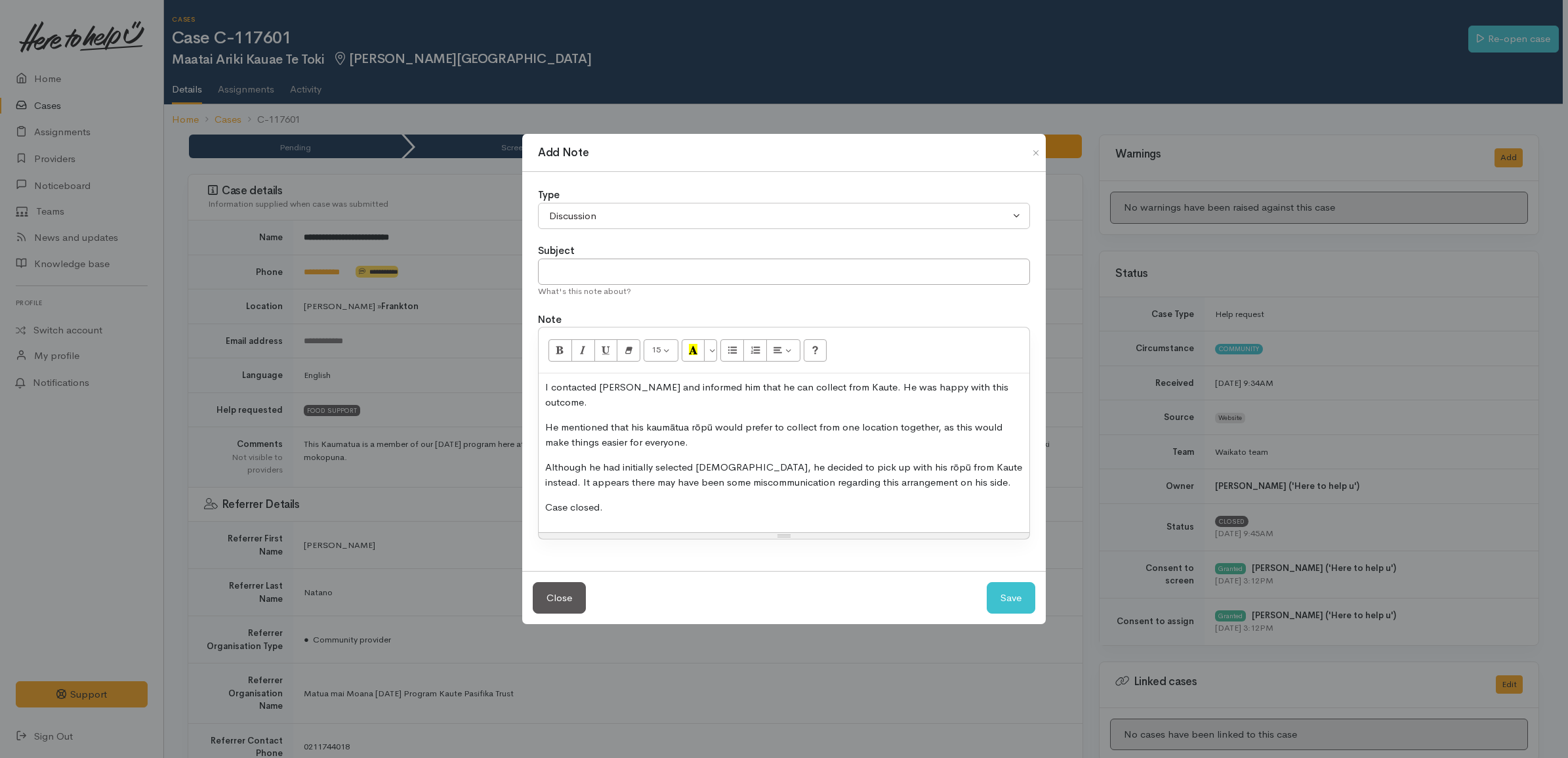
click at [738, 461] on p "Although he had initially selected [DEMOGRAPHIC_DATA], he decided to pick up wi…" at bounding box center [784, 475] width 478 height 29
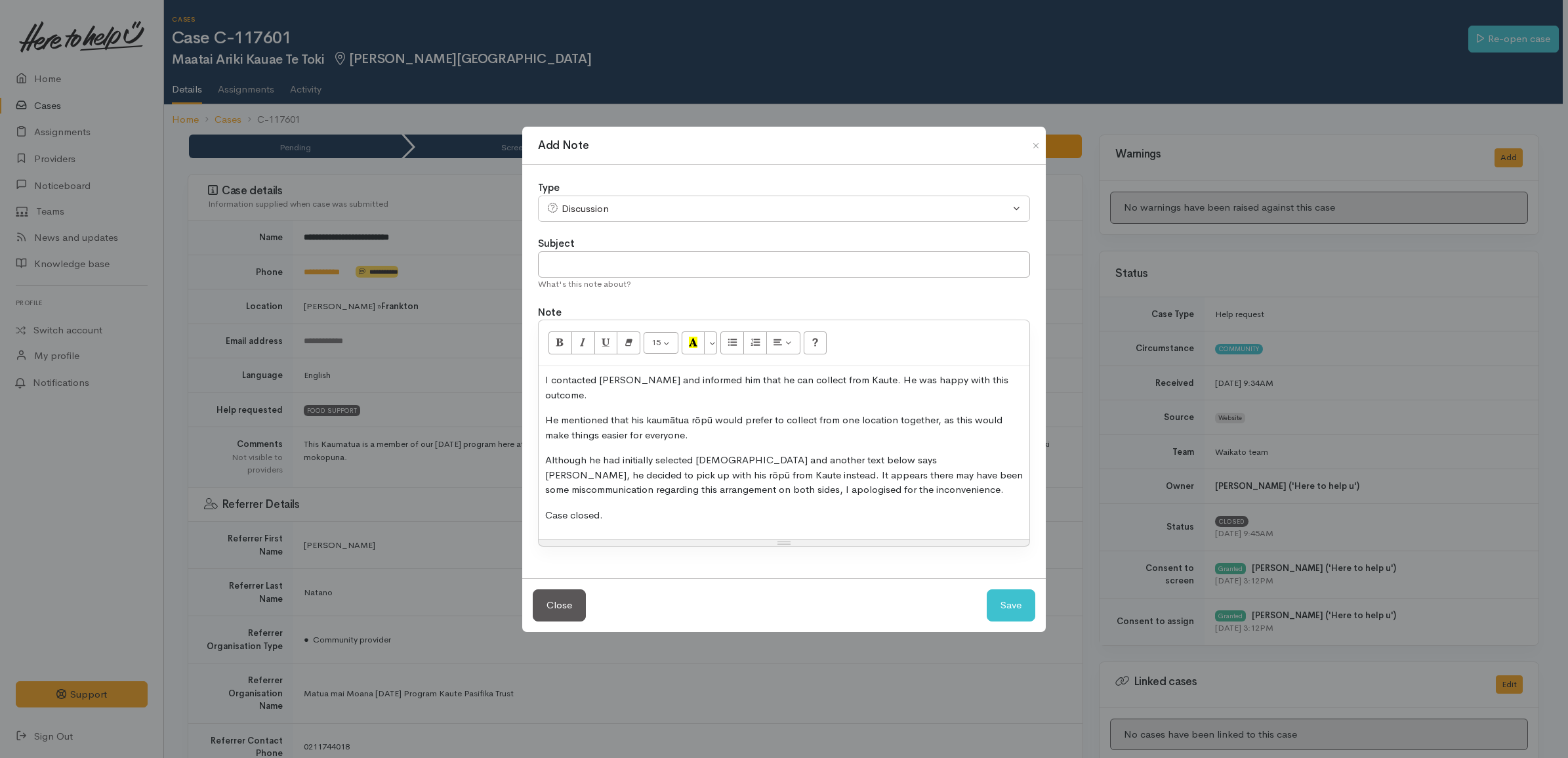
click at [848, 522] on div "I contacted [PERSON_NAME] and informed him that he can collect from Kaute. He w…" at bounding box center [784, 453] width 491 height 173
drag, startPoint x: 856, startPoint y: 500, endPoint x: 850, endPoint y: 513, distance: 14.3
click at [853, 508] on p "Case closed." at bounding box center [784, 516] width 478 height 15
click at [705, 473] on p "Although he had initially selected [DEMOGRAPHIC_DATA] and another text below sa…" at bounding box center [784, 476] width 478 height 45
click at [707, 476] on p "Although he had initially selected [DEMOGRAPHIC_DATA] and another text below sa…" at bounding box center [784, 476] width 478 height 45
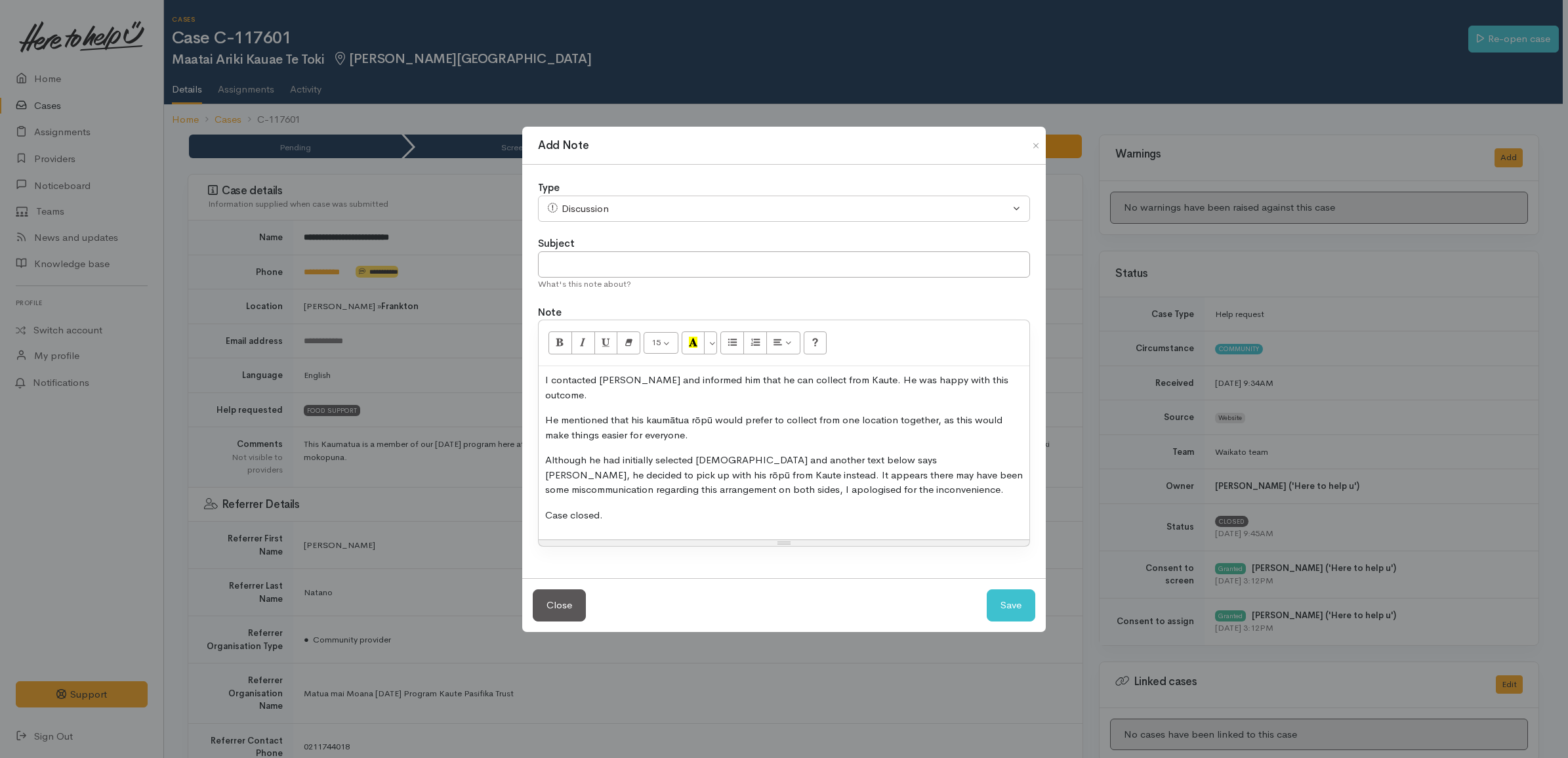
click at [718, 483] on p "Although he had initially selected [DEMOGRAPHIC_DATA] and another text below sa…" at bounding box center [784, 476] width 478 height 45
click at [786, 518] on div "I contacted [PERSON_NAME] and informed him that he can collect from Kaute. He w…" at bounding box center [784, 453] width 491 height 173
click at [713, 483] on p "Although he had initially selected Methodist and another text below says Melvil…" at bounding box center [784, 476] width 478 height 45
click at [1027, 598] on button "Save" at bounding box center [1011, 606] width 49 height 32
select select "1"
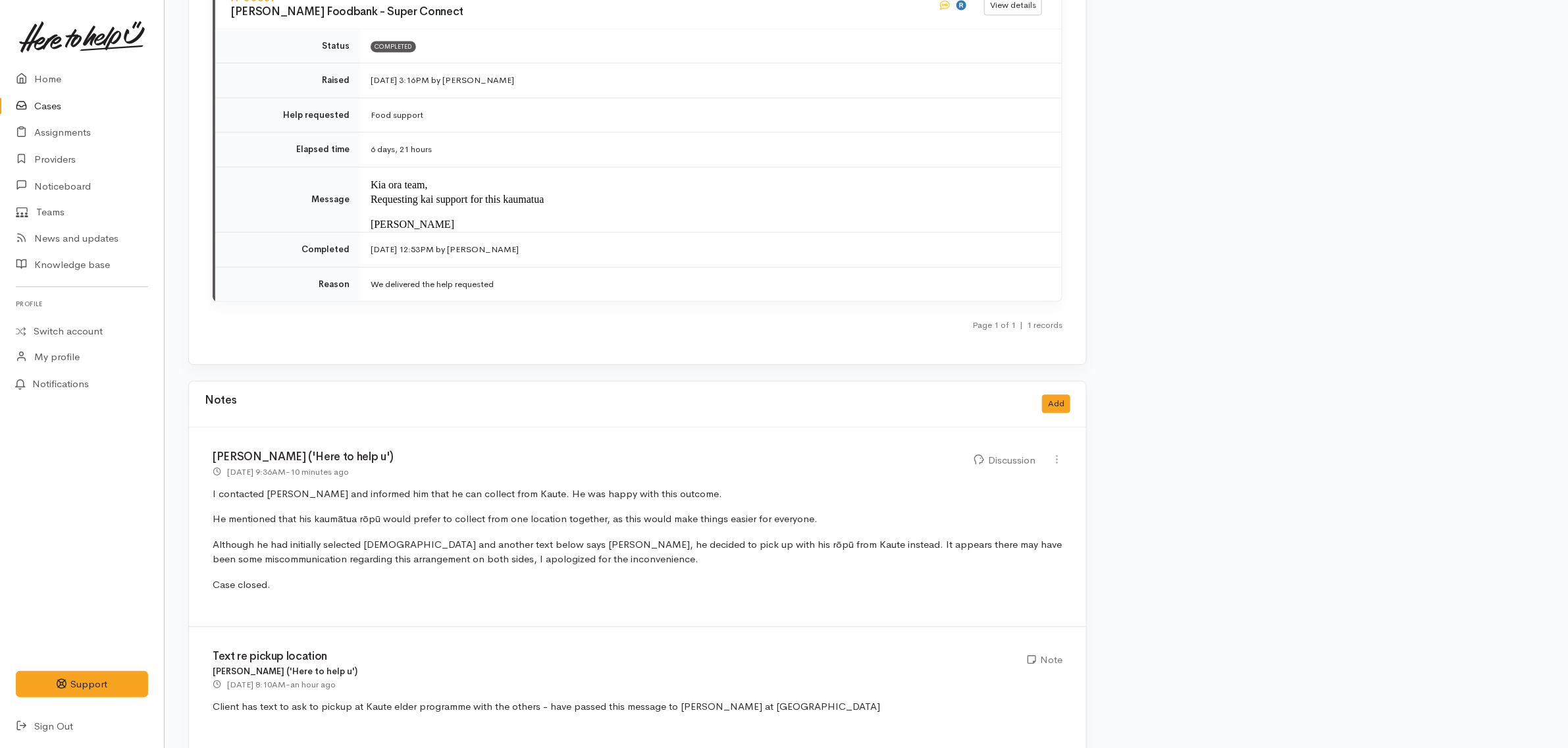
scroll to position [2140, 0]
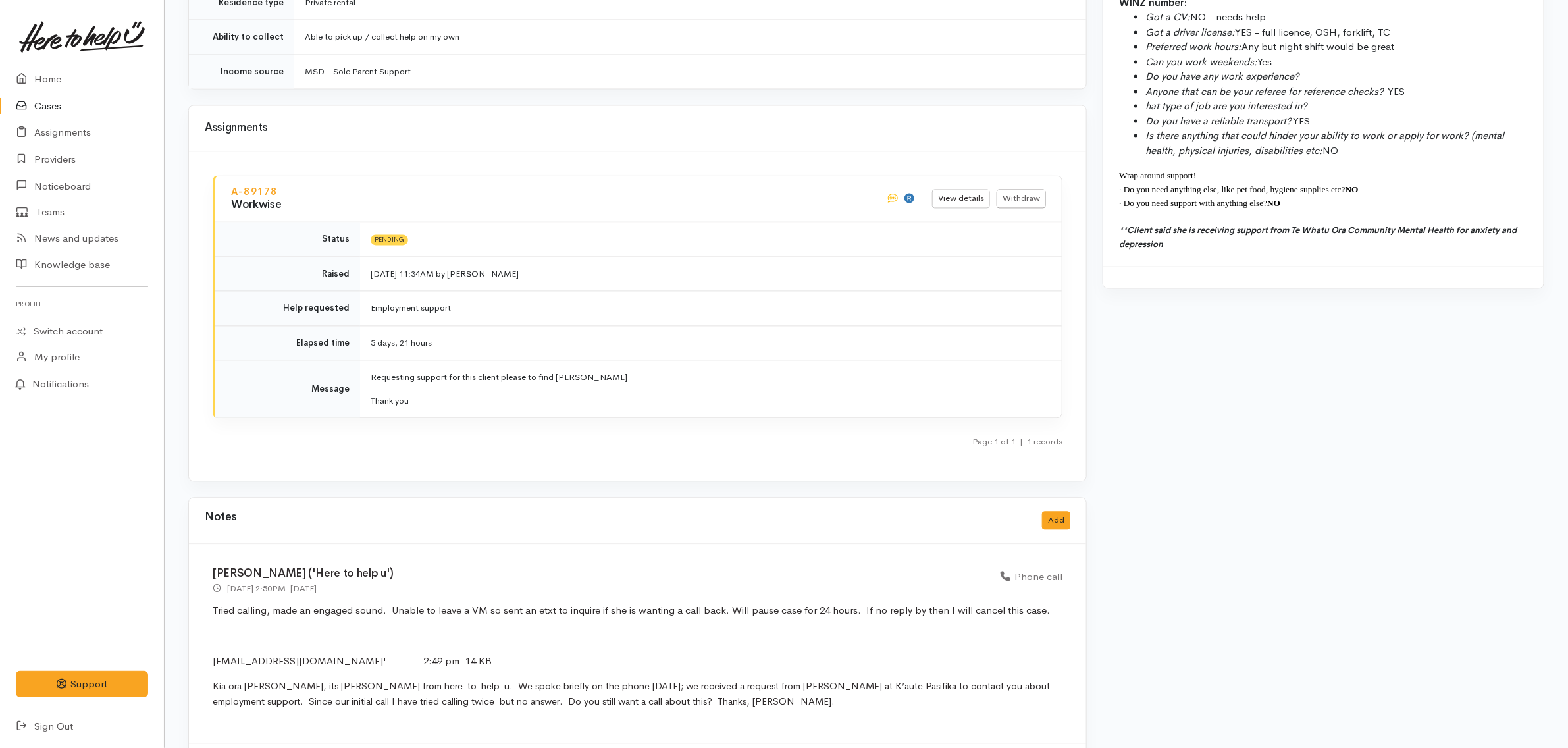
scroll to position [1811, 0]
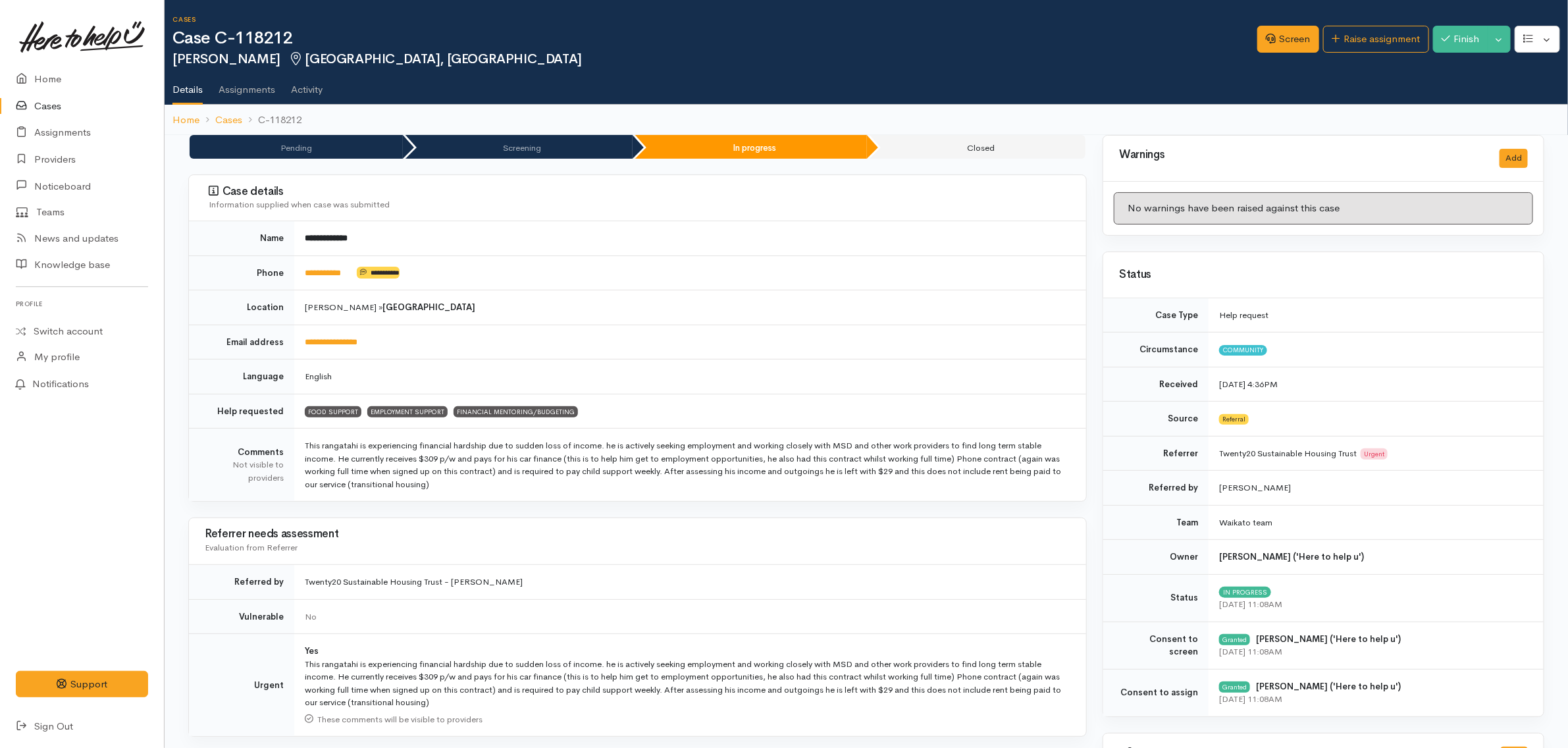
click at [467, 31] on h1 "Case C-118212" at bounding box center [715, 38] width 1085 height 19
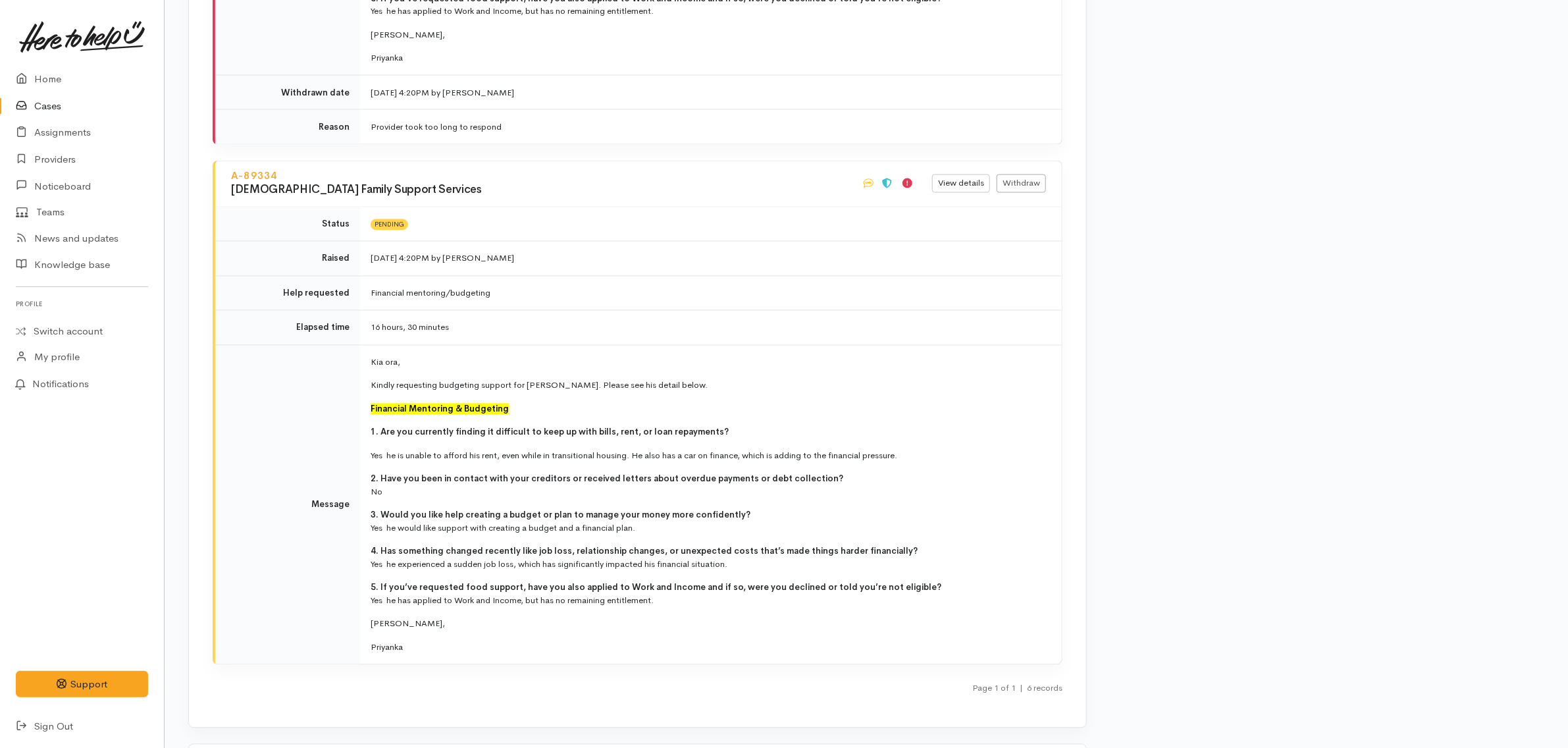
scroll to position [4614, 0]
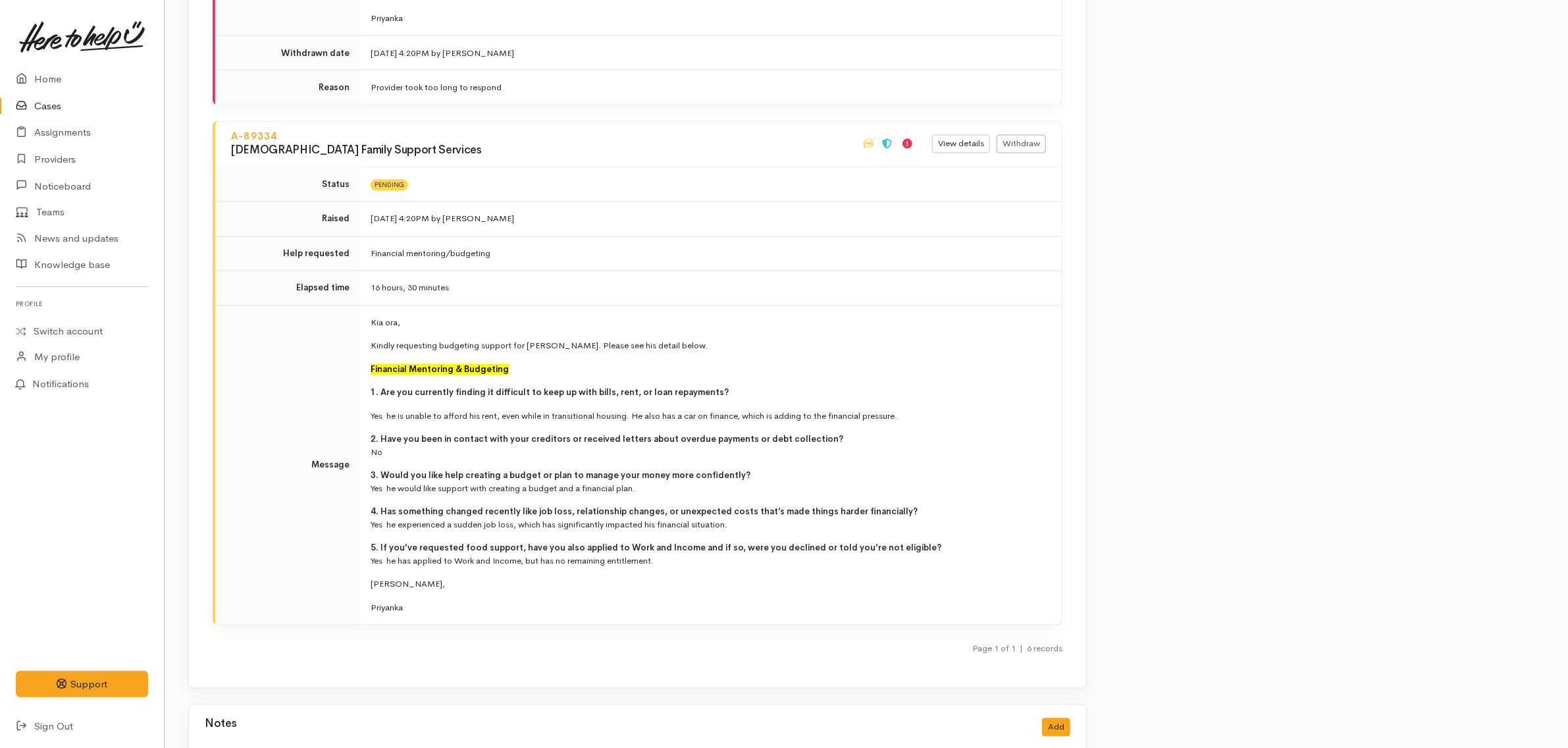
click at [63, 99] on link "Cases" at bounding box center [81, 106] width 164 height 27
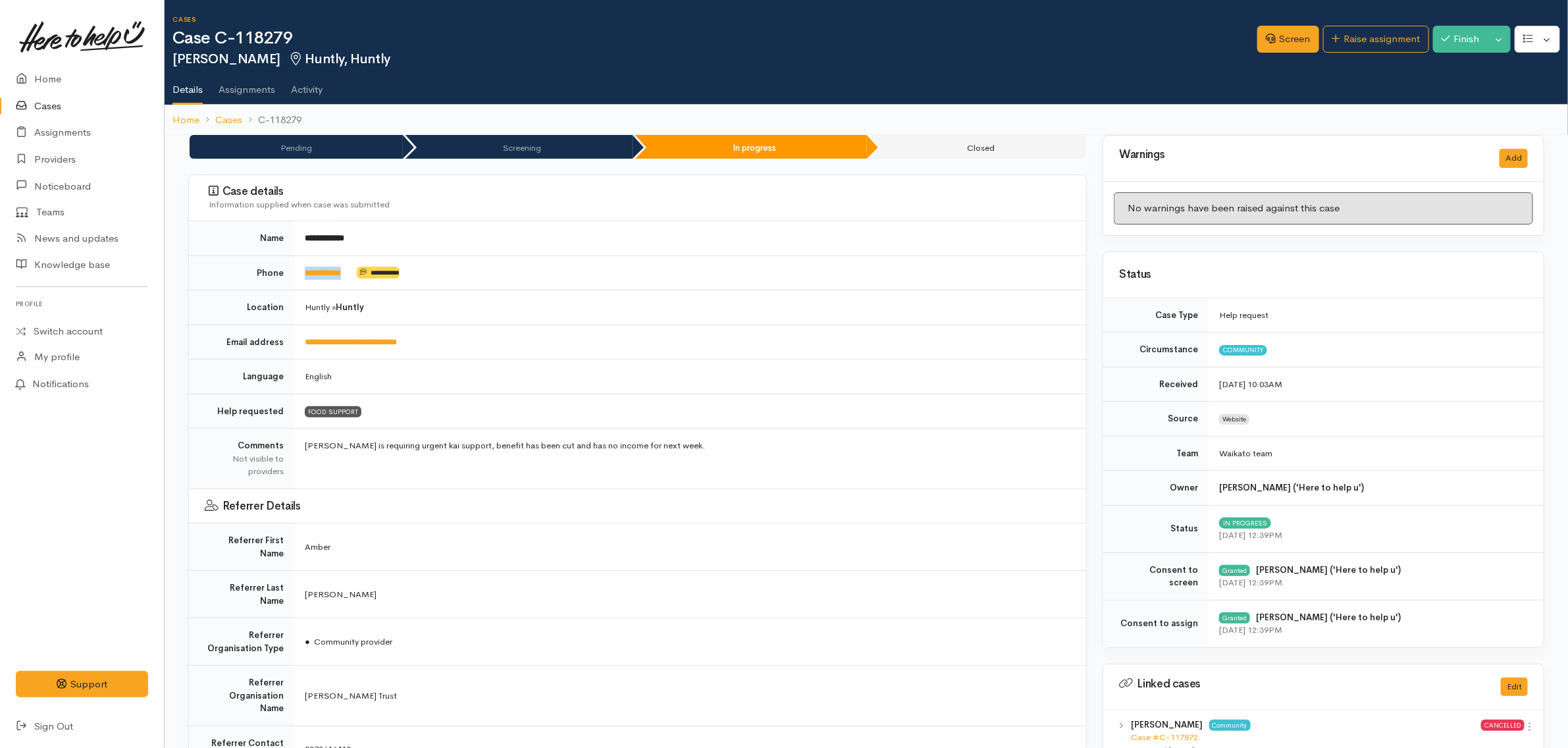
drag, startPoint x: 367, startPoint y: 275, endPoint x: 289, endPoint y: 275, distance: 78.0
click at [289, 275] on tr "**********" at bounding box center [638, 272] width 898 height 35
copy tr "**********"
click at [662, 311] on td "Huntly » Huntly" at bounding box center [690, 307] width 792 height 35
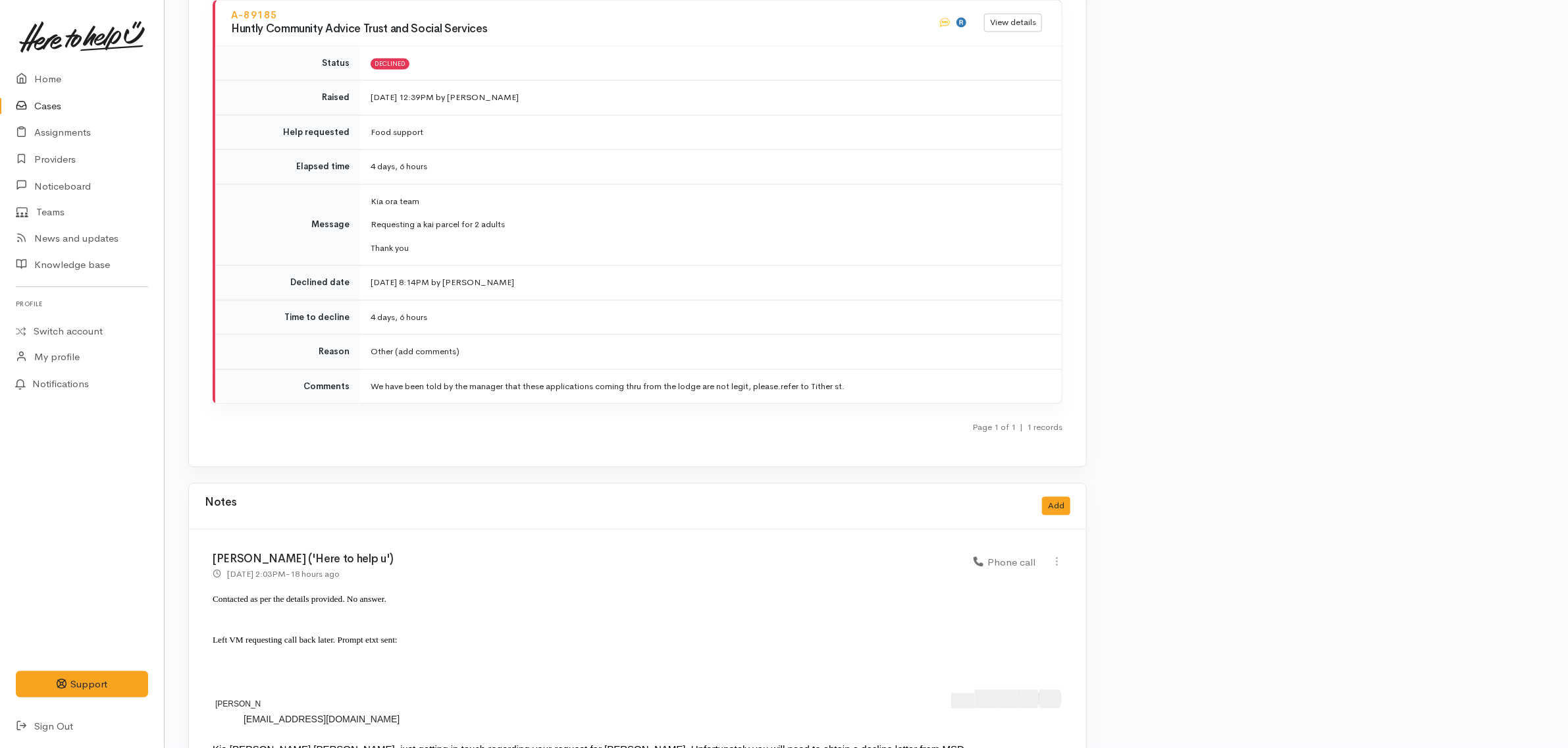
scroll to position [1861, 0]
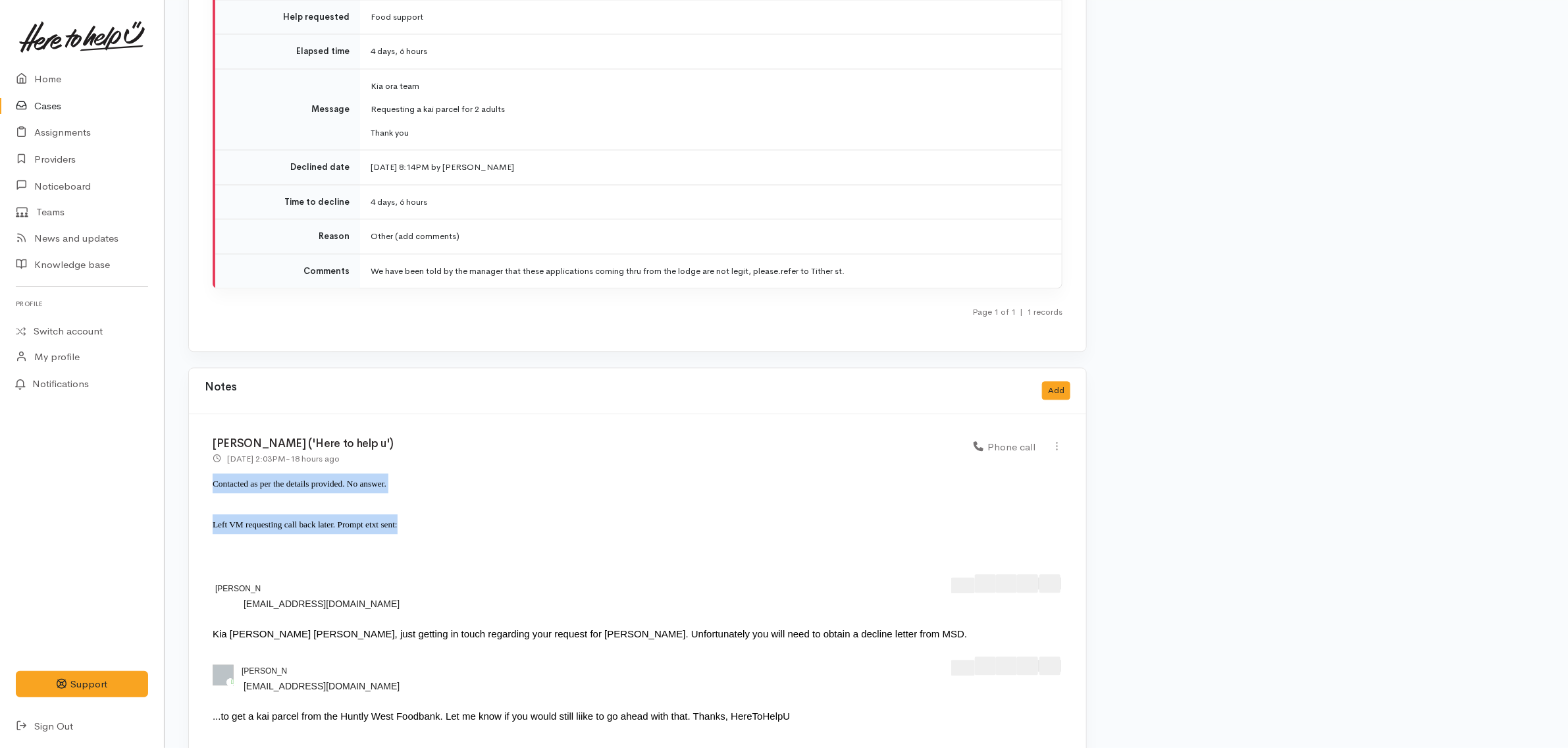
drag, startPoint x: 415, startPoint y: 481, endPoint x: 185, endPoint y: 432, distance: 235.2
copy div "Contacted as per the details provided. No answer. Left VM requesting call back …"
click at [1060, 381] on button "Add" at bounding box center [1056, 390] width 28 height 19
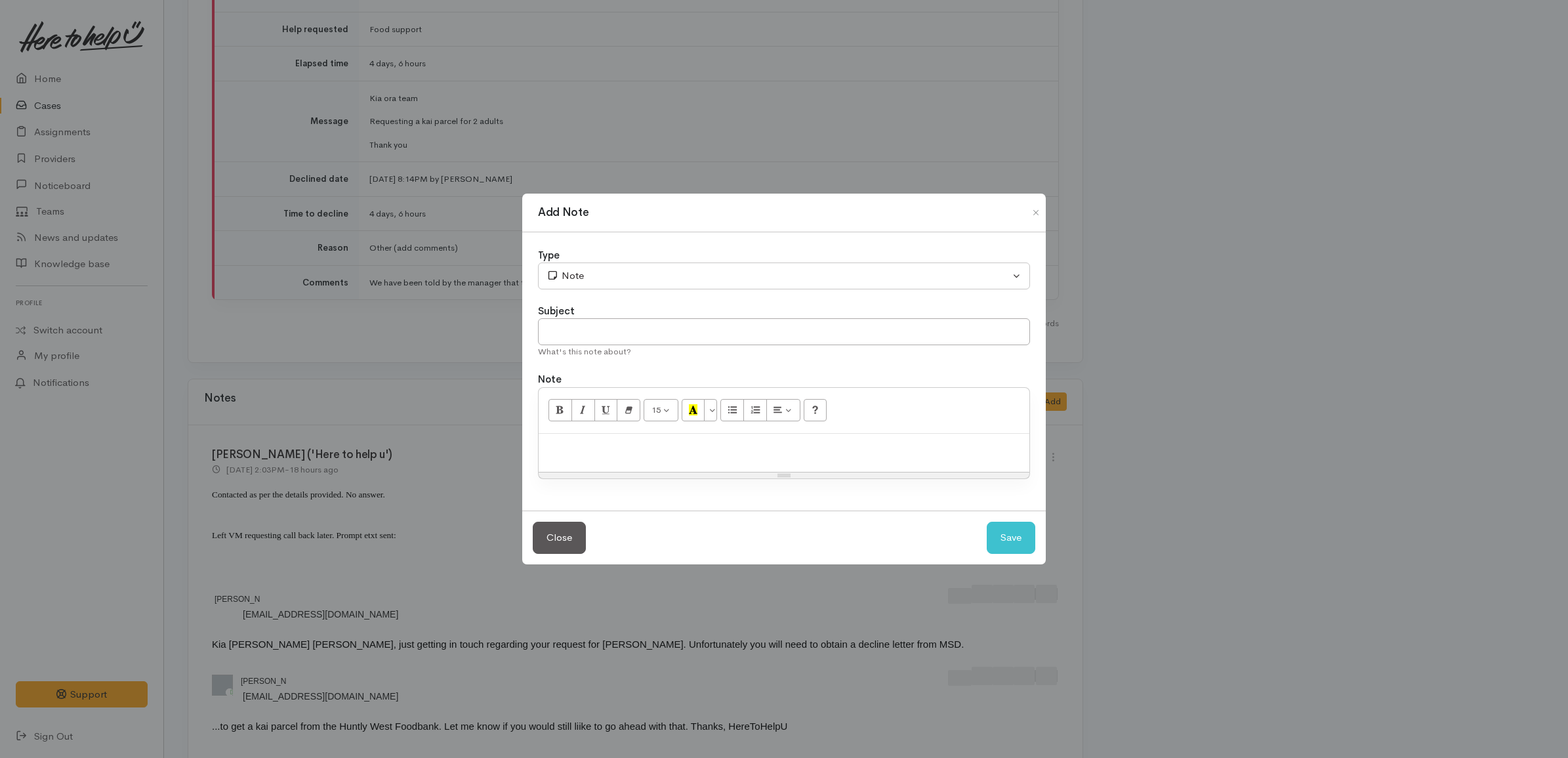
click at [812, 460] on div at bounding box center [784, 453] width 491 height 39
paste div
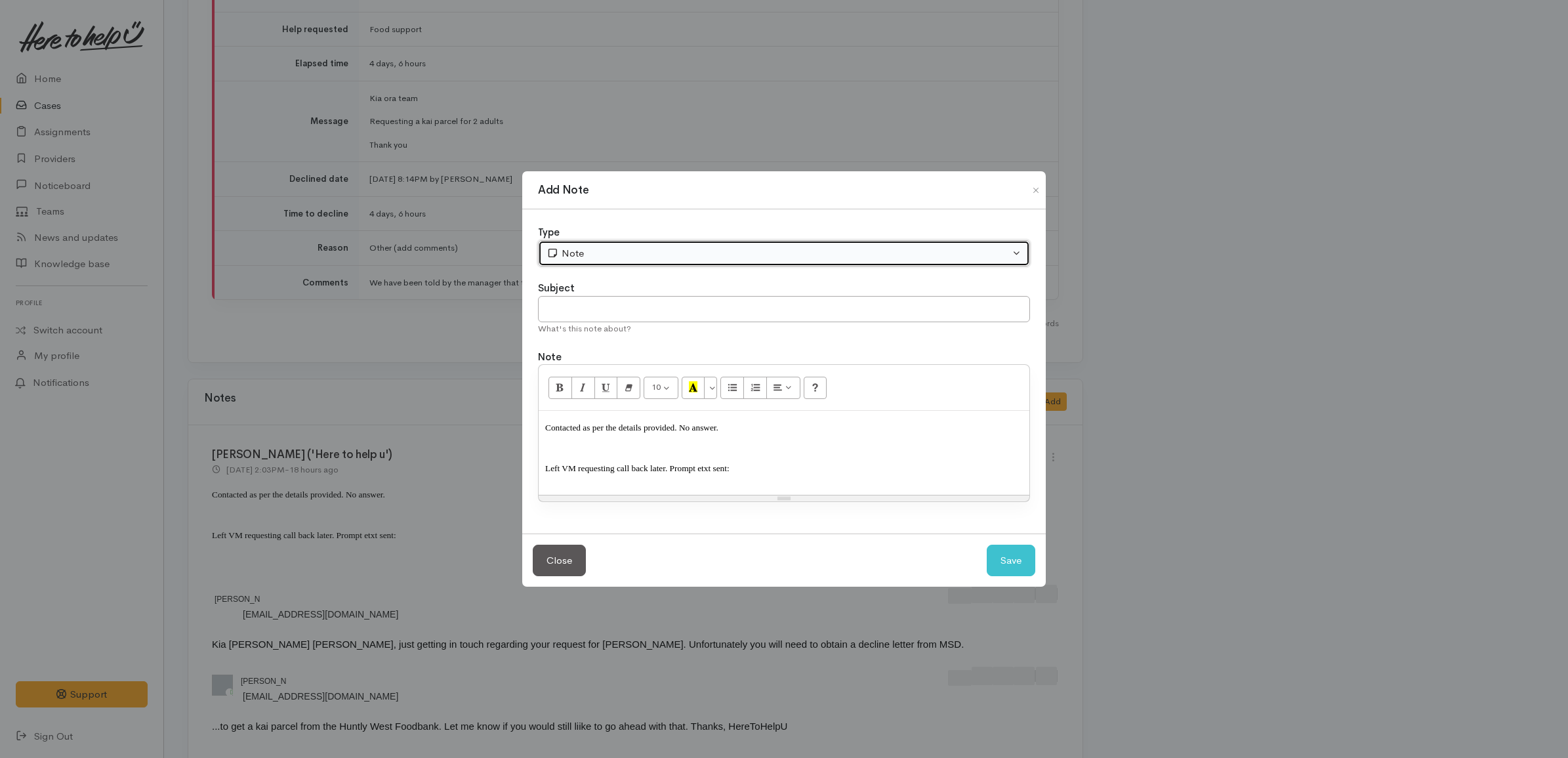
click at [622, 241] on button "Note" at bounding box center [784, 254] width 492 height 27
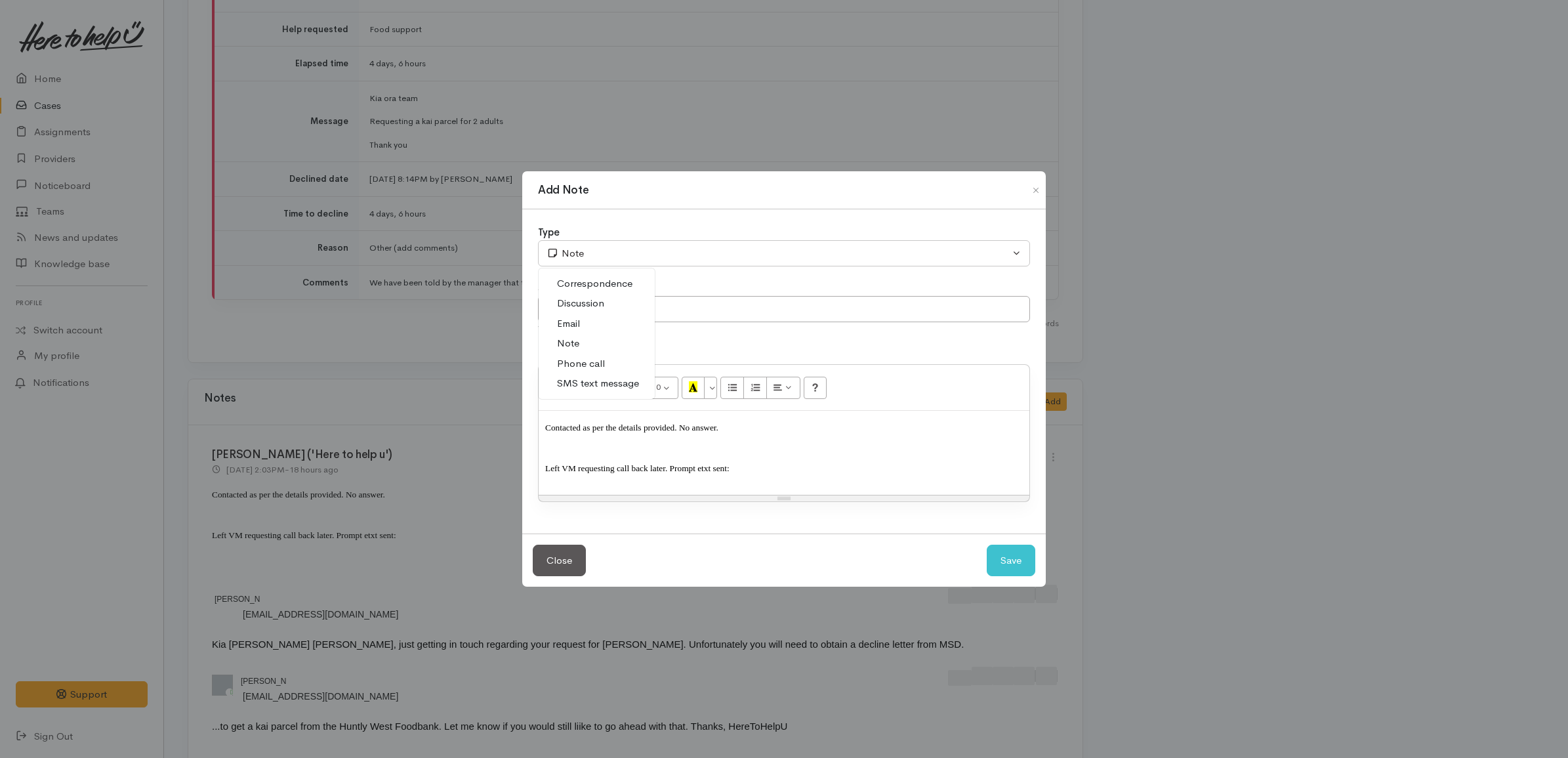
click at [574, 364] on span "Phone call" at bounding box center [581, 364] width 48 height 15
click at [1011, 555] on button "Save" at bounding box center [1011, 561] width 49 height 32
select select "1"
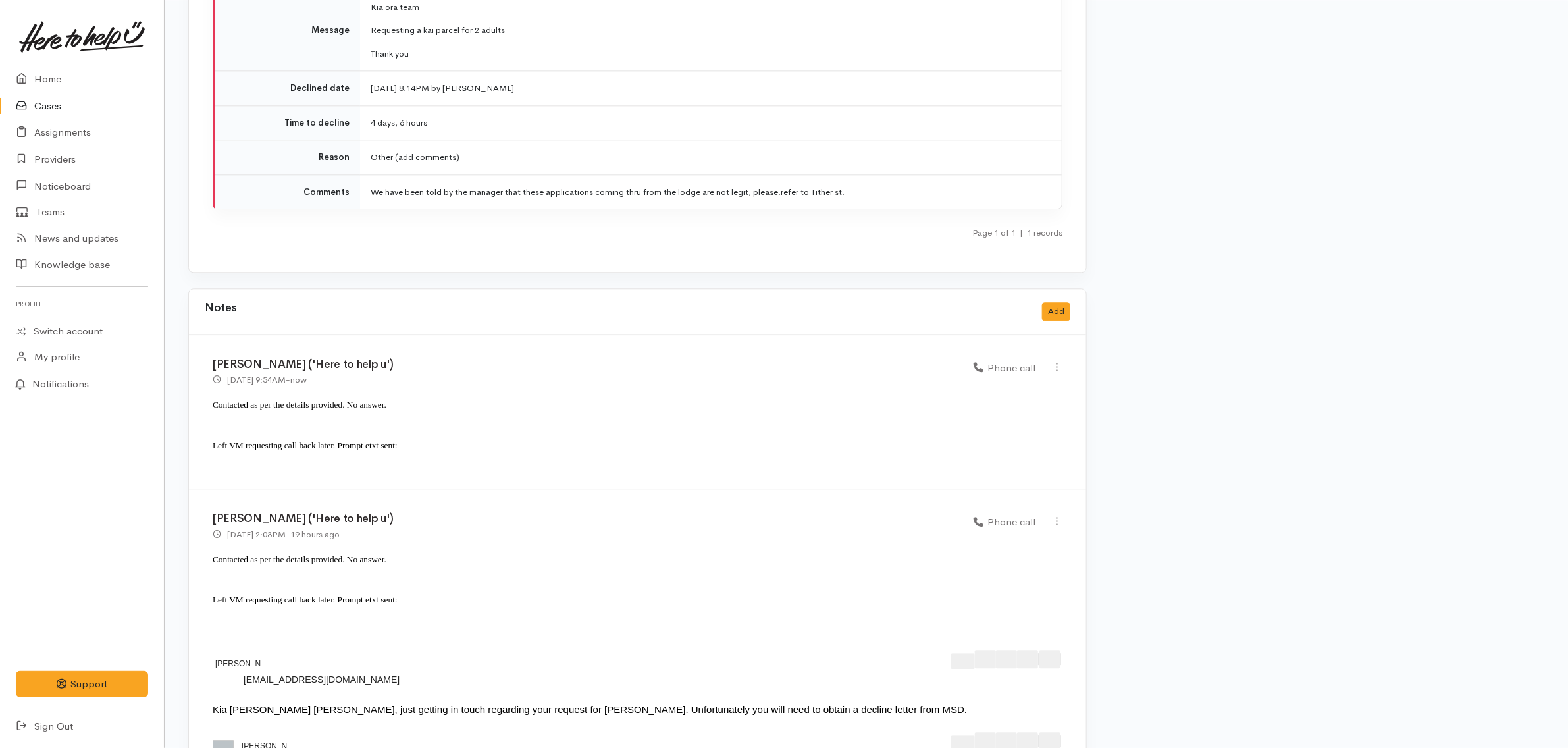
scroll to position [2016, 0]
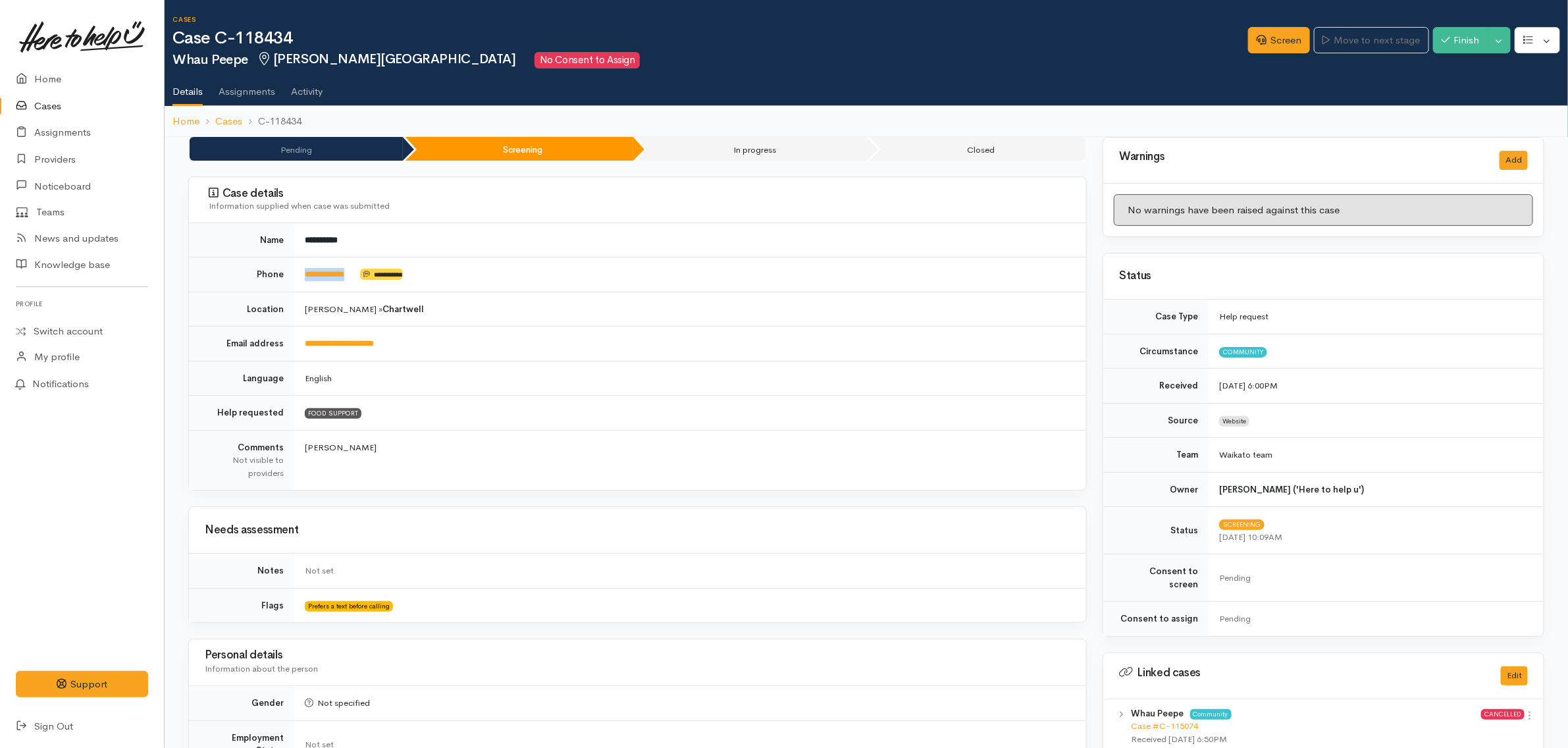
drag, startPoint x: 370, startPoint y: 274, endPoint x: 303, endPoint y: 270, distance: 67.1
click at [304, 270] on td "**********" at bounding box center [690, 275] width 792 height 35
copy td "**********"
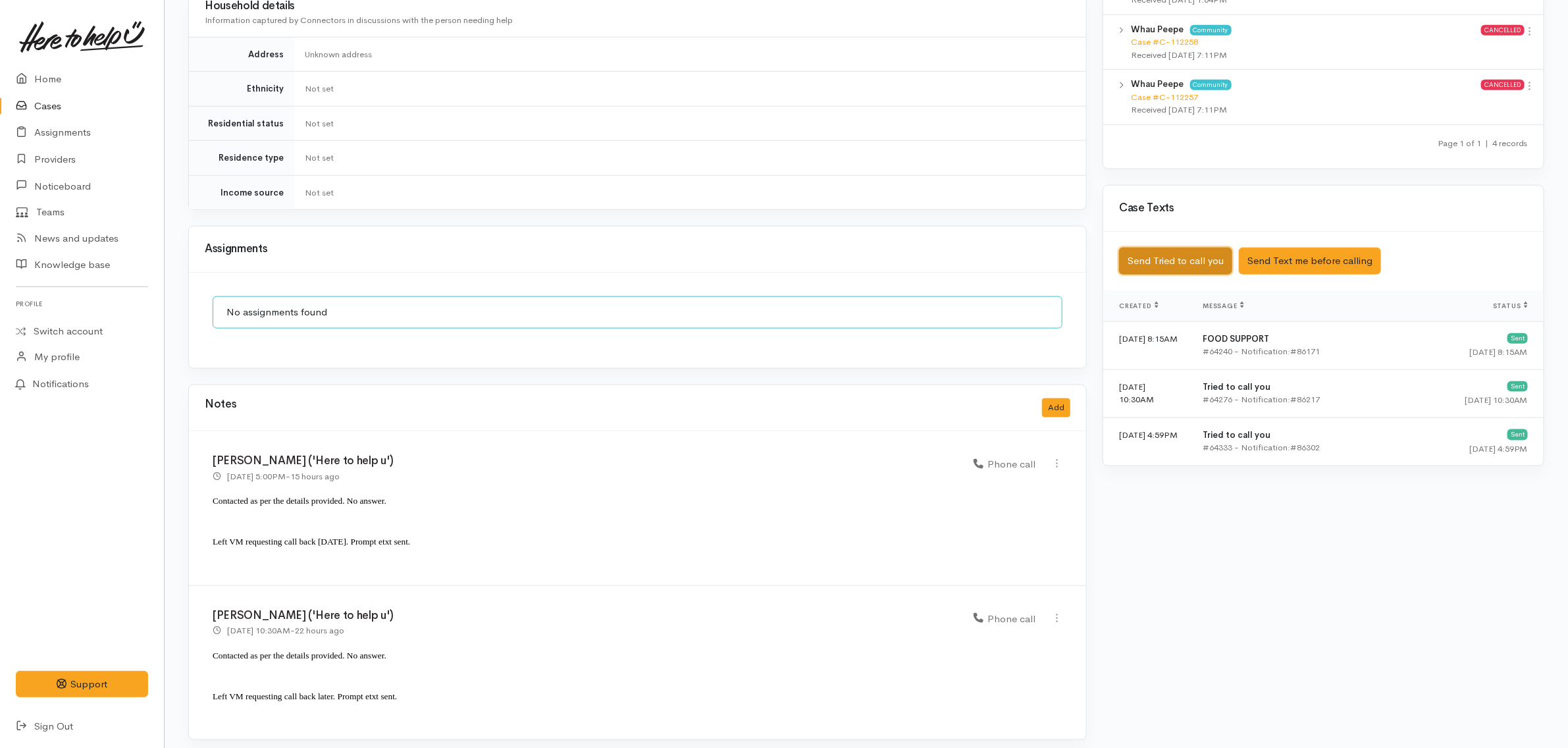
click at [1197, 248] on button "Send Tried to call you" at bounding box center [1176, 261] width 113 height 27
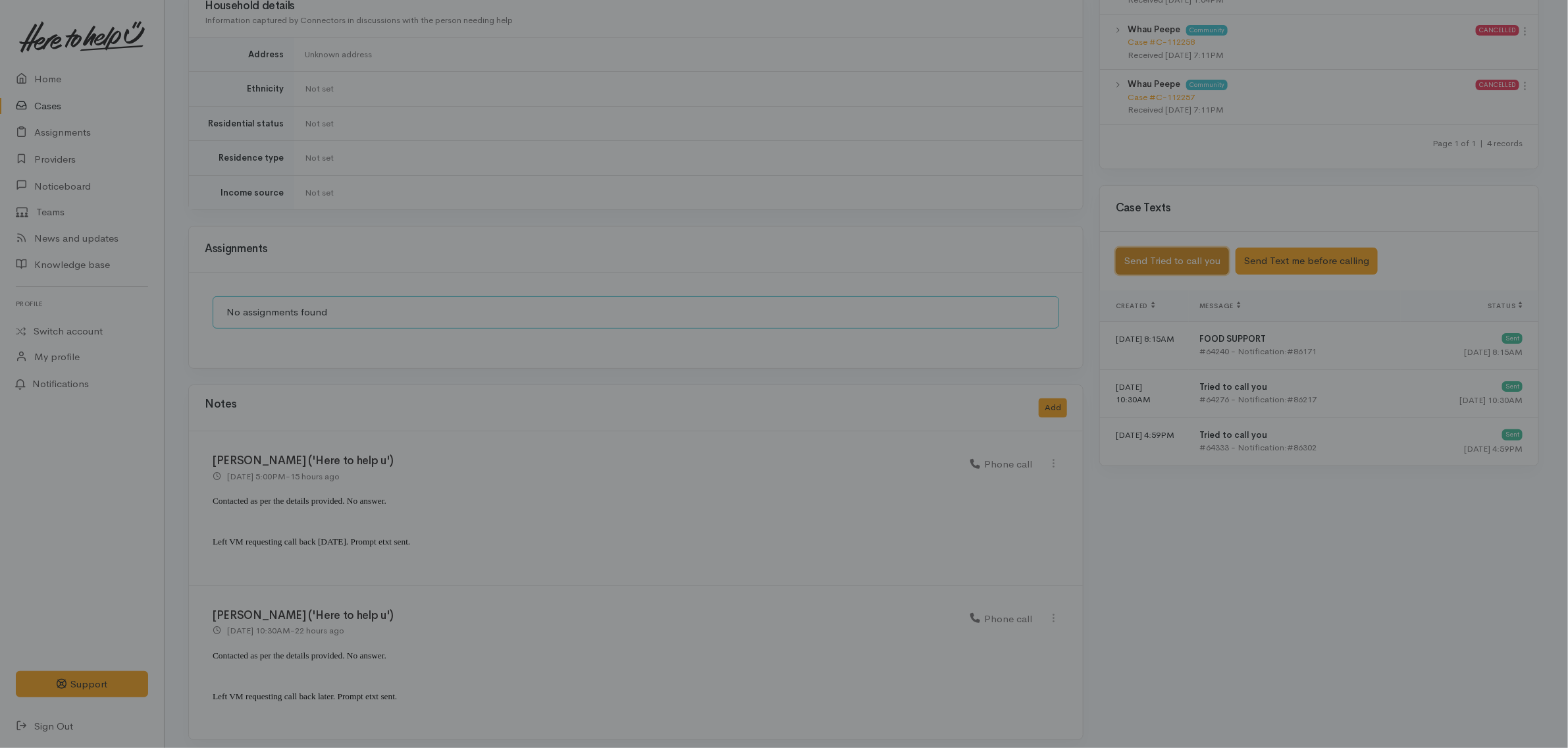
scroll to position [781, 0]
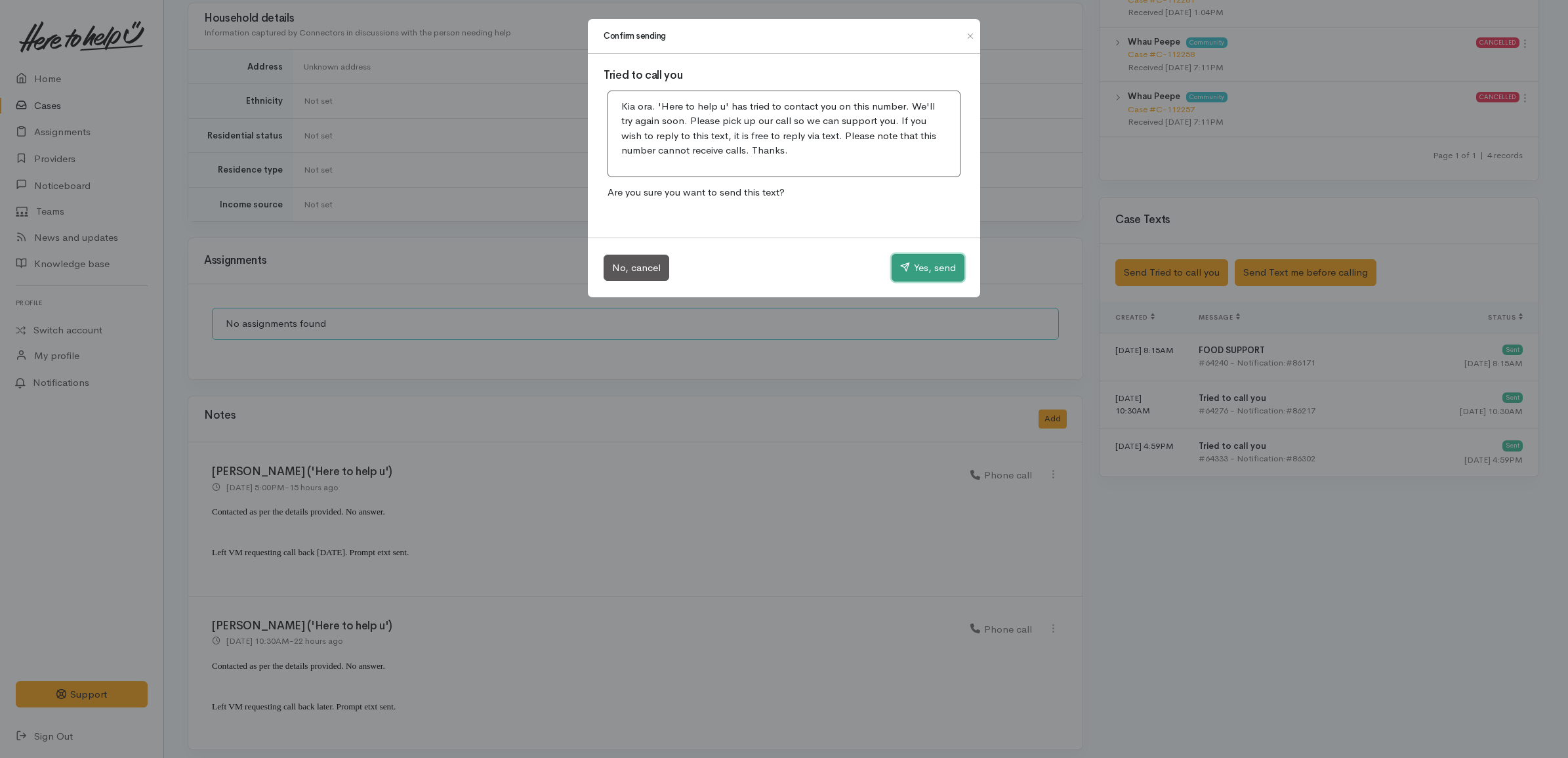
click at [935, 262] on button "Yes, send" at bounding box center [928, 268] width 73 height 28
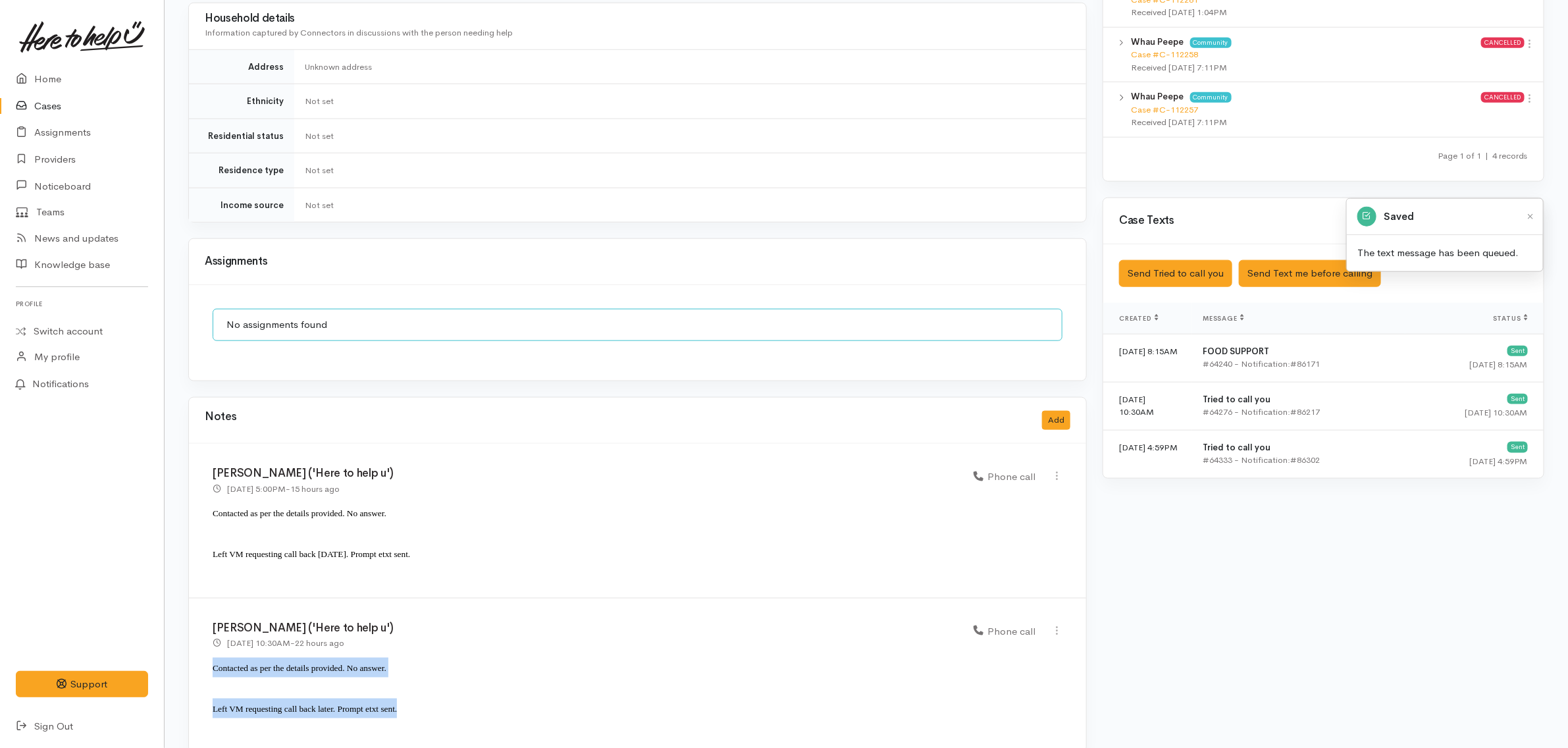
drag, startPoint x: 406, startPoint y: 701, endPoint x: 208, endPoint y: 656, distance: 203.0
click at [208, 656] on div "Katarina Daly ('Here to help u') 1 Oct 2025 10:30AM - 22 hours ago Phone call" at bounding box center [638, 675] width 898 height 154
copy div "Contacted as per the details provided. No answer. Left VM requesting call back …"
click at [1054, 415] on button "Add" at bounding box center [1056, 421] width 28 height 19
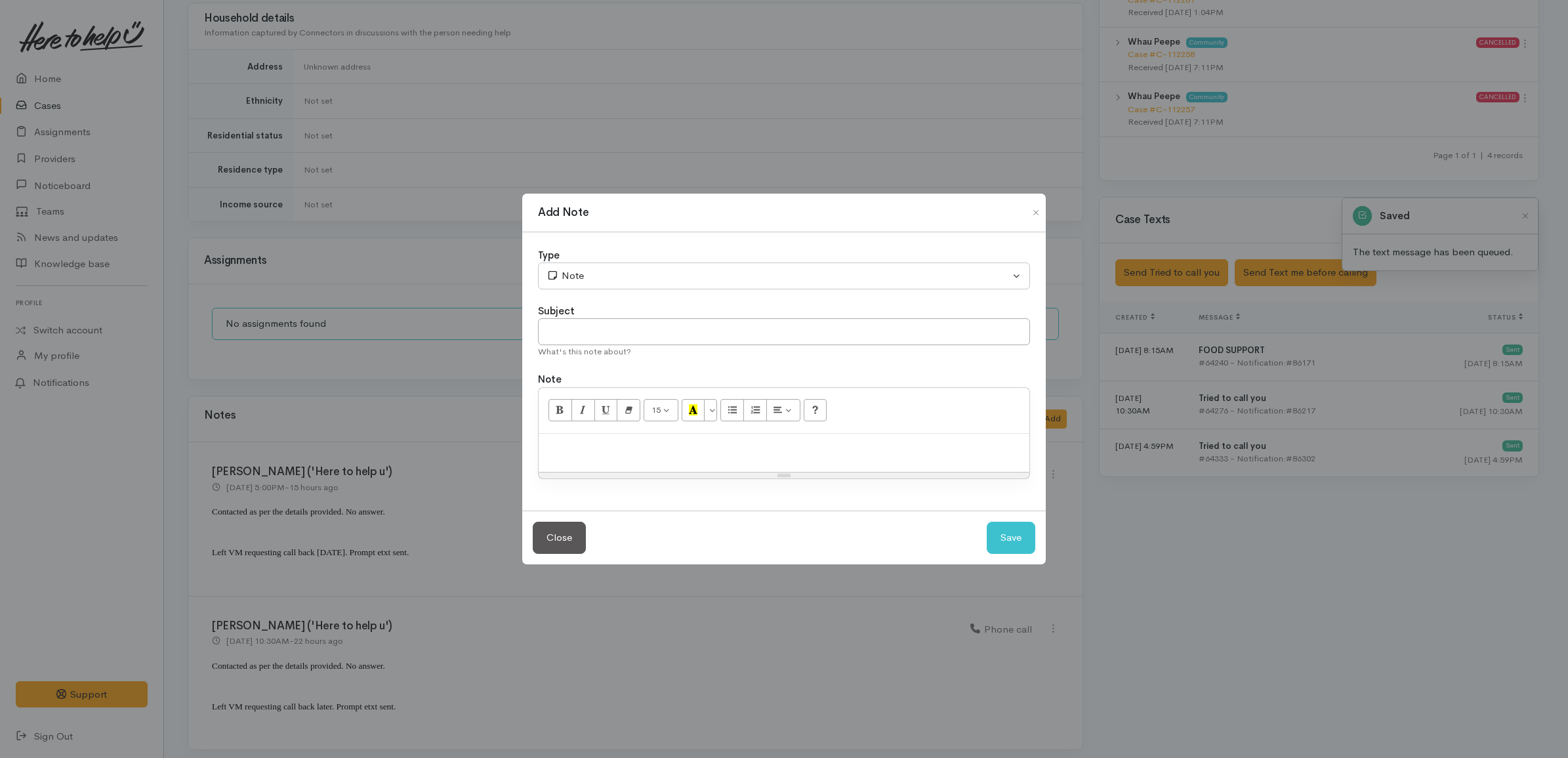
drag, startPoint x: 873, startPoint y: 434, endPoint x: 847, endPoint y: 435, distance: 26.0
click at [871, 435] on div at bounding box center [784, 453] width 491 height 39
paste div
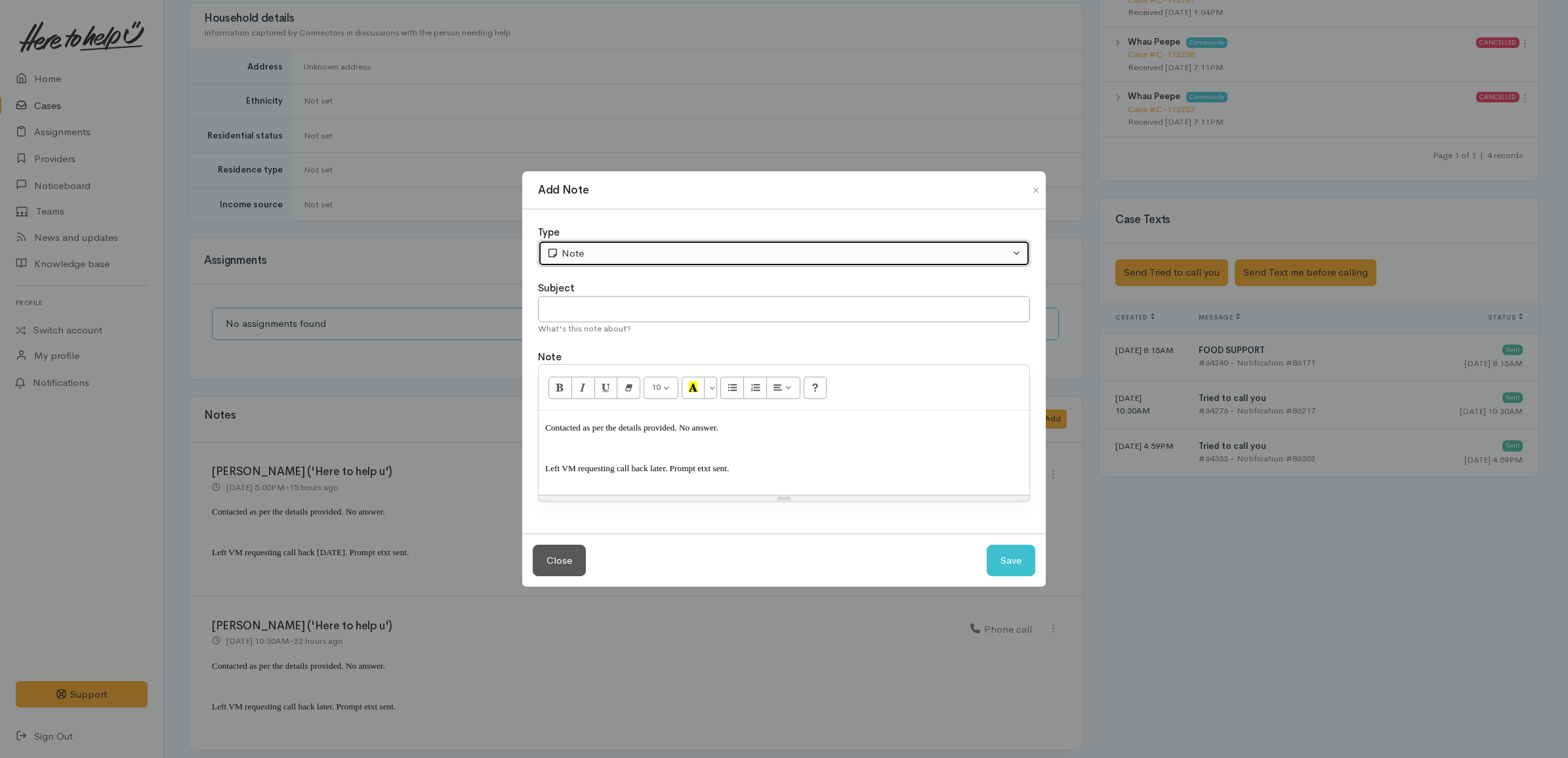
drag, startPoint x: 619, startPoint y: 247, endPoint x: 618, endPoint y: 270, distance: 23.0
click at [619, 246] on div "Note" at bounding box center [778, 254] width 463 height 15
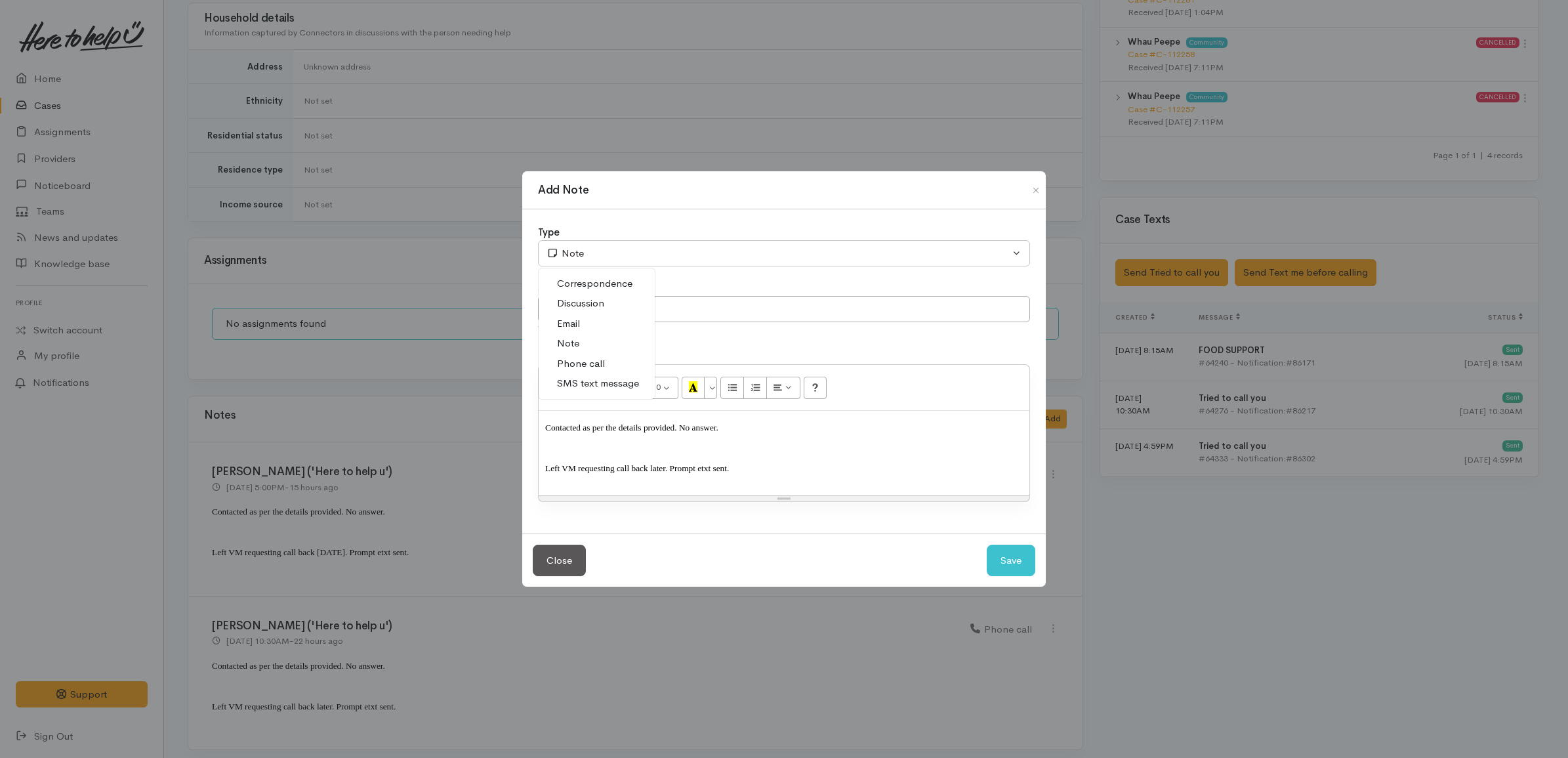
click at [598, 362] on span "Phone call" at bounding box center [581, 364] width 48 height 15
click at [1001, 565] on button "Save" at bounding box center [1011, 561] width 49 height 32
select select "1"
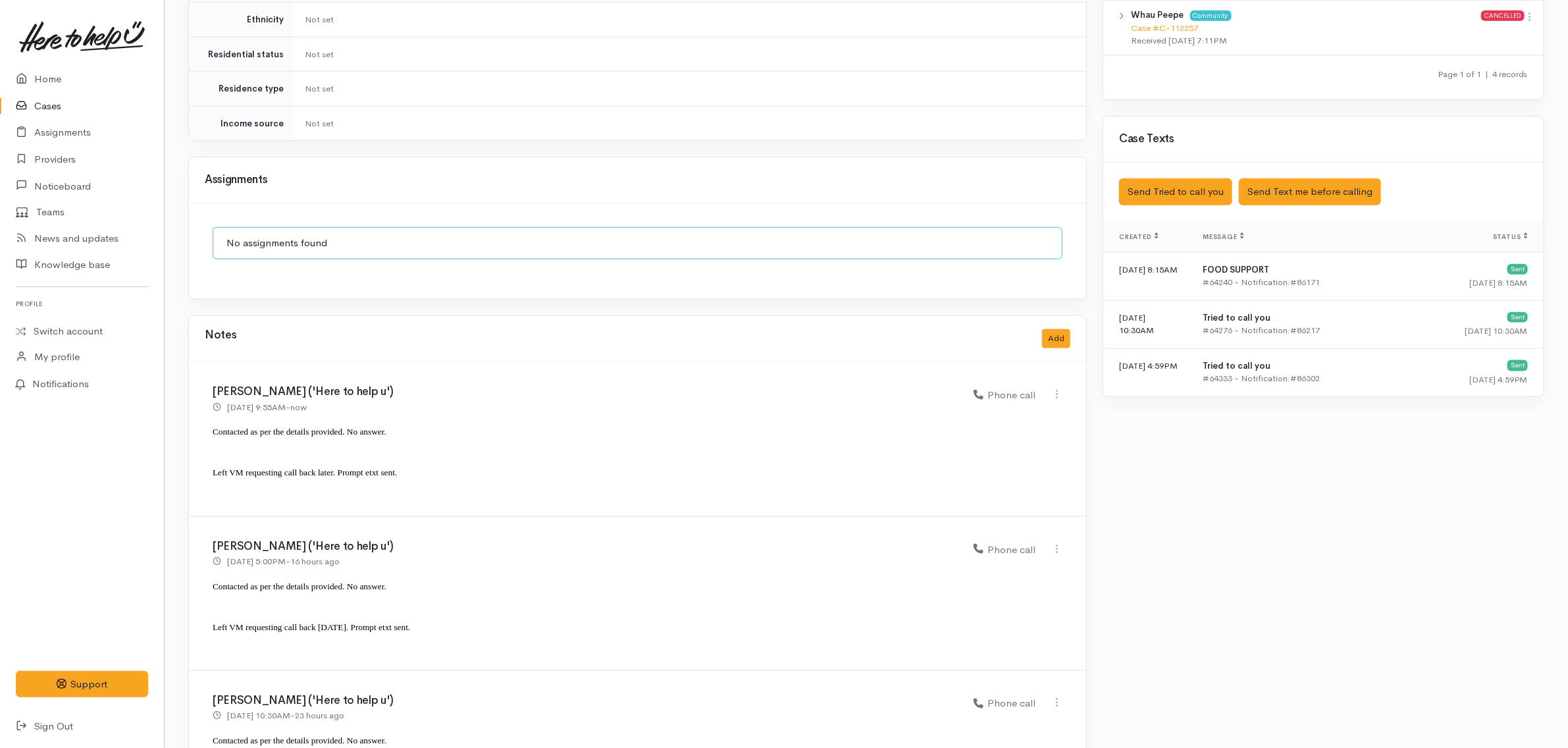
scroll to position [949, 0]
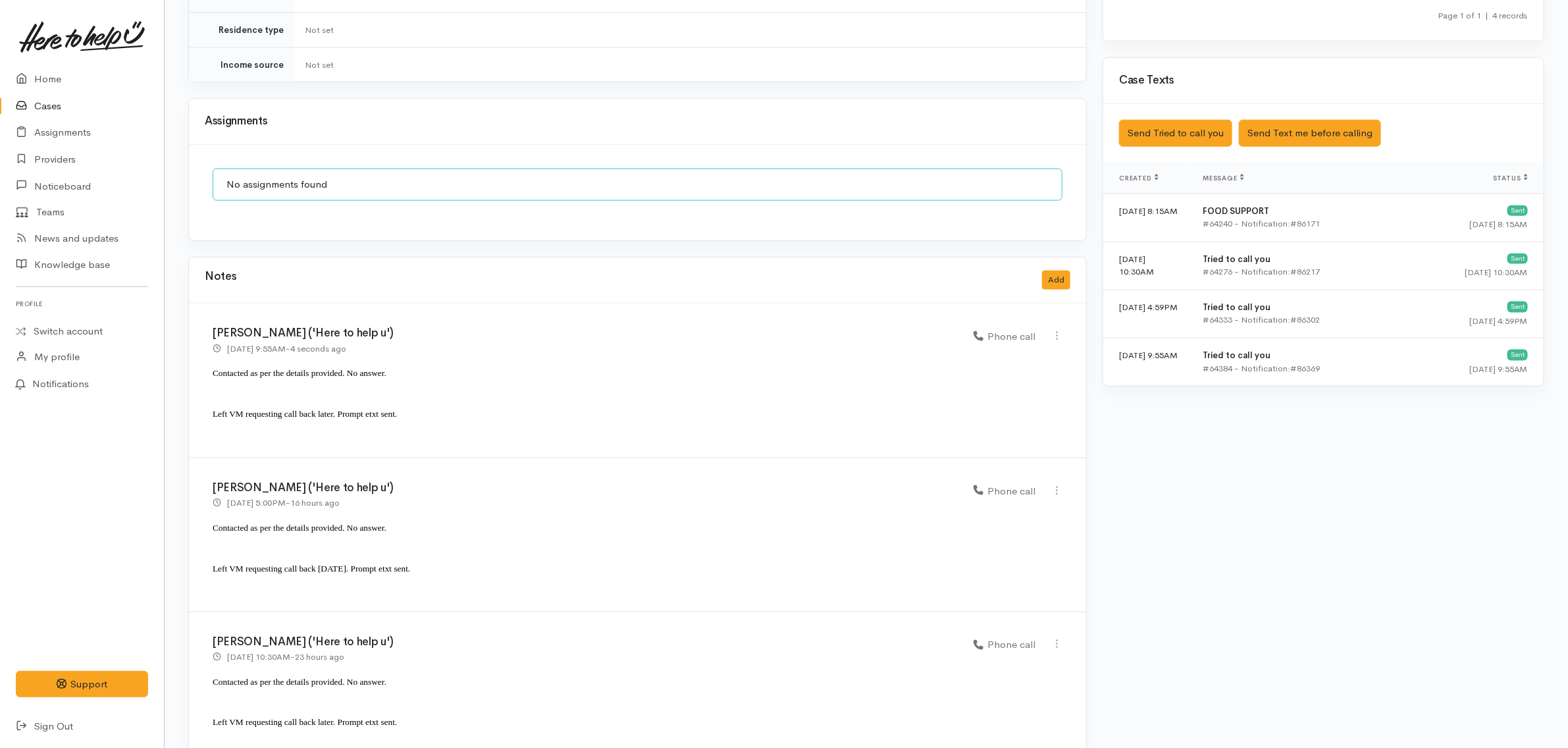
scroll to position [929, 0]
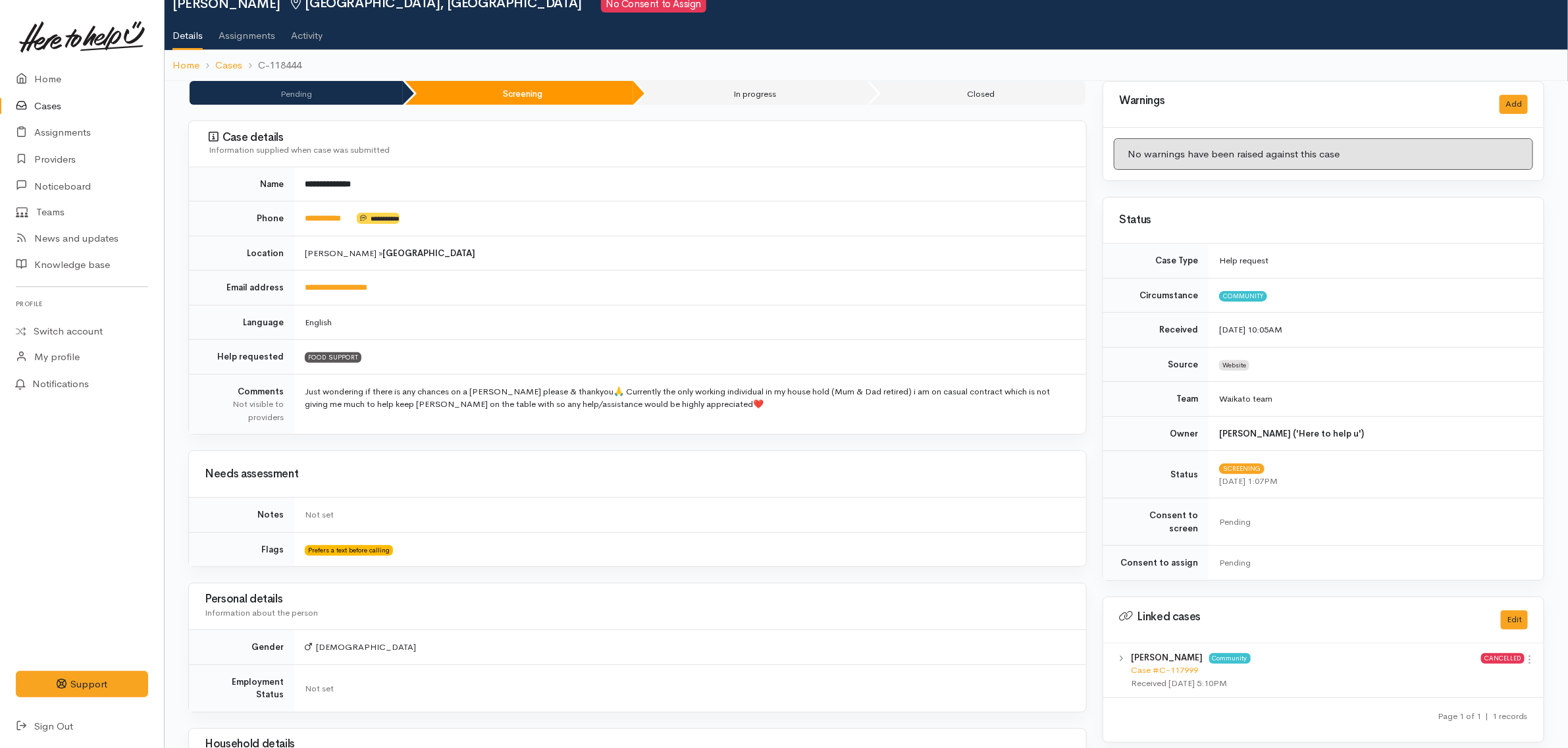
scroll to position [8, 0]
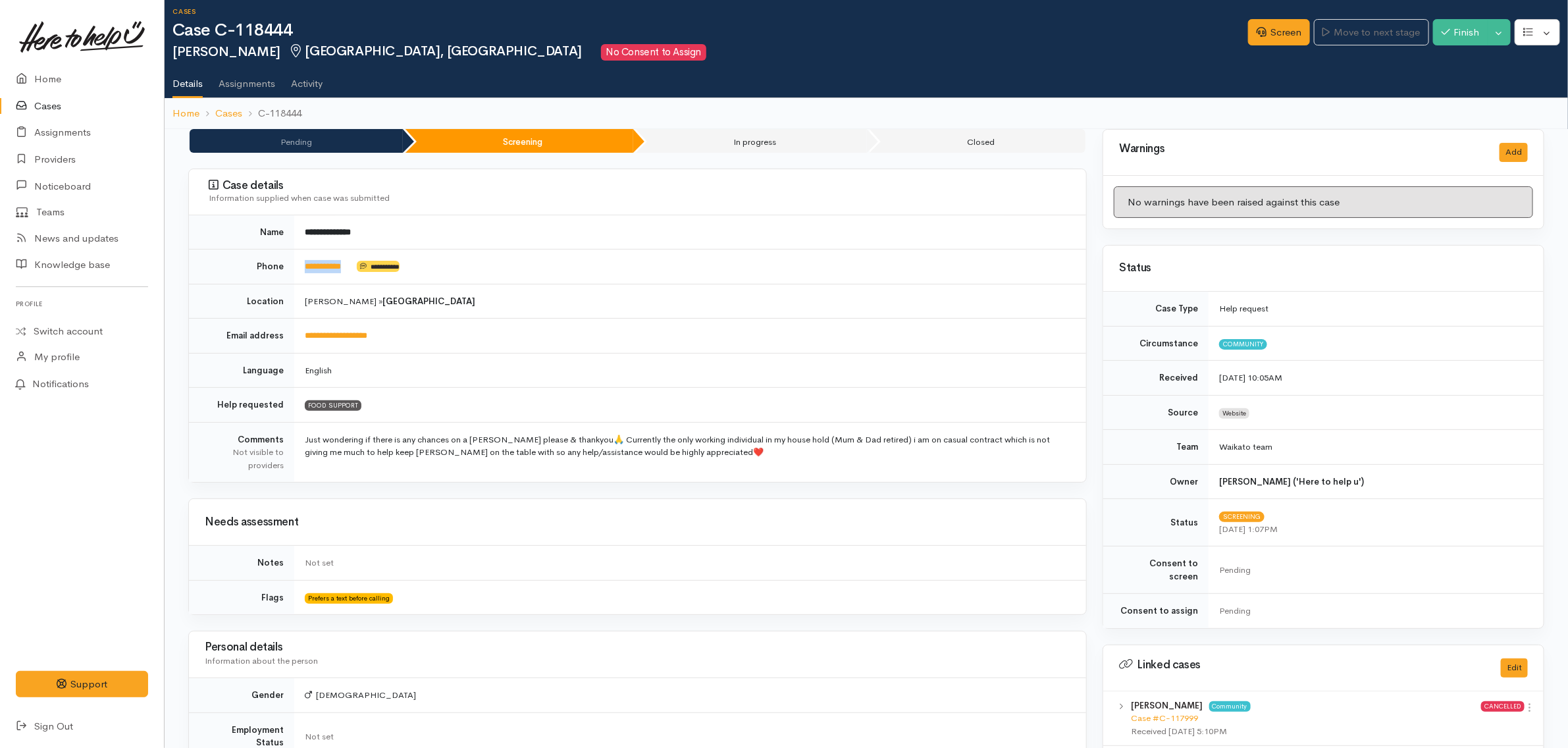
drag, startPoint x: 361, startPoint y: 274, endPoint x: 283, endPoint y: 272, distance: 78.0
click at [283, 272] on tr "**********" at bounding box center [638, 267] width 898 height 35
click at [1272, 31] on link "Screen" at bounding box center [1279, 33] width 62 height 27
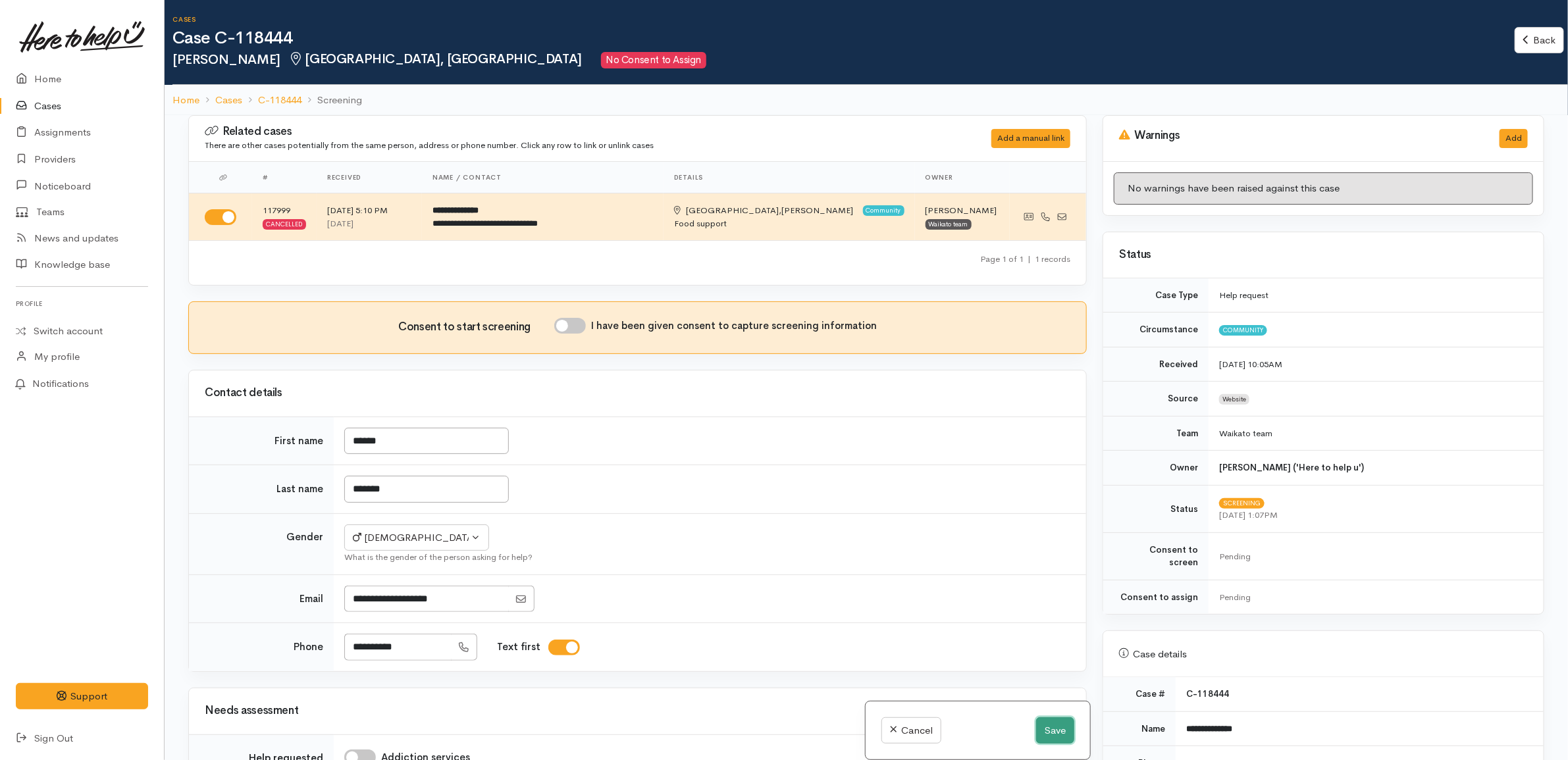
click at [1061, 728] on button "Save" at bounding box center [1055, 731] width 38 height 27
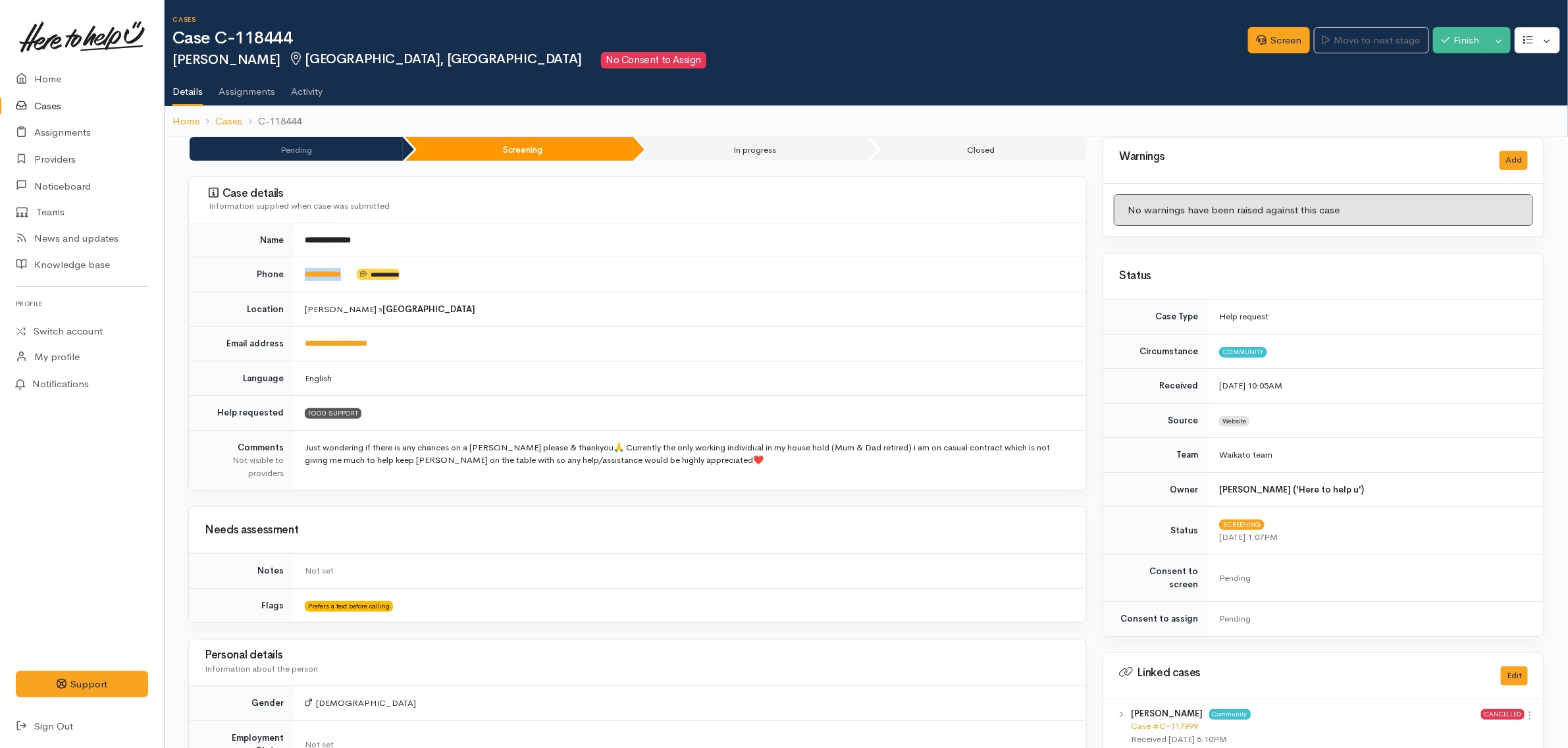
drag, startPoint x: 357, startPoint y: 275, endPoint x: 299, endPoint y: 272, distance: 58.1
click at [299, 272] on td "**********" at bounding box center [690, 275] width 792 height 35
copy td "**********"
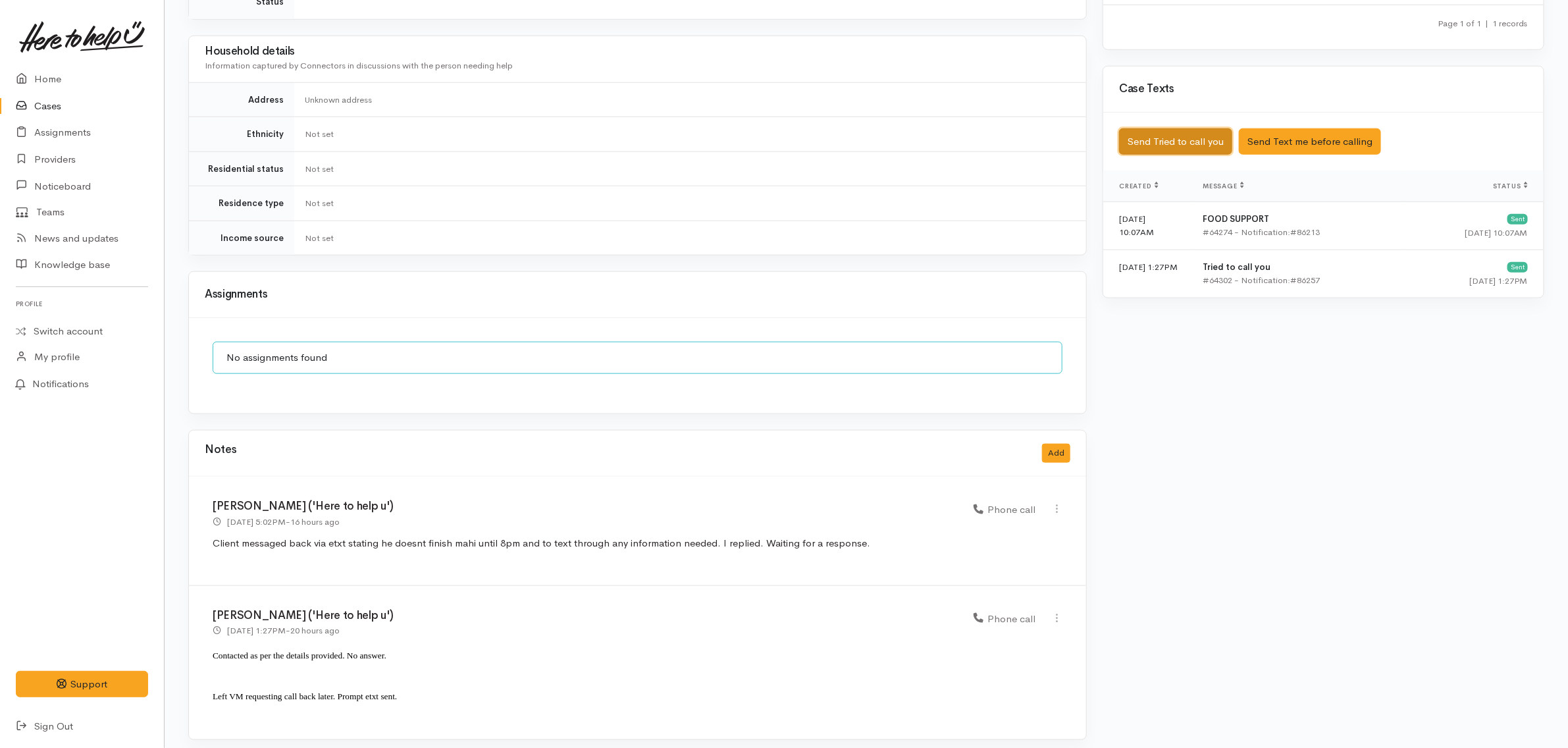
click at [1177, 128] on button "Send Tried to call you" at bounding box center [1176, 141] width 113 height 27
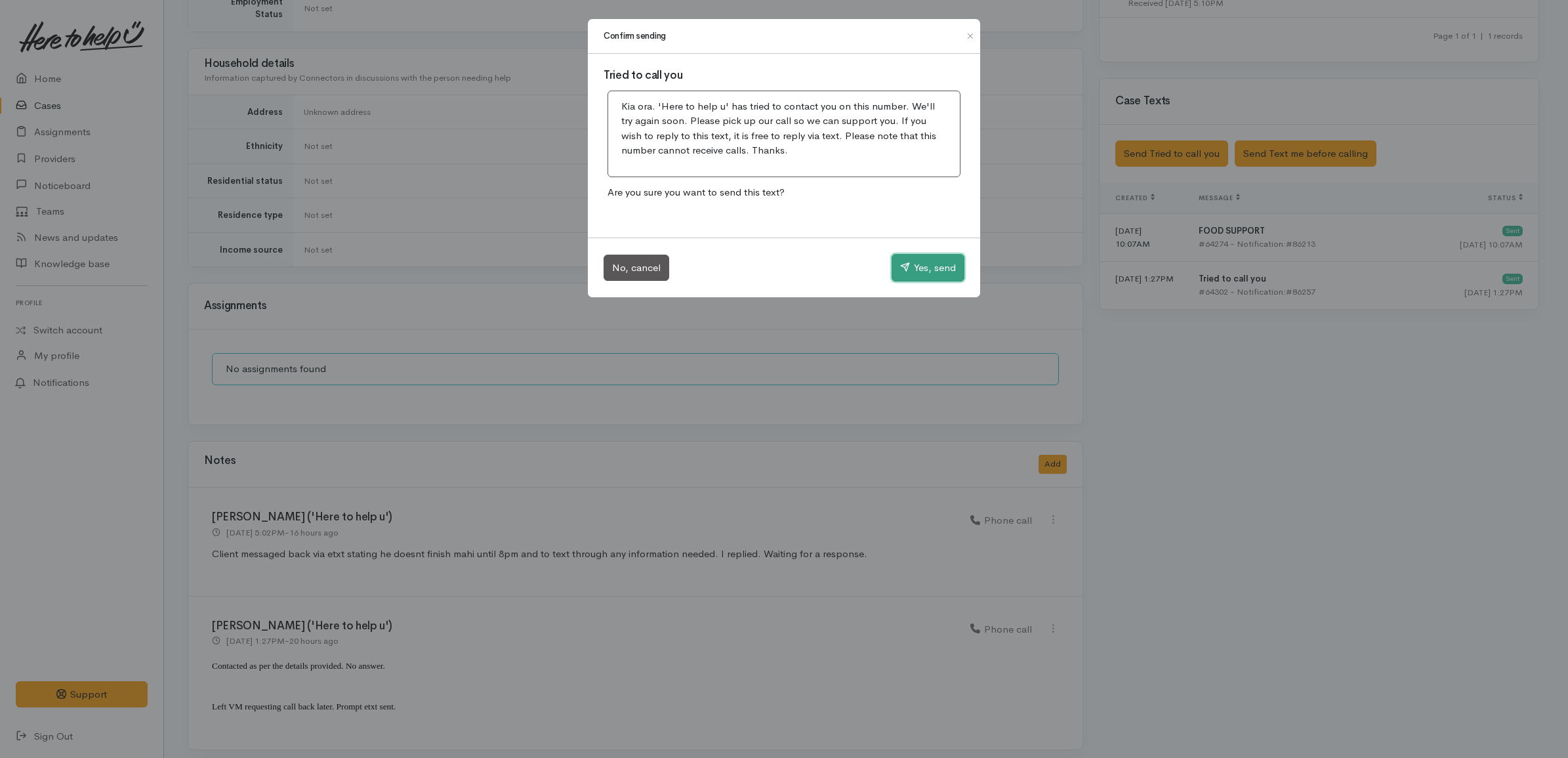
click at [915, 271] on button "Yes, send" at bounding box center [928, 268] width 73 height 28
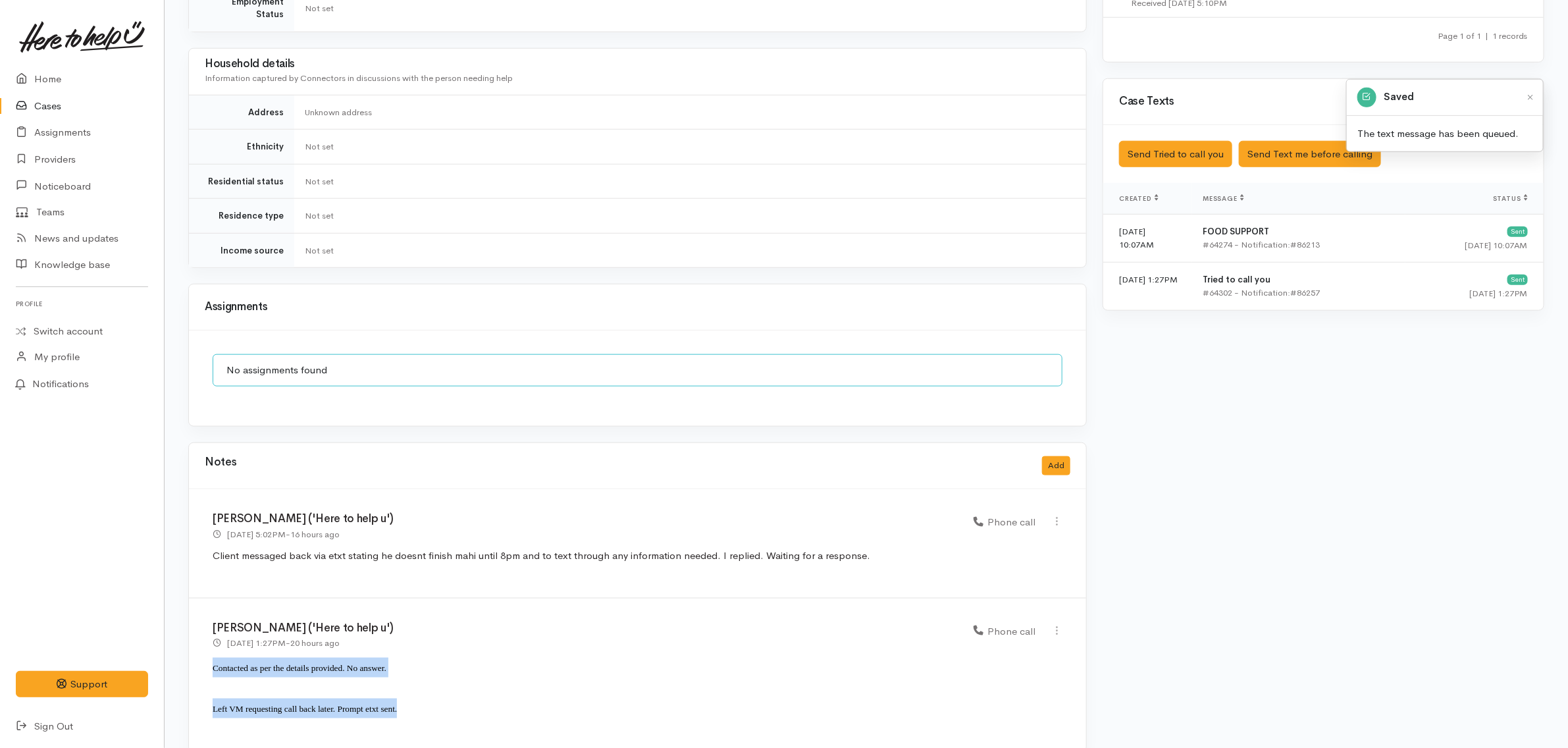
drag, startPoint x: 417, startPoint y: 706, endPoint x: 204, endPoint y: 663, distance: 217.3
click at [204, 663] on div "Katarina Daly ('Here to help u') 1 Oct 2025 1:27PM - 20 hours ago Phone call" at bounding box center [638, 675] width 898 height 154
copy div "Contacted as per the details provided. No answer. Left VM requesting call back …"
click at [1059, 462] on button "Add" at bounding box center [1056, 466] width 28 height 19
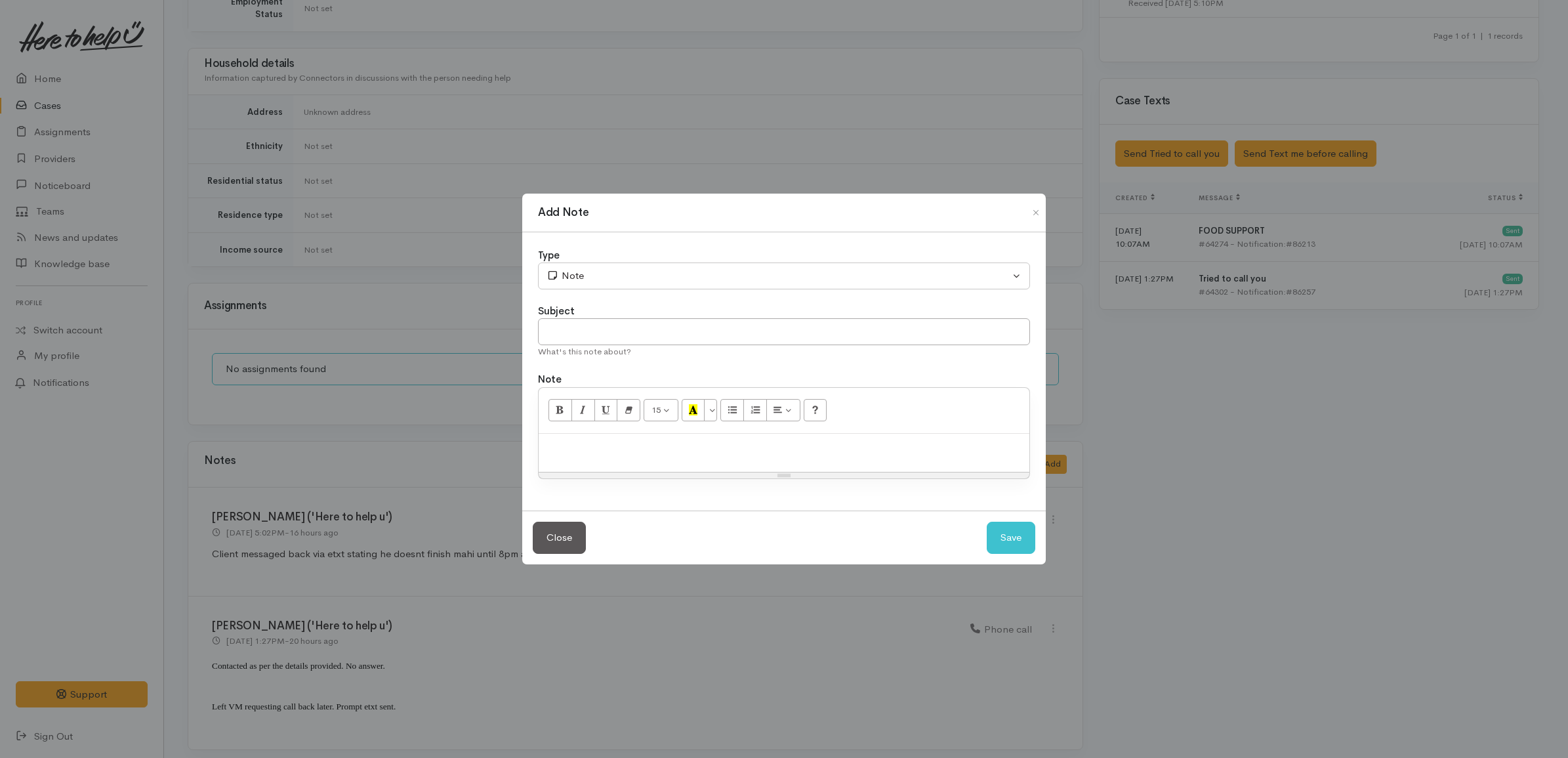
click at [550, 463] on div at bounding box center [784, 453] width 491 height 39
paste div
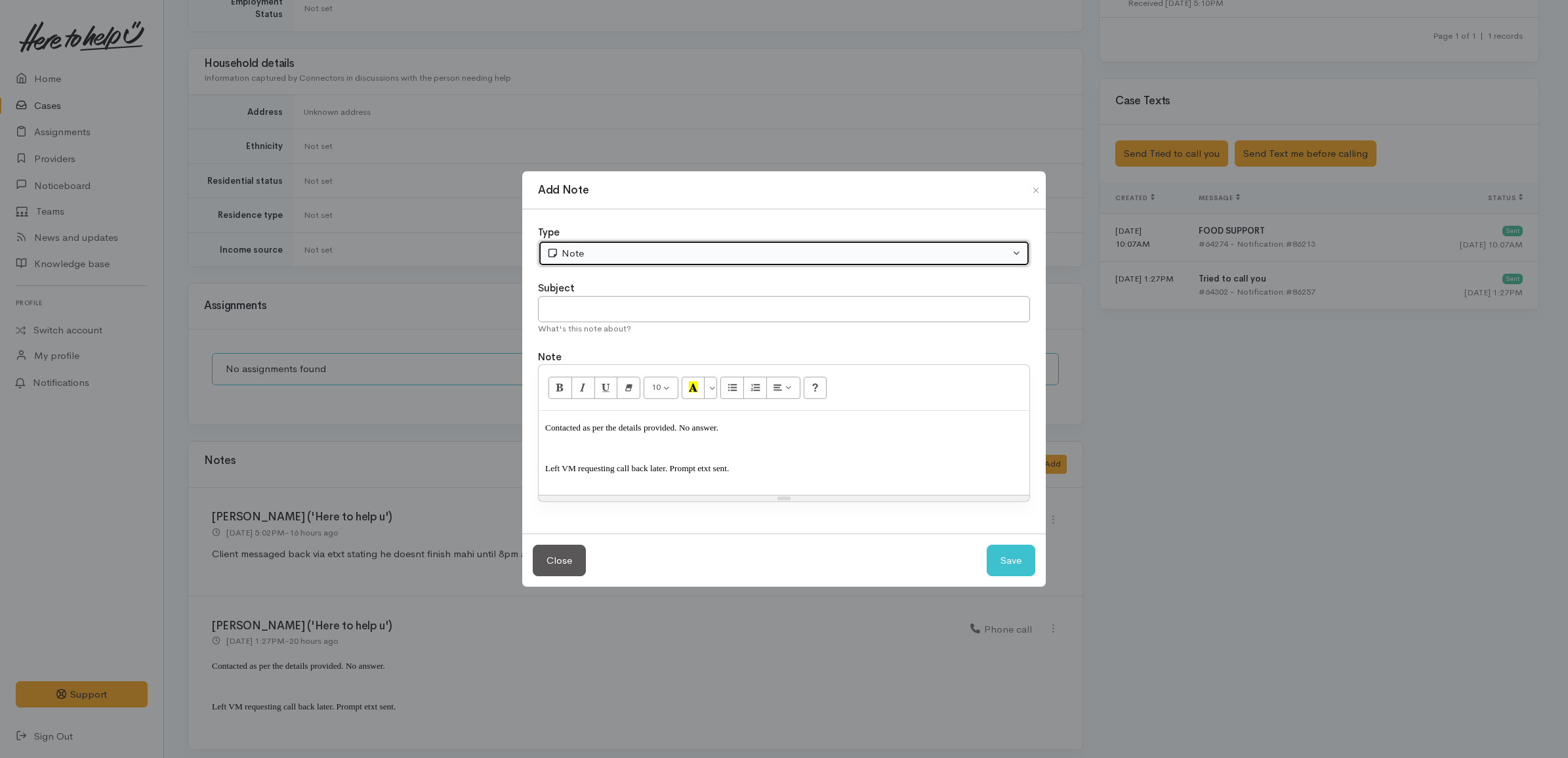
click at [608, 249] on div "Note" at bounding box center [778, 254] width 463 height 15
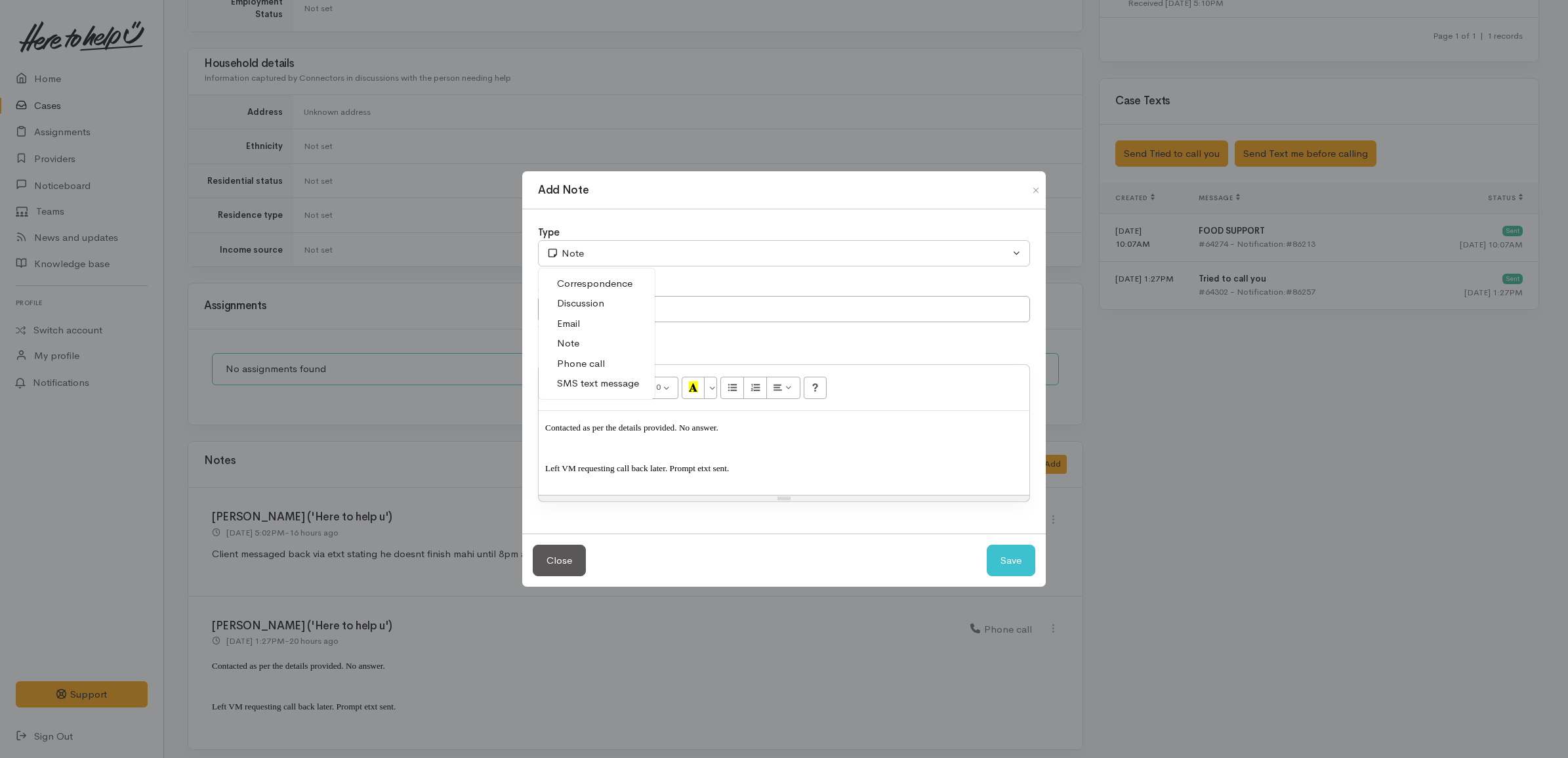
click at [592, 360] on span "Phone call" at bounding box center [581, 364] width 48 height 15
click at [999, 552] on button "Save" at bounding box center [1011, 561] width 49 height 32
select select "1"
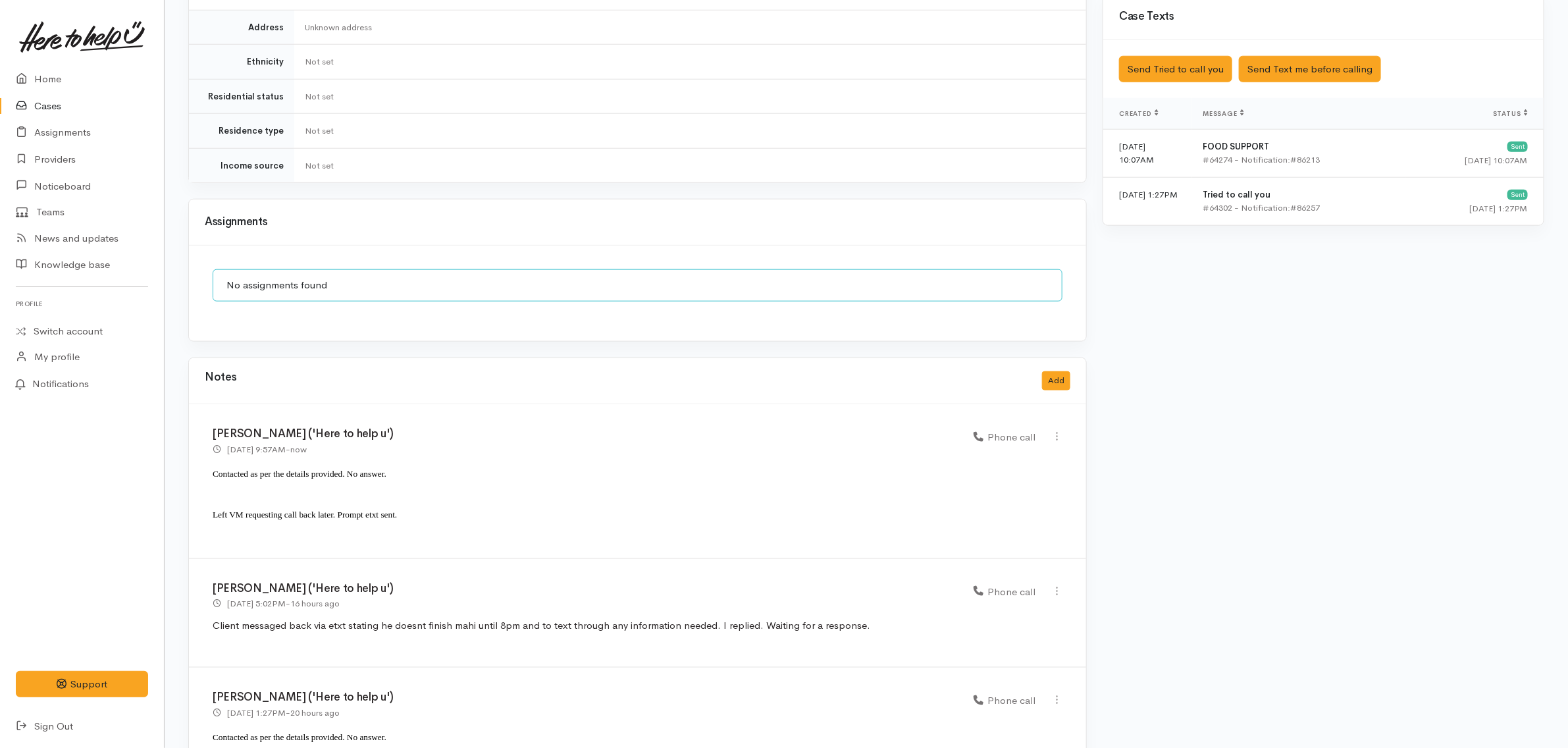
scroll to position [903, 0]
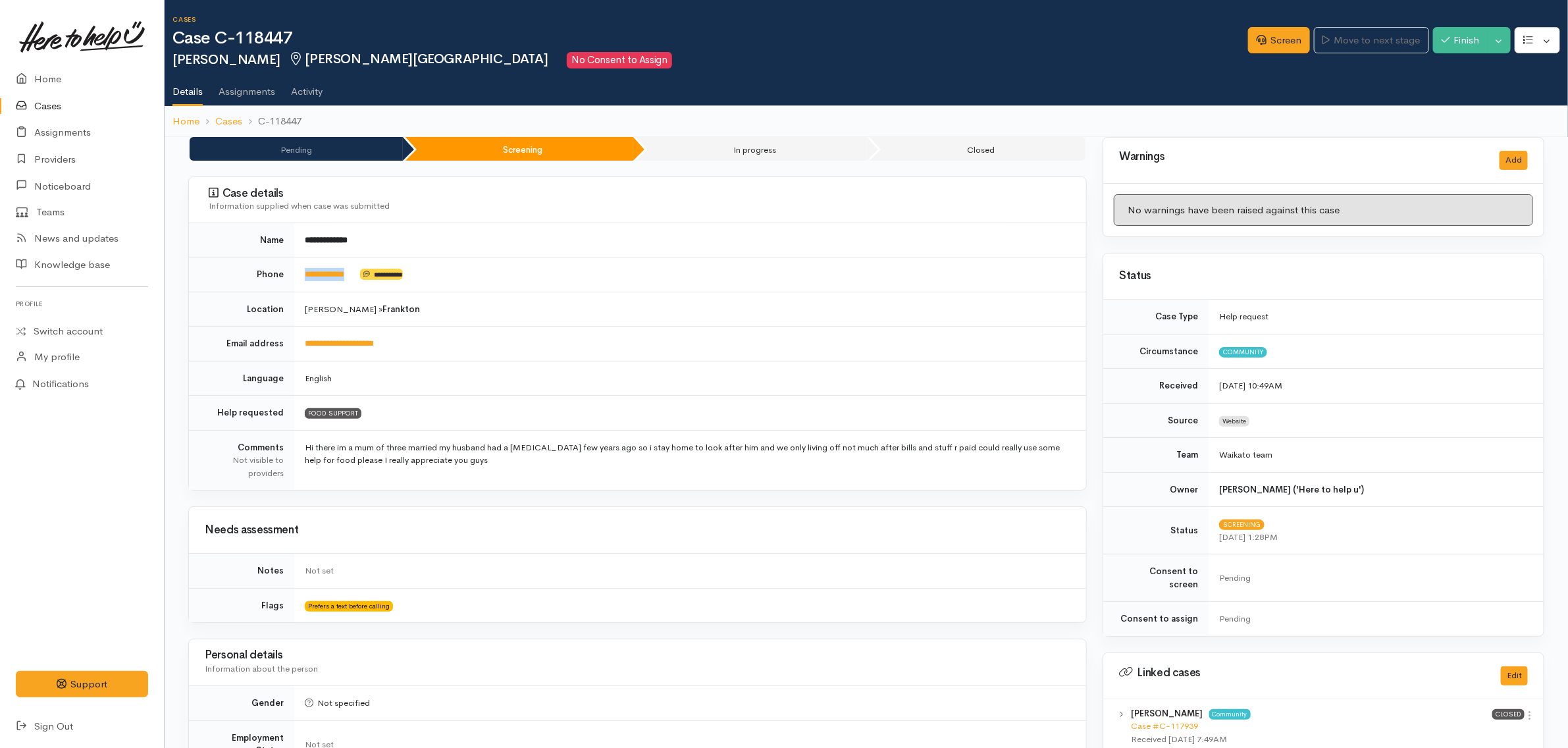
drag, startPoint x: 367, startPoint y: 279, endPoint x: 299, endPoint y: 273, distance: 68.3
click at [299, 273] on td "**********" at bounding box center [690, 275] width 792 height 35
copy td "**********"
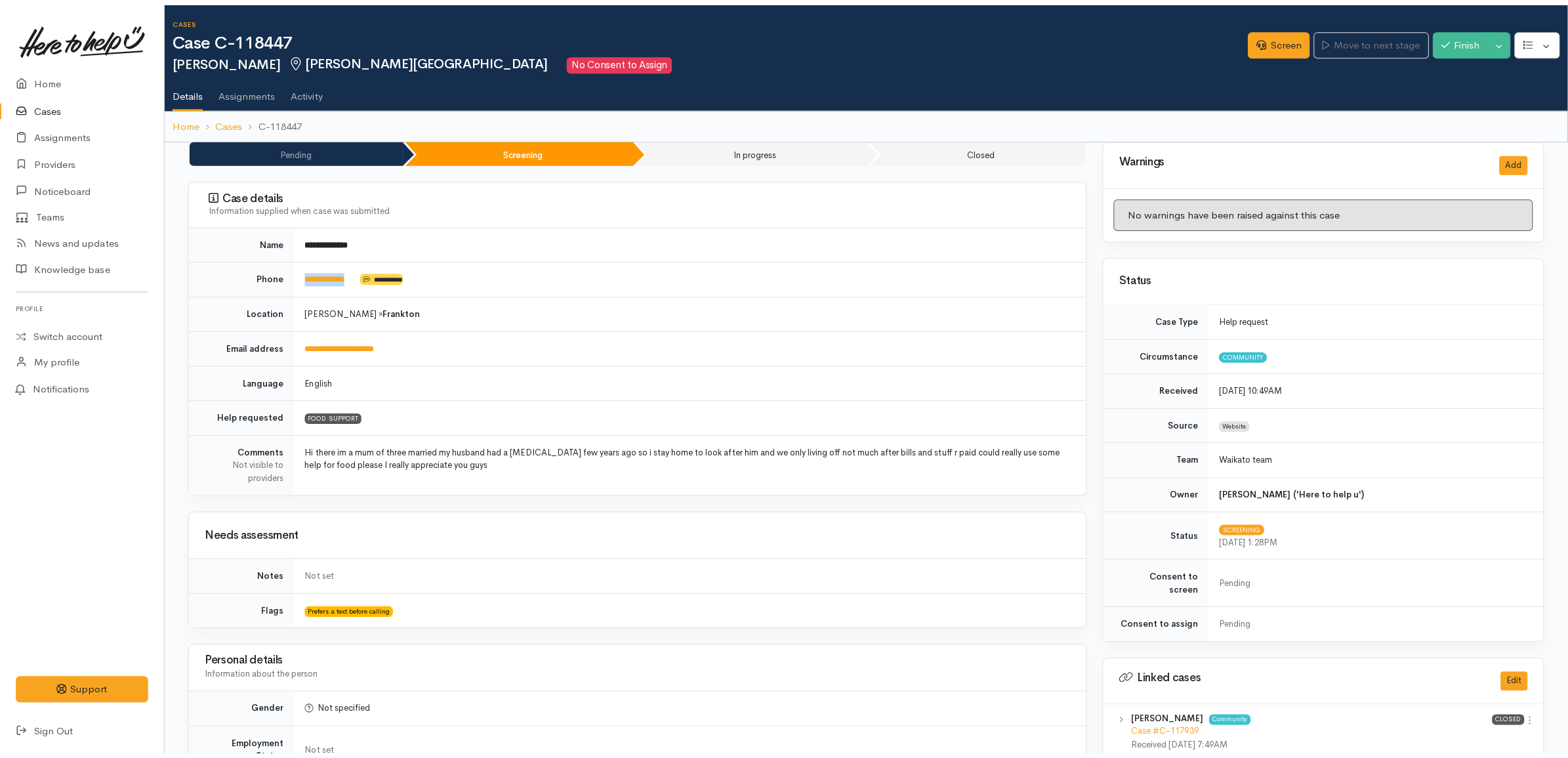
scroll to position [575, 0]
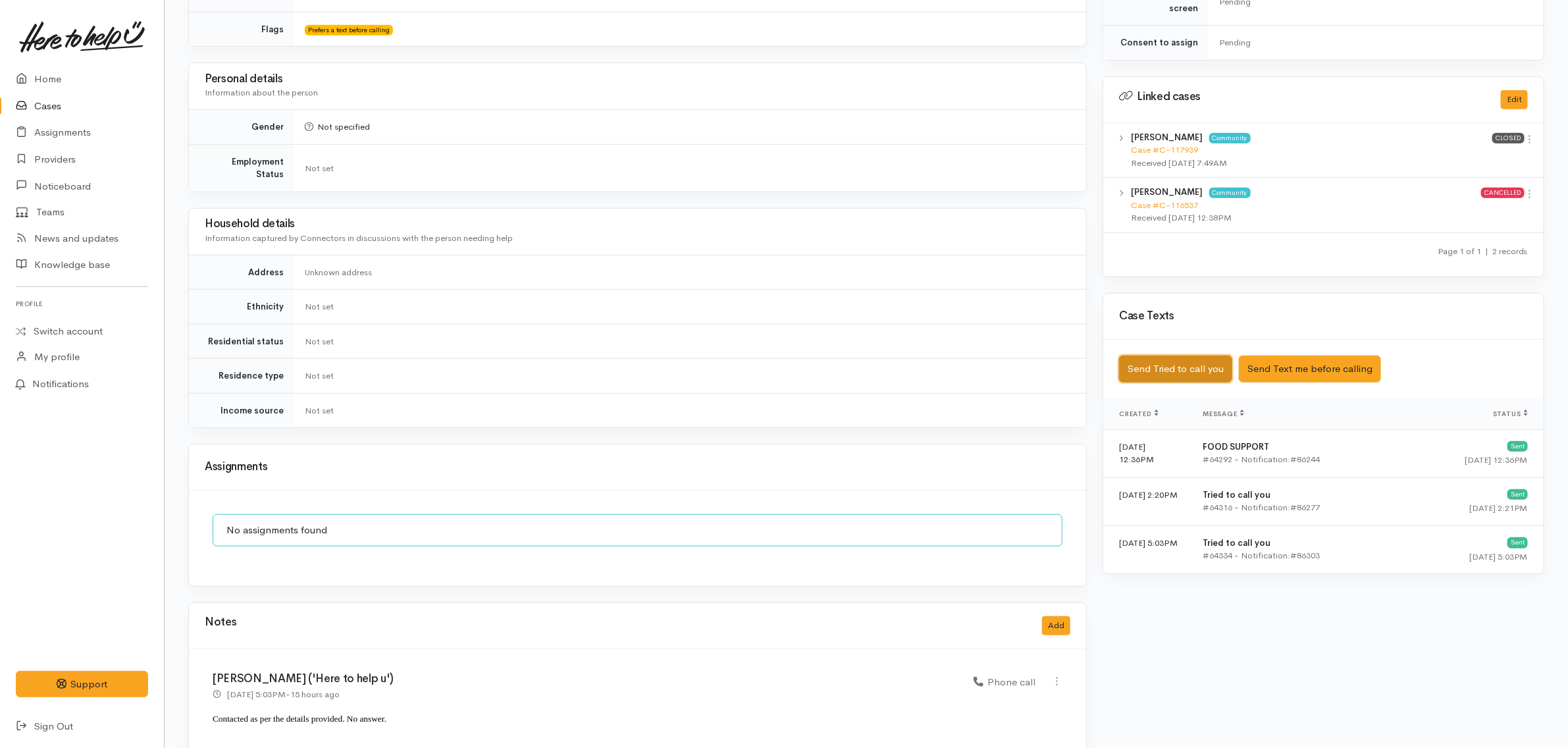
click at [1216, 358] on button "Send Tried to call you" at bounding box center [1176, 369] width 113 height 27
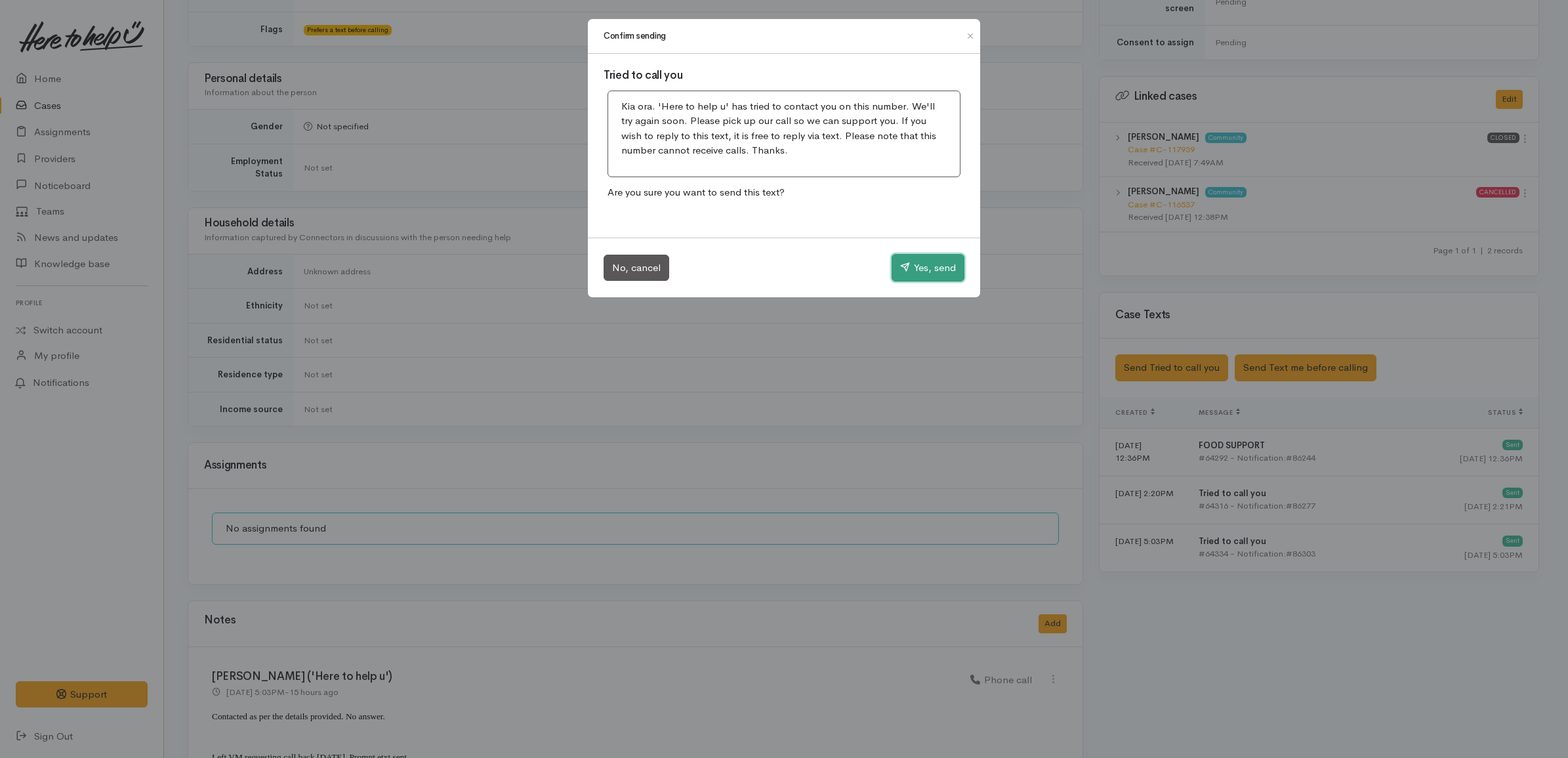
click at [929, 276] on button "Yes, send" at bounding box center [928, 268] width 73 height 28
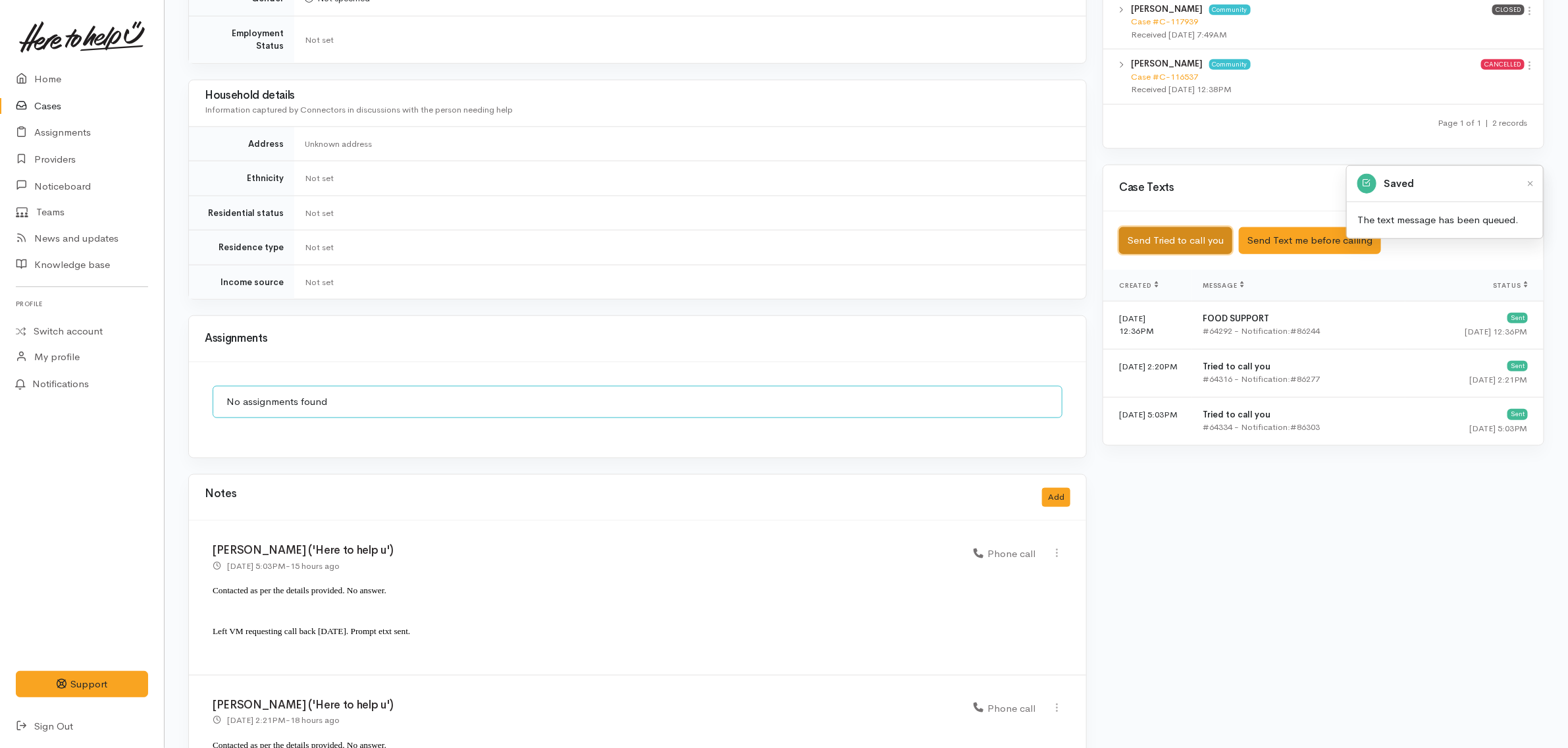
scroll to position [794, 0]
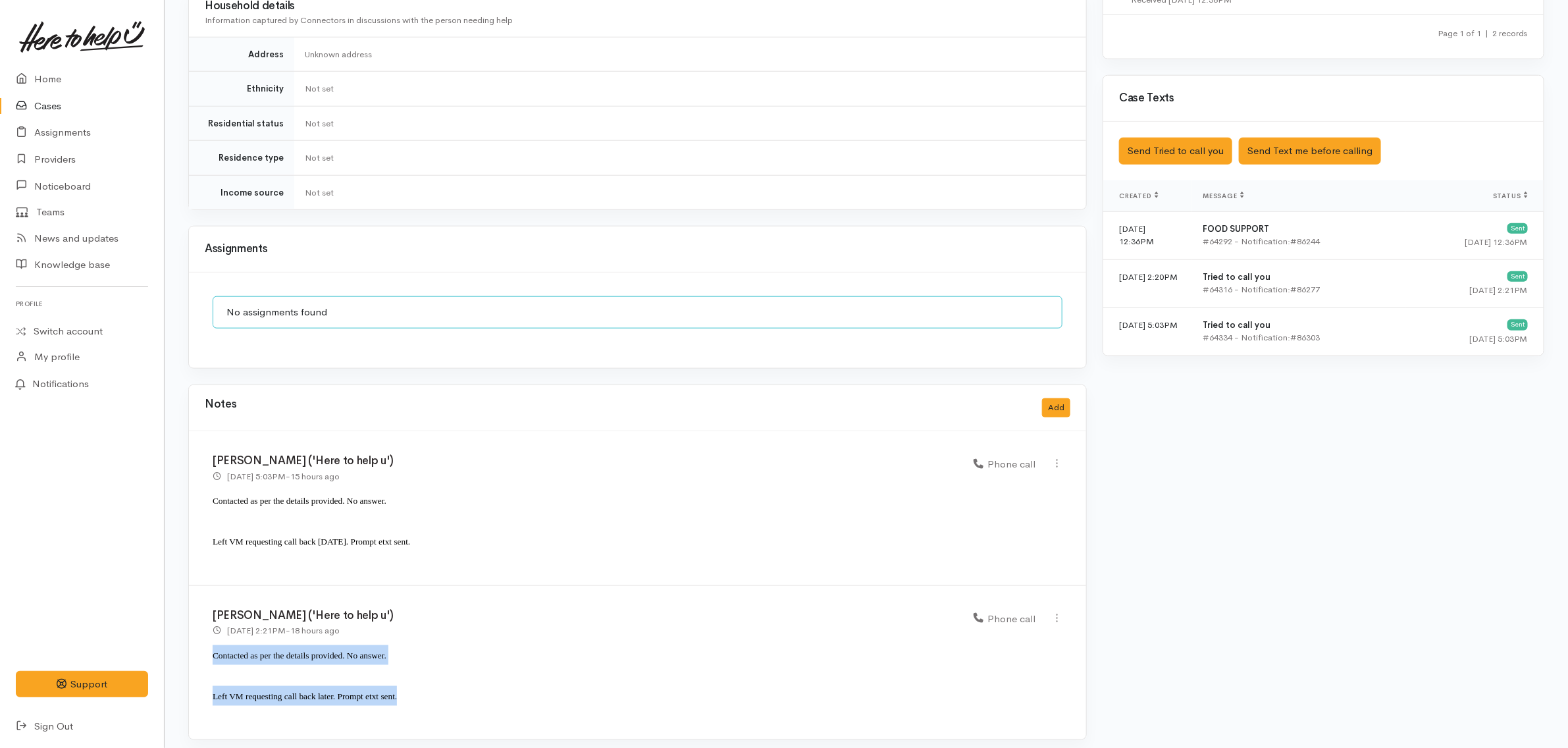
drag, startPoint x: 431, startPoint y: 687, endPoint x: 208, endPoint y: 660, distance: 224.6
click at [208, 660] on div "Katarina Daly ('Here to help u') 1 Oct 2025 2:21PM - 18 hours ago Phone call" at bounding box center [638, 663] width 898 height 154
copy div "Contacted as per the details provided. No answer. Left VM requesting call back …"
click at [1059, 400] on button "Add" at bounding box center [1056, 407] width 28 height 19
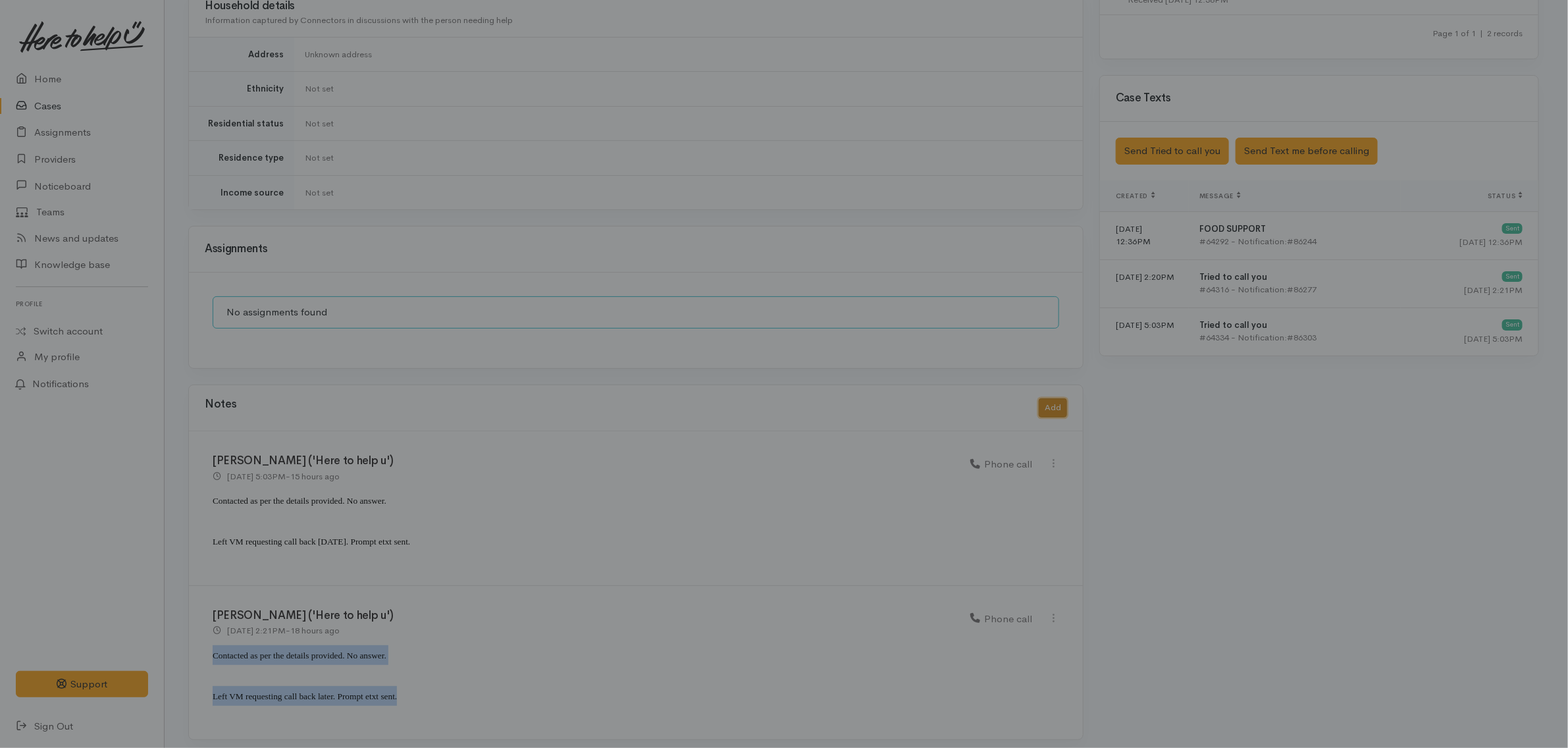
scroll to position [781, 0]
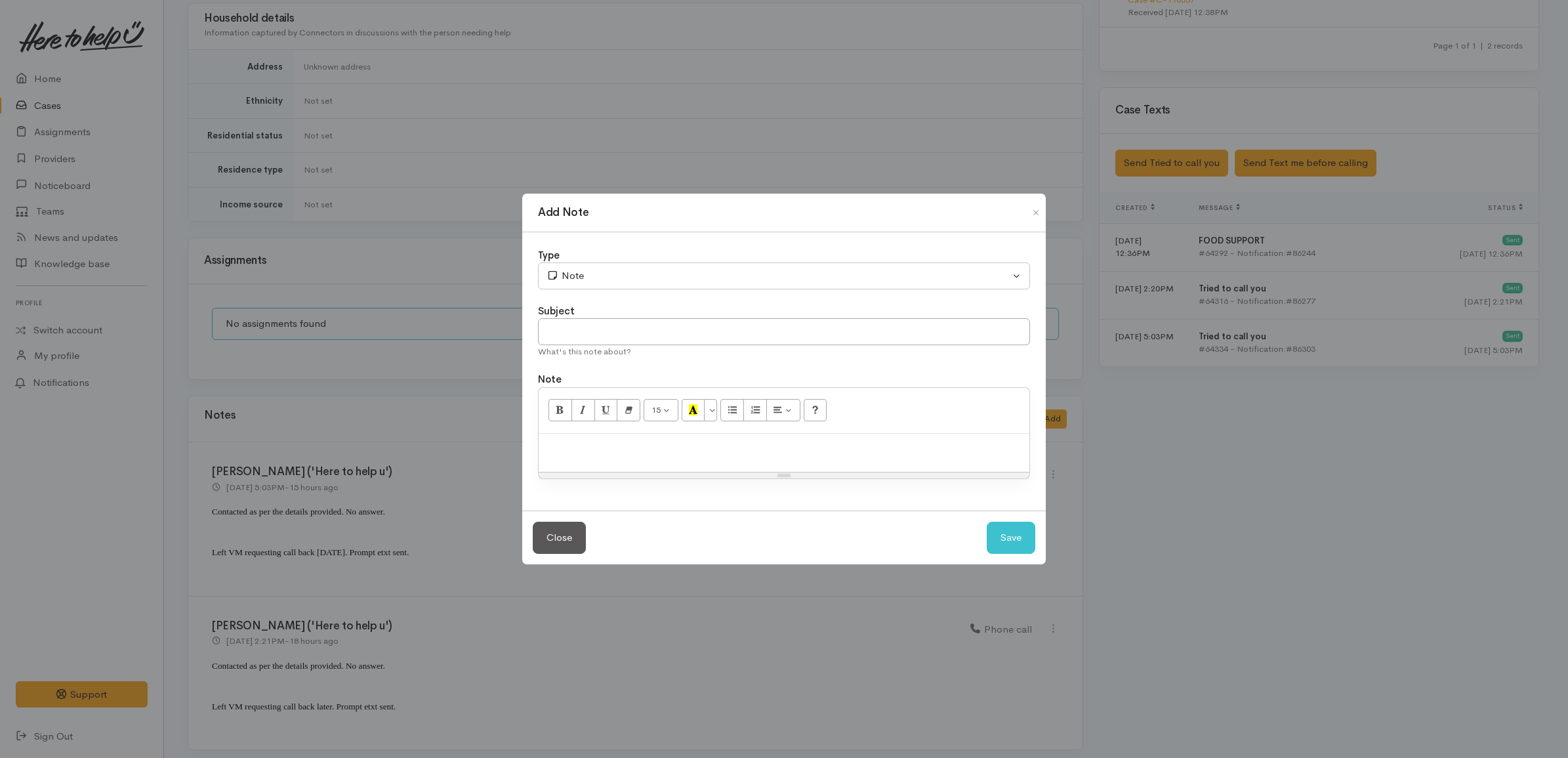
click at [674, 444] on p at bounding box center [784, 448] width 478 height 15
paste div
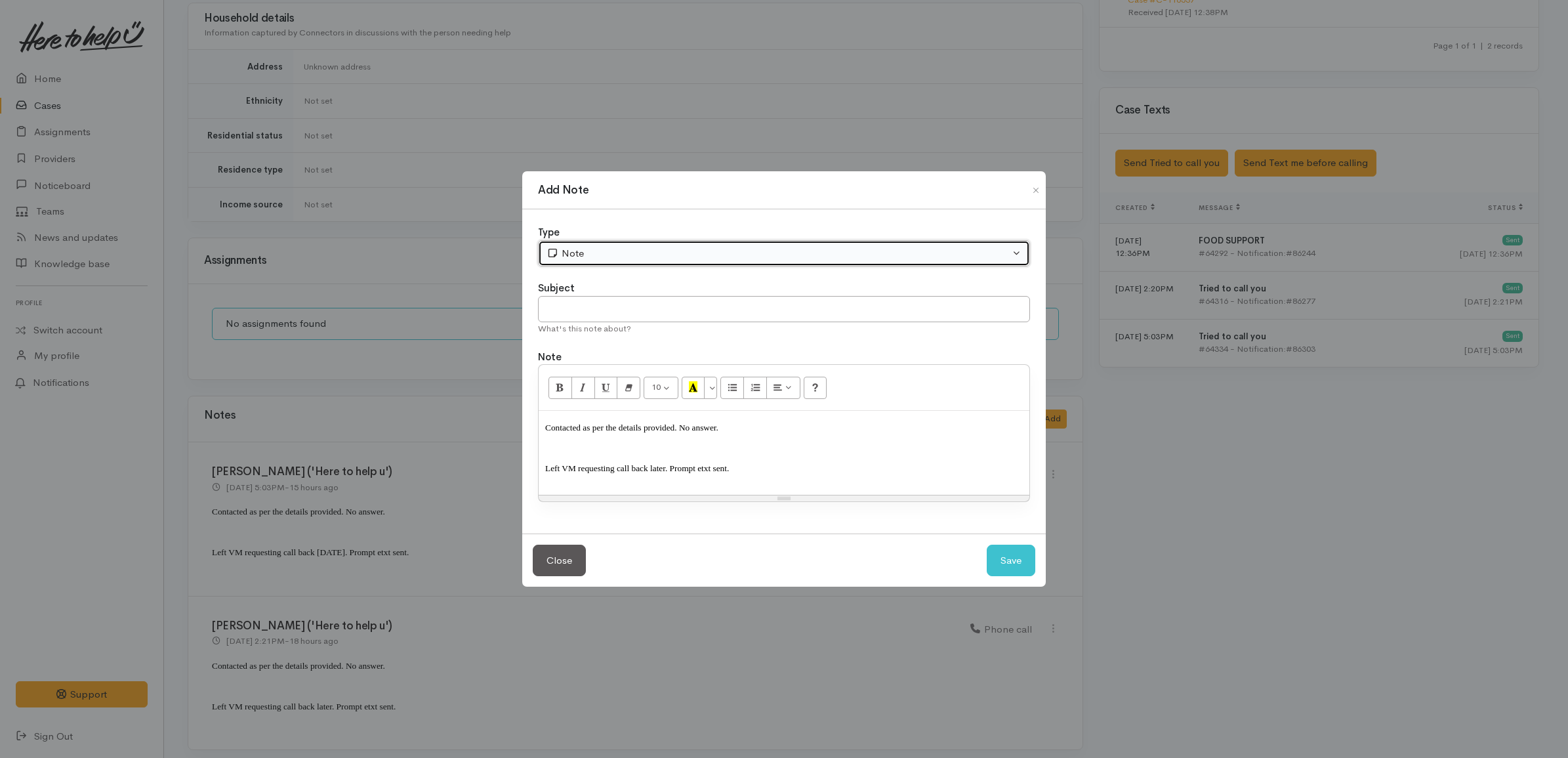
click at [595, 251] on div "Note" at bounding box center [778, 254] width 463 height 15
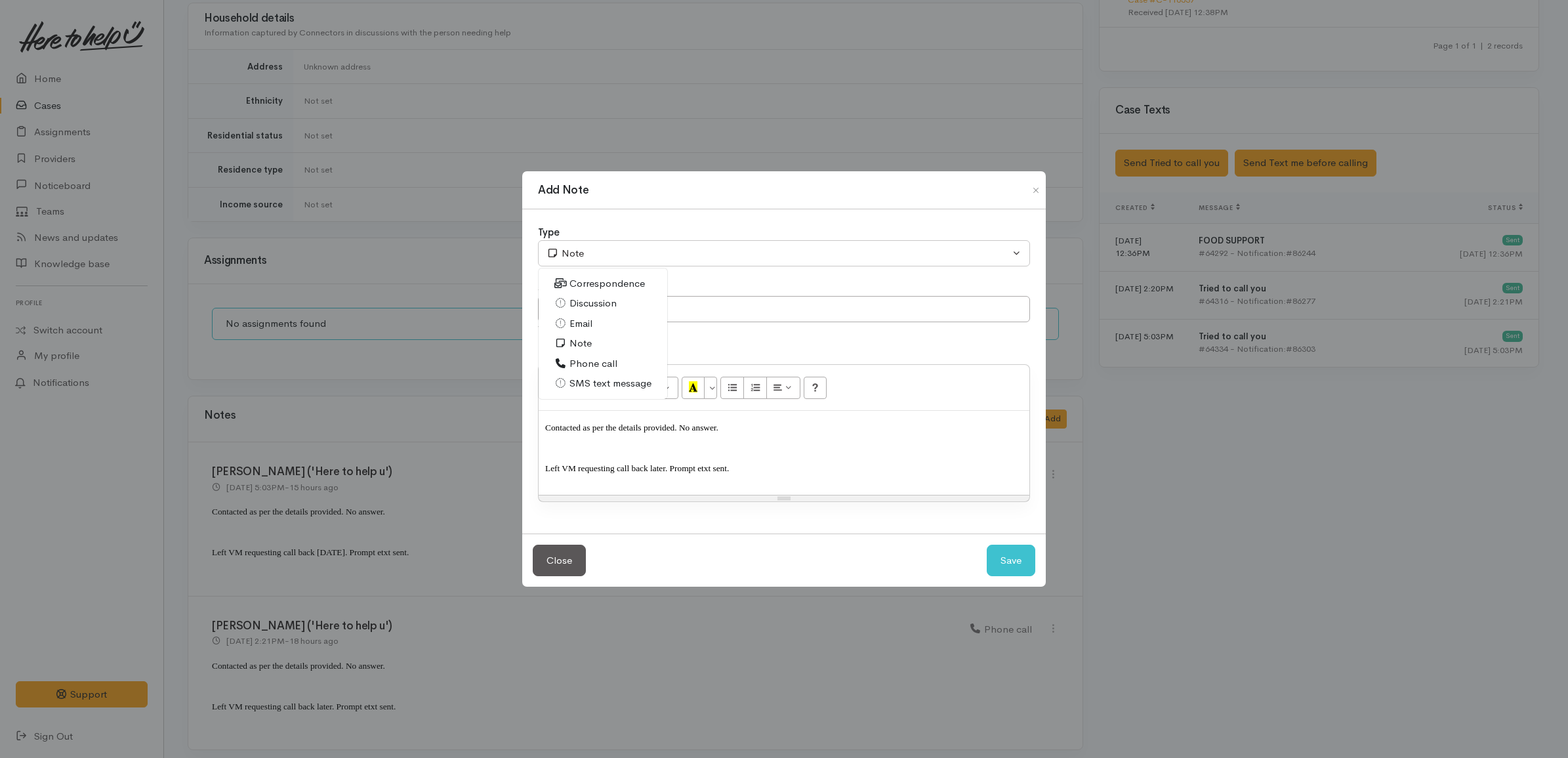
click at [598, 369] on span "Phone call" at bounding box center [594, 364] width 48 height 15
click at [1017, 565] on button "Save" at bounding box center [1011, 561] width 49 height 32
select select "1"
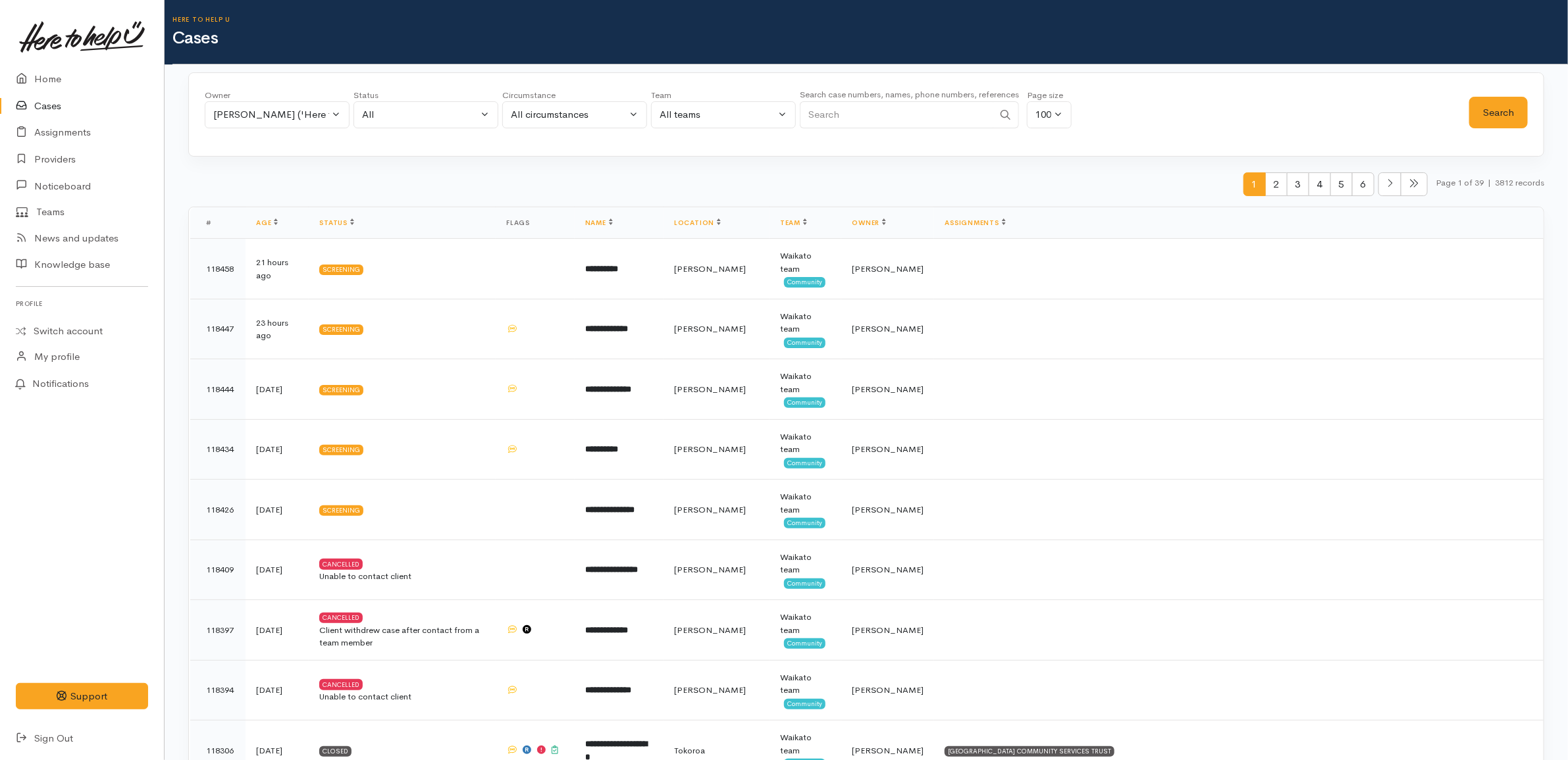
click at [514, 182] on div "1 2 3 4 5 6 Page 1 of 39 | 3812 records" at bounding box center [867, 189] width 1356 height 35
